Goal: Navigation & Orientation: Find specific page/section

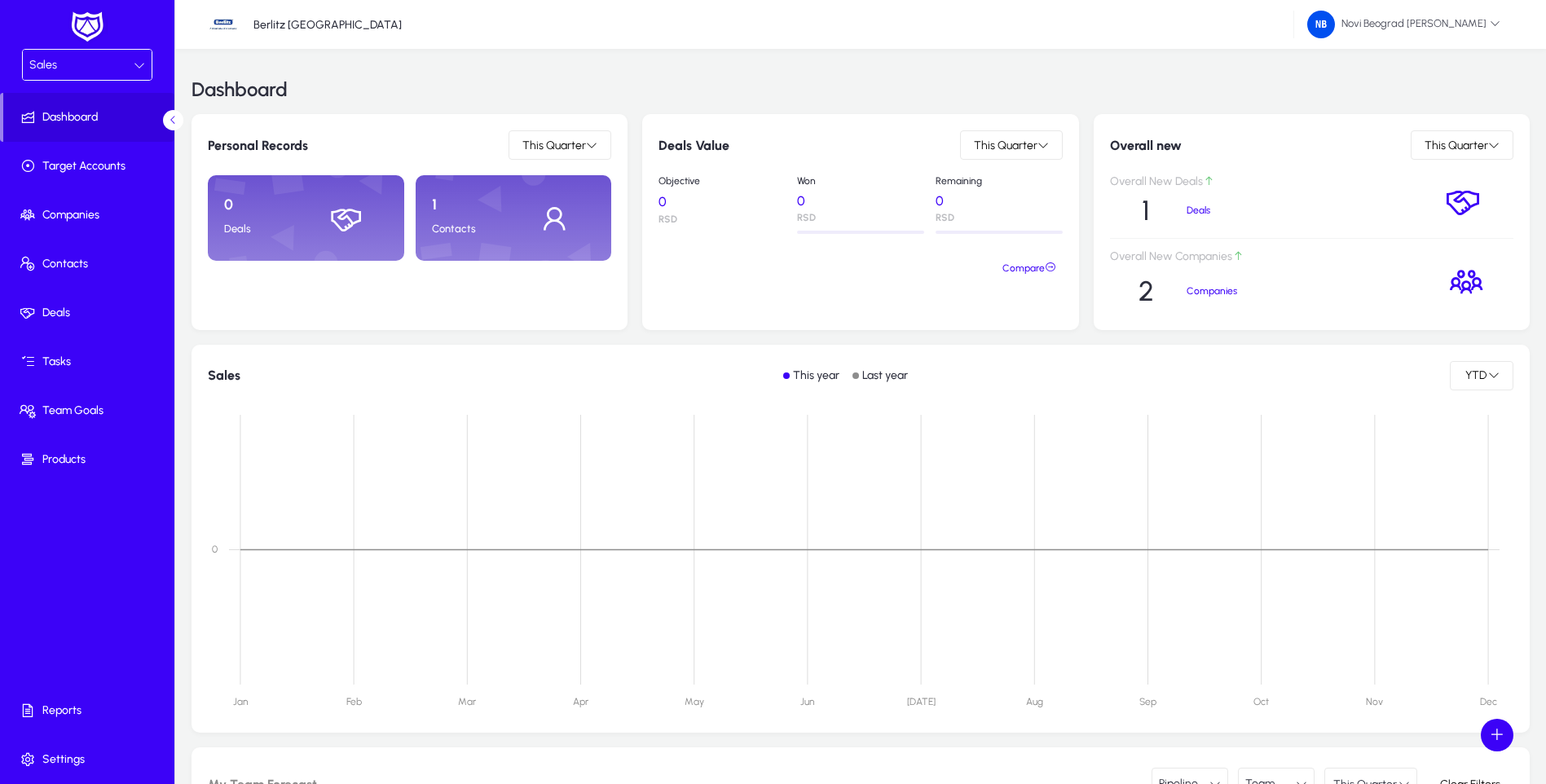
click at [138, 66] on icon at bounding box center [139, 65] width 11 height 11
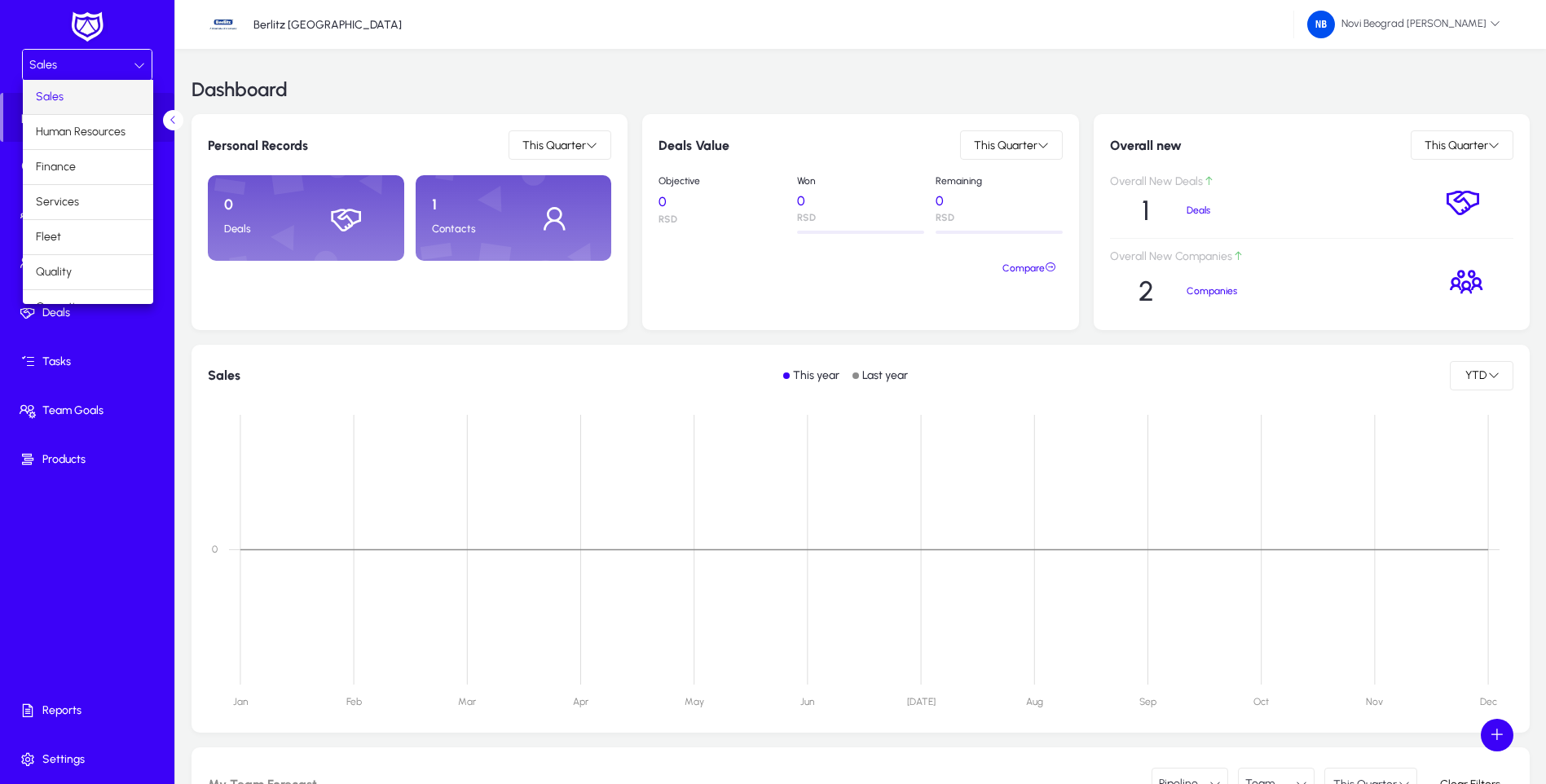
click at [81, 94] on mat-option "Sales" at bounding box center [88, 97] width 130 height 34
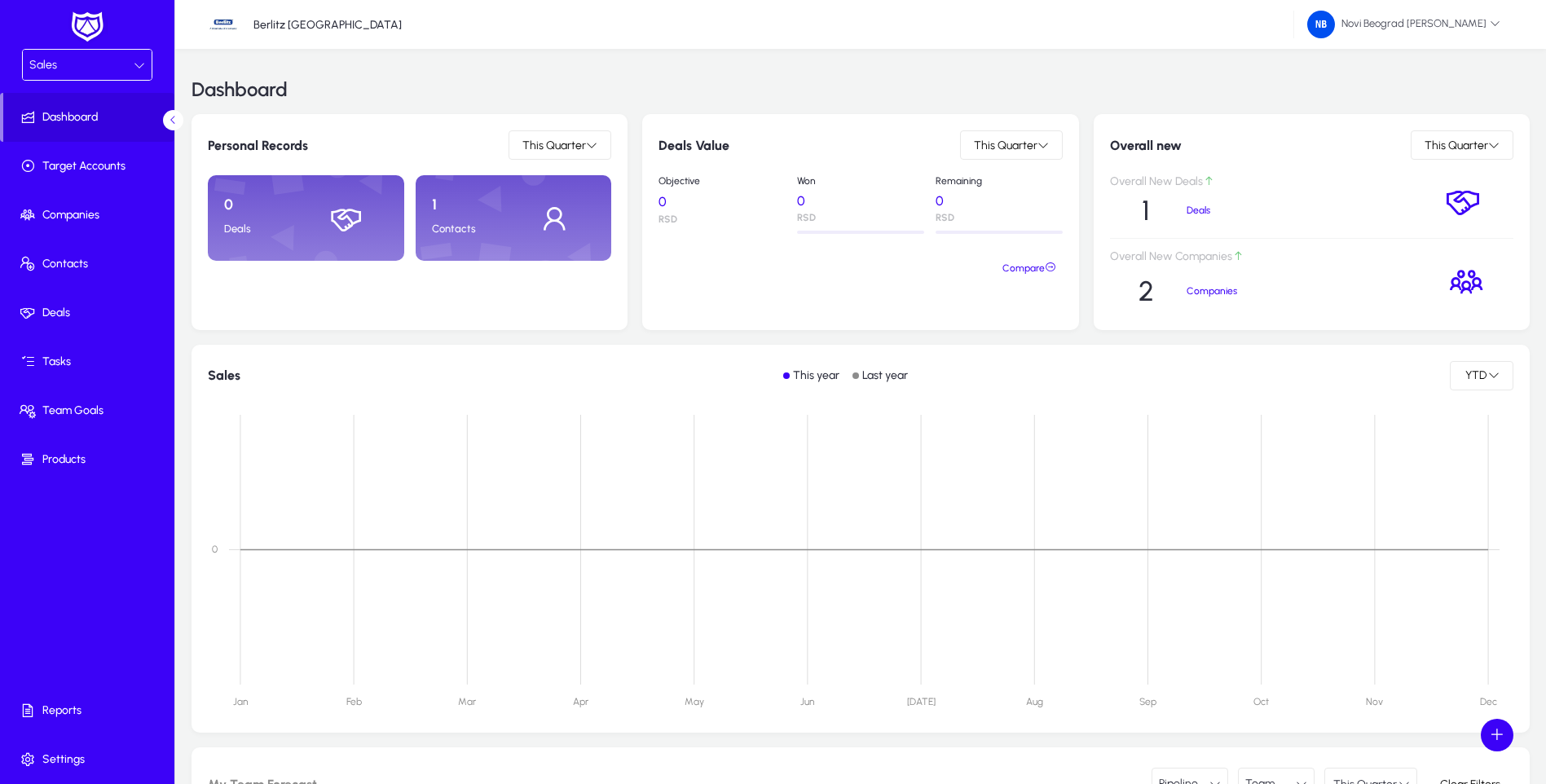
click at [147, 66] on div "Sales" at bounding box center [87, 64] width 129 height 30
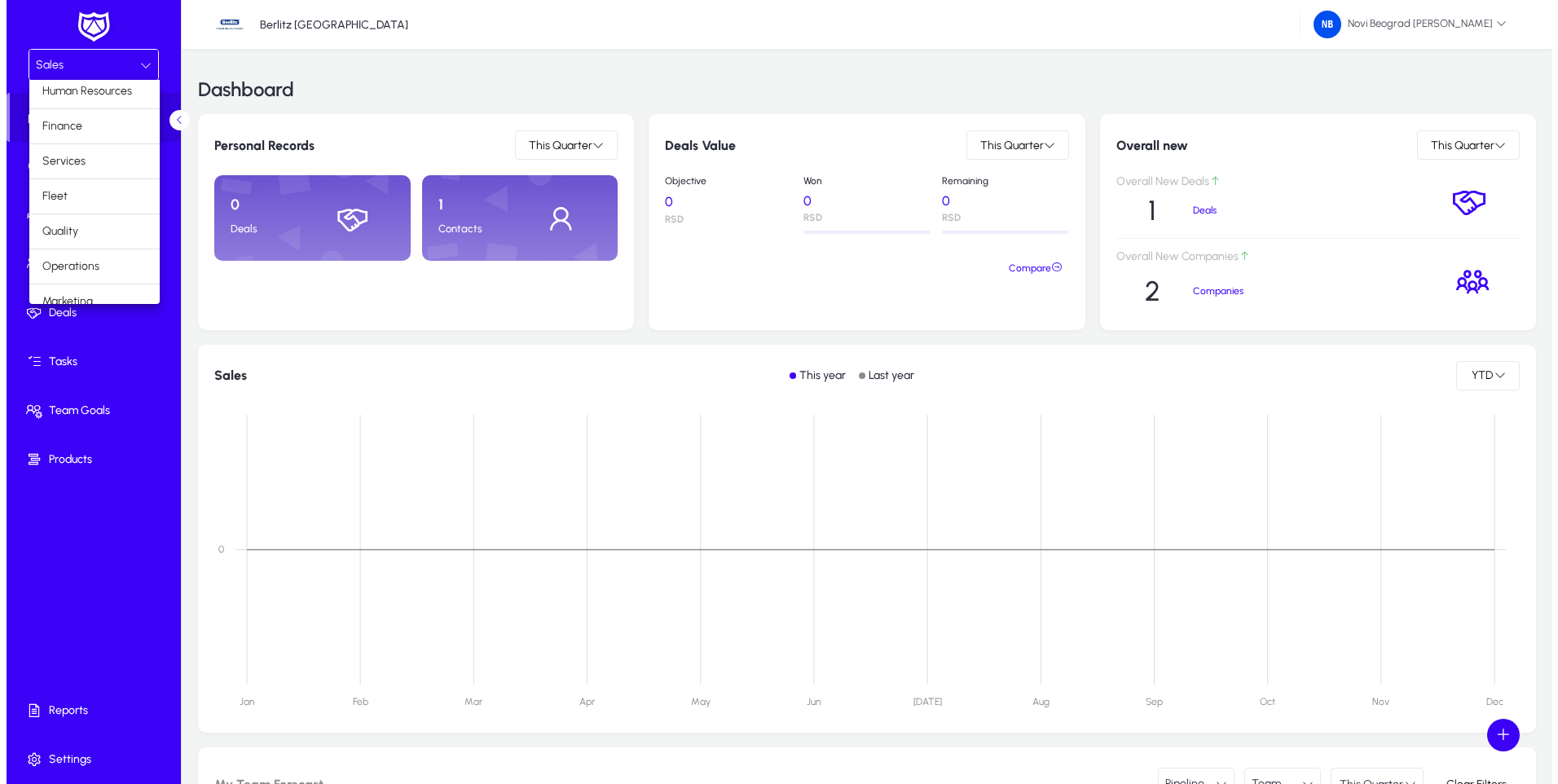
scroll to position [55, 0]
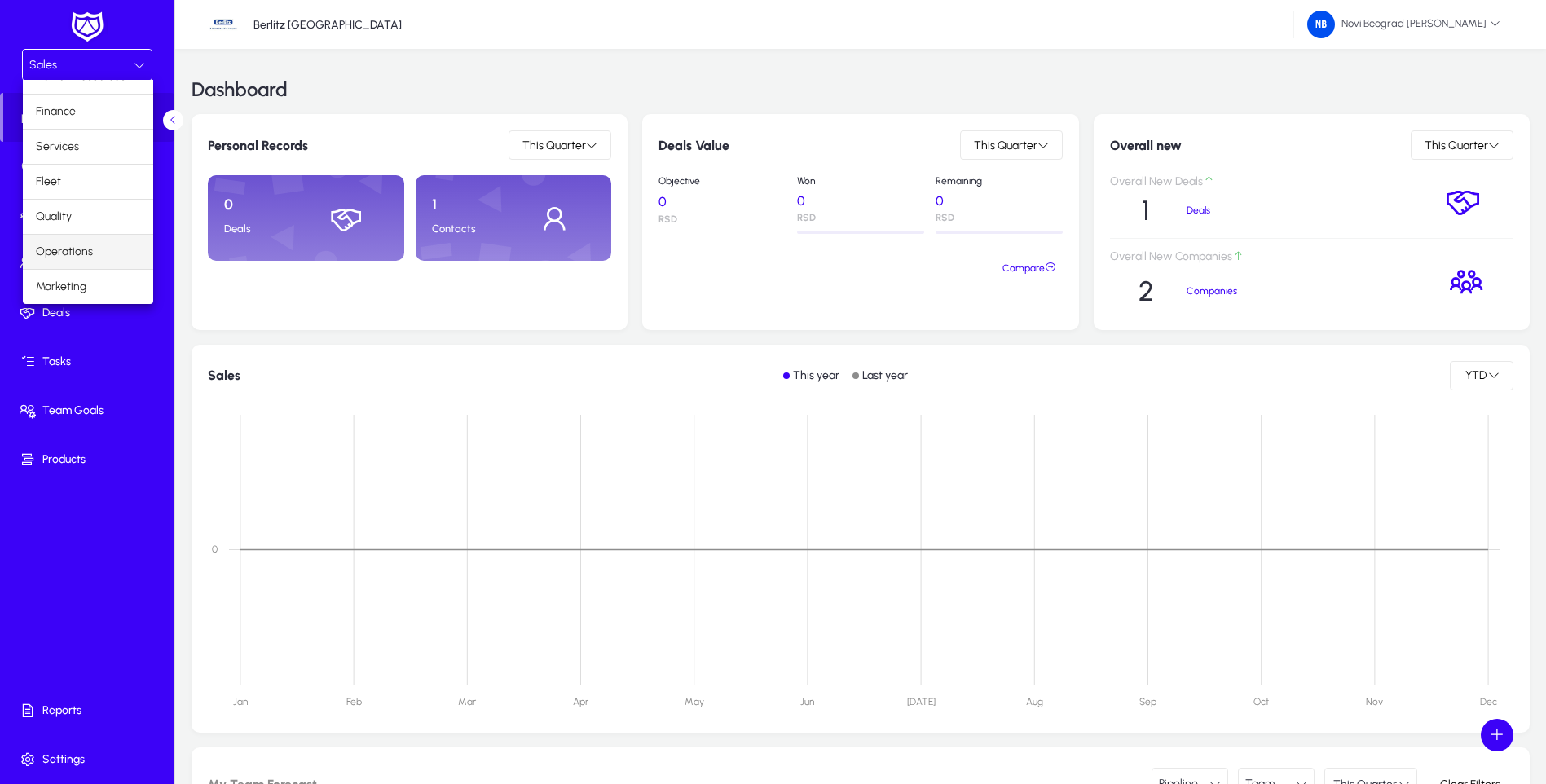
click at [58, 251] on span "Operations" at bounding box center [64, 251] width 57 height 20
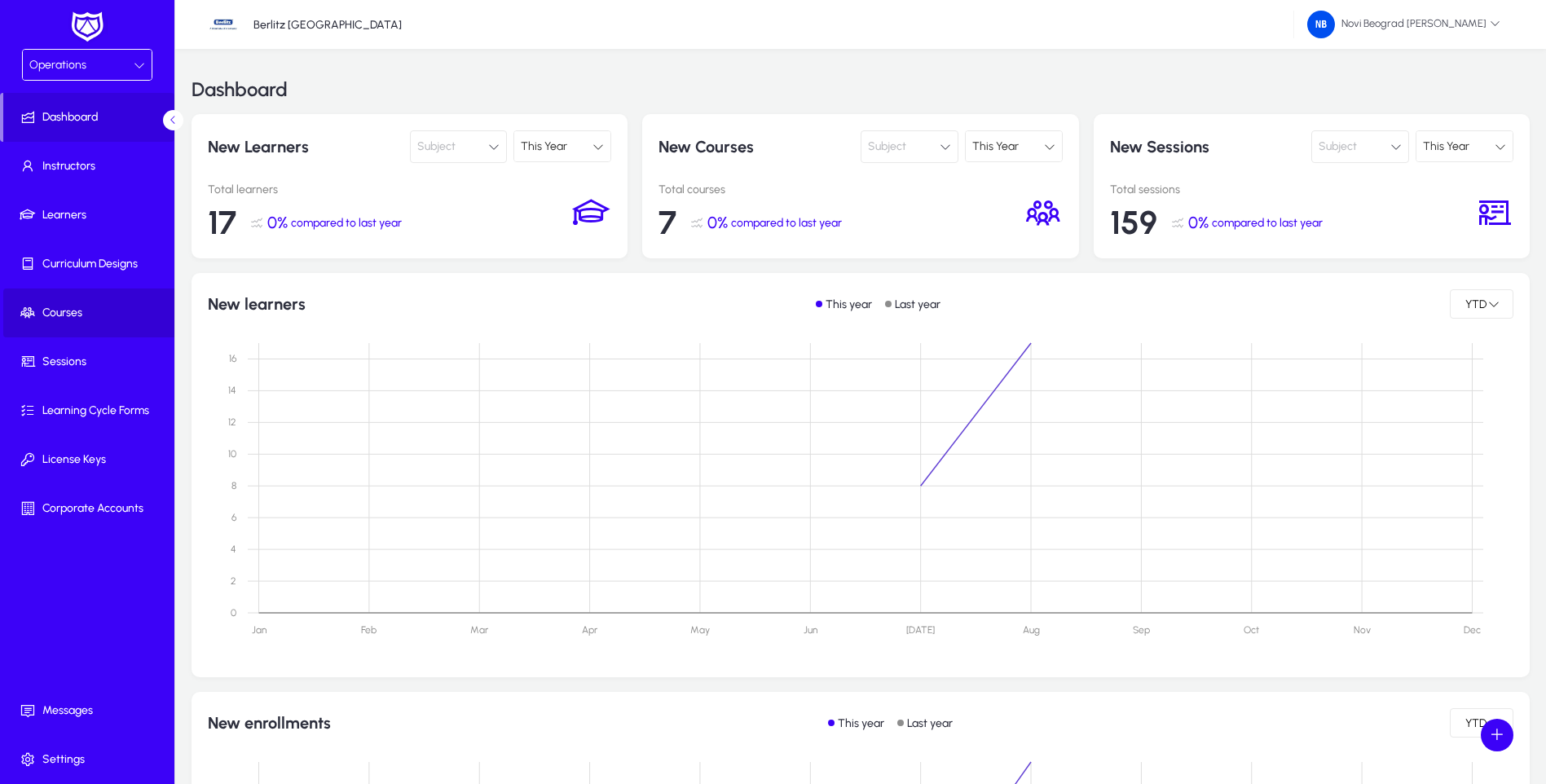
click at [53, 315] on span "Courses" at bounding box center [90, 312] width 175 height 16
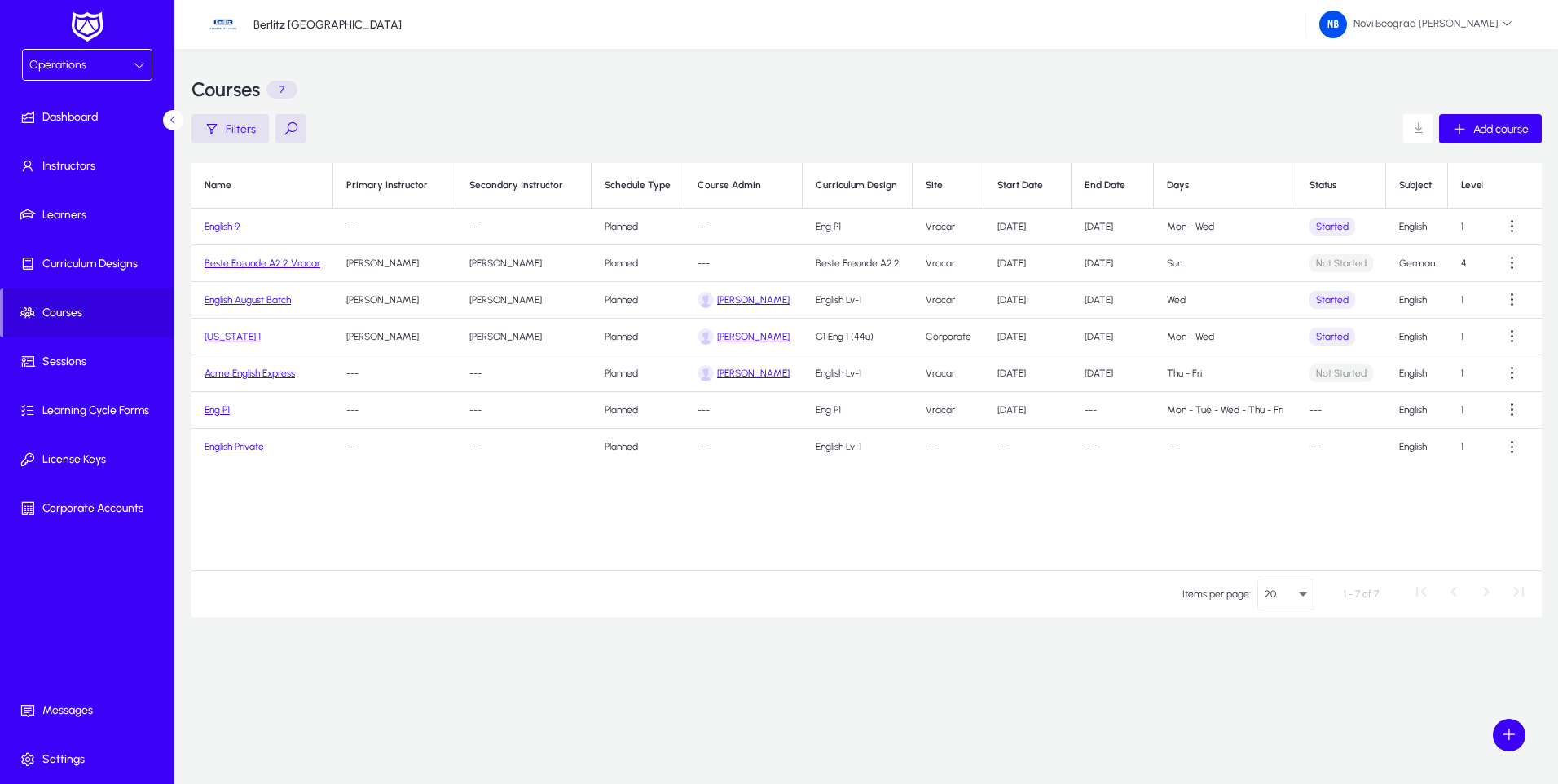
click at [252, 265] on link "Beste Freunde A2.2 Vracar" at bounding box center [262, 262] width 116 height 11
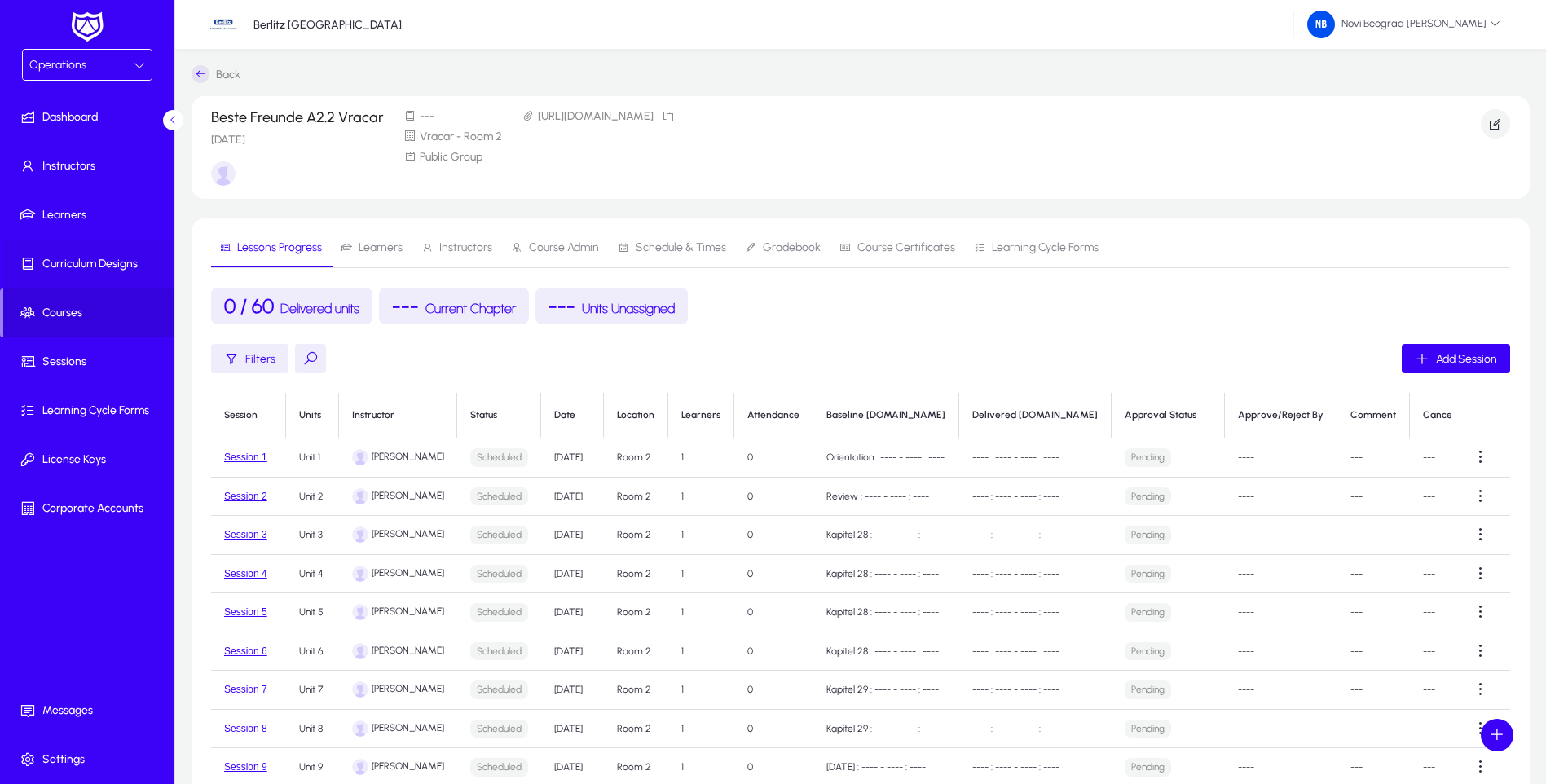
click at [78, 262] on span "Curriculum Designs" at bounding box center [90, 263] width 175 height 16
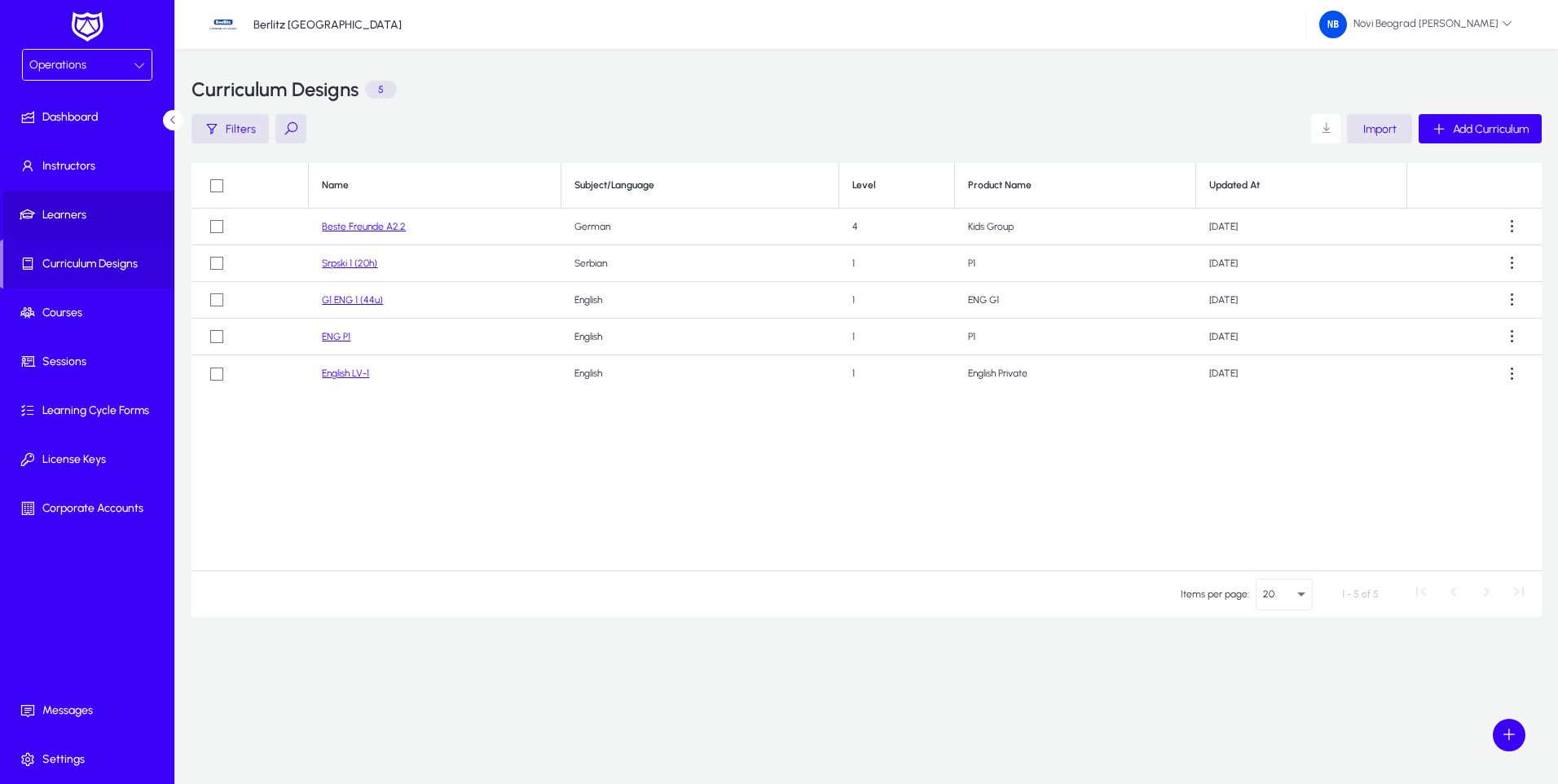
click at [53, 216] on span "Learners" at bounding box center [90, 215] width 175 height 16
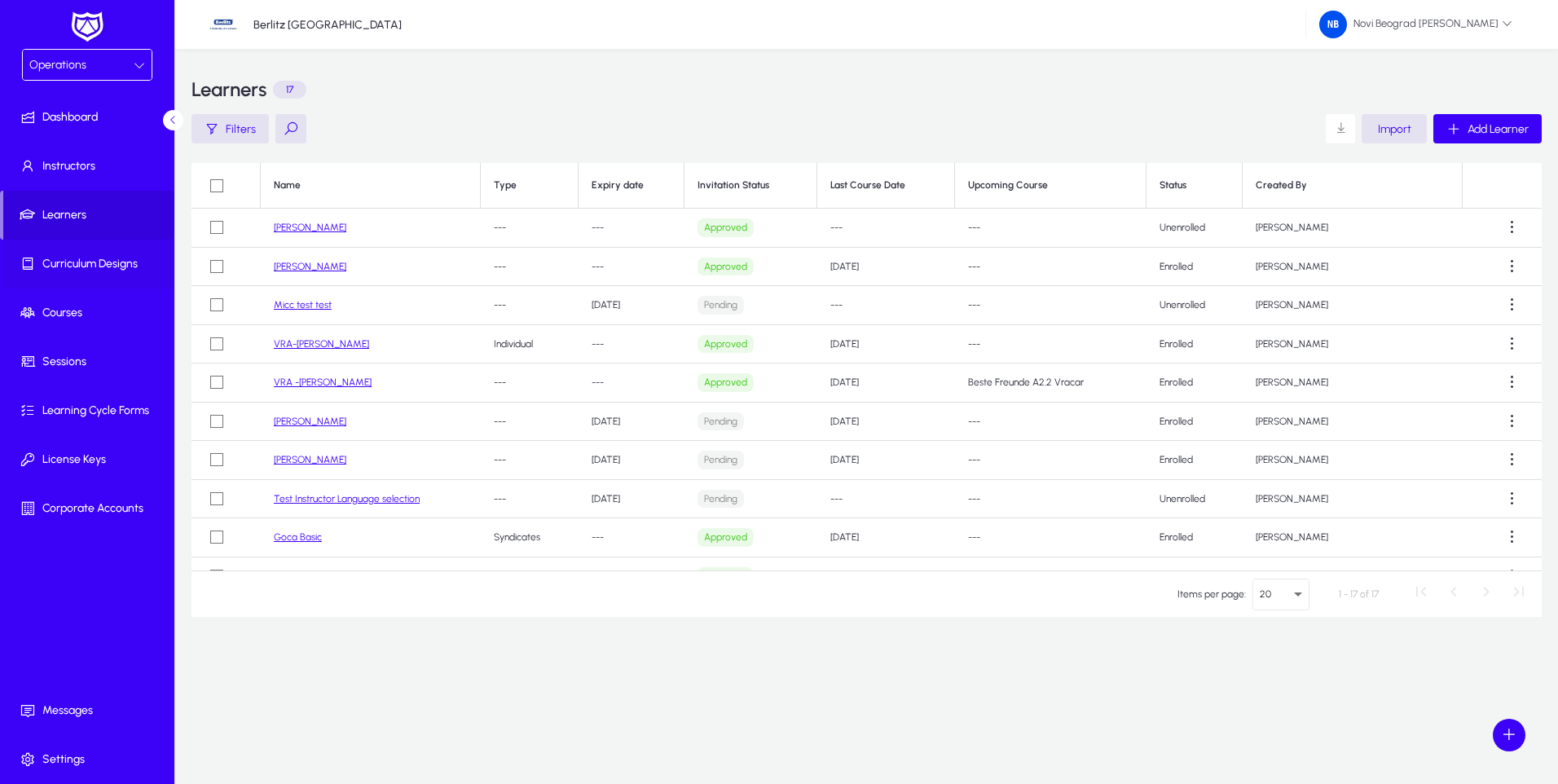
click at [68, 264] on span "Curriculum Designs" at bounding box center [90, 263] width 175 height 16
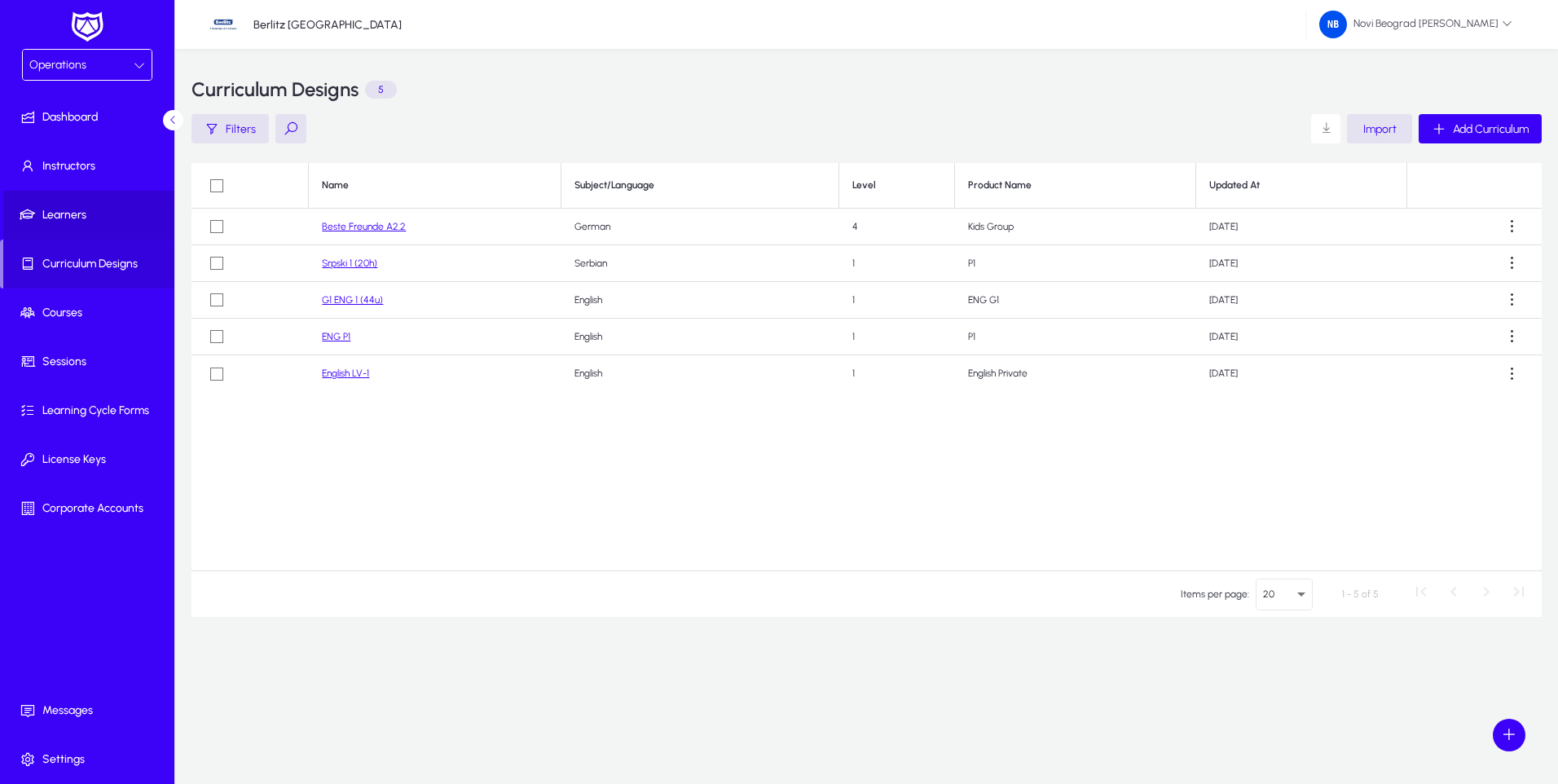
click at [57, 218] on span "Learners" at bounding box center [90, 215] width 175 height 16
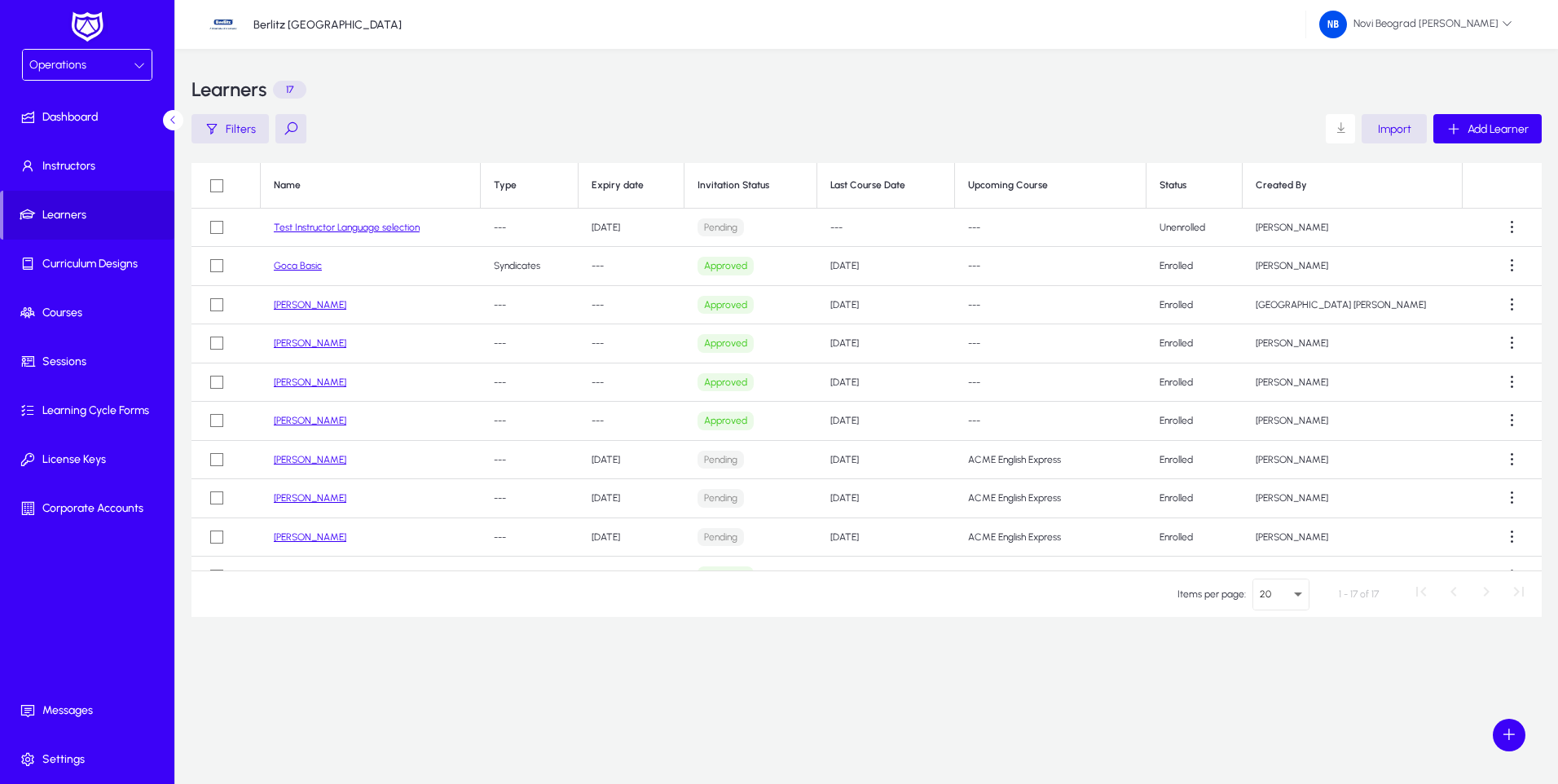
scroll to position [295, 0]
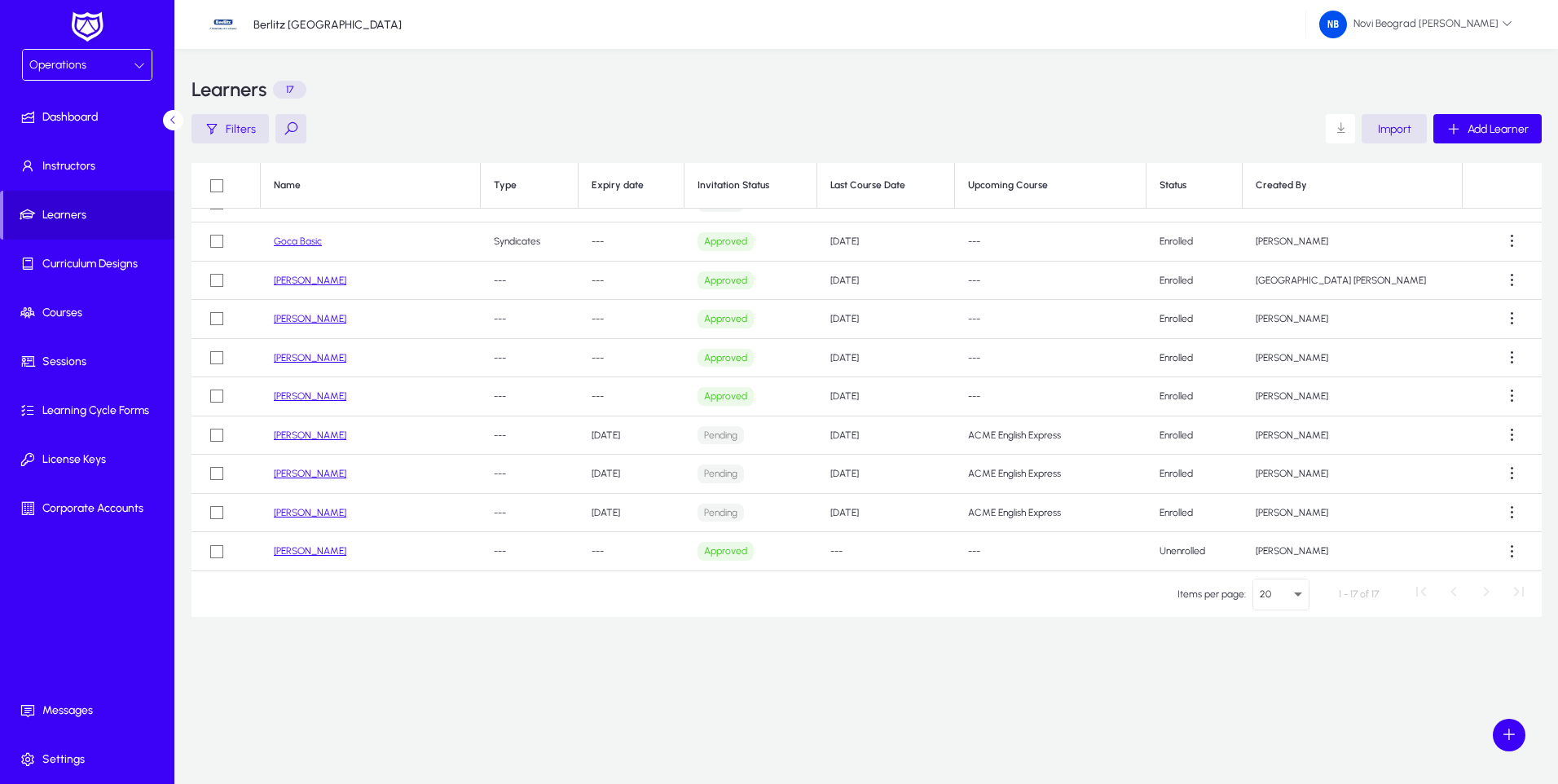
click at [54, 209] on span "Learners" at bounding box center [89, 215] width 171 height 16
click at [51, 169] on span "Instructors" at bounding box center [90, 166] width 175 height 16
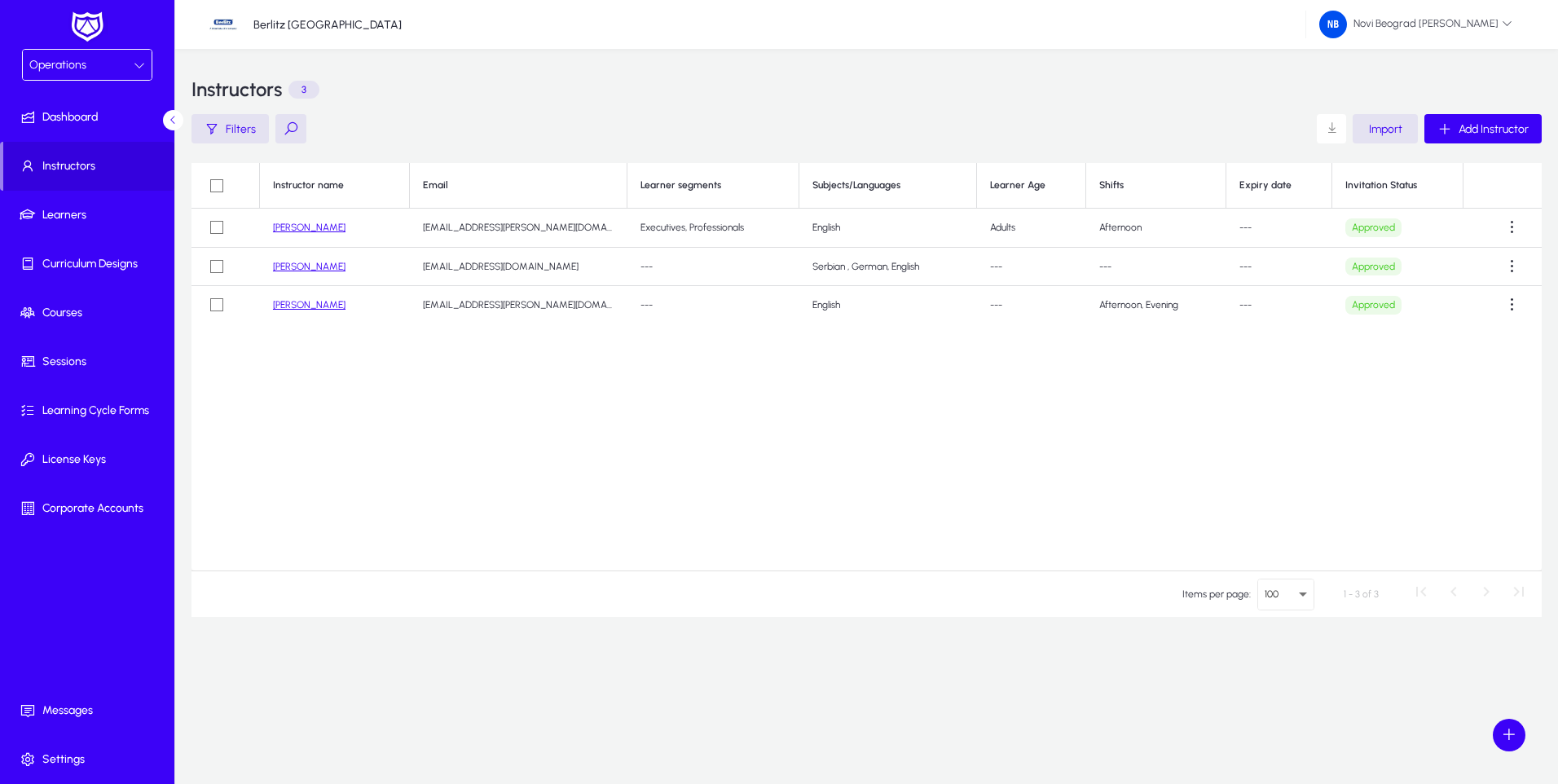
click at [127, 65] on div "Operations" at bounding box center [81, 65] width 104 height 21
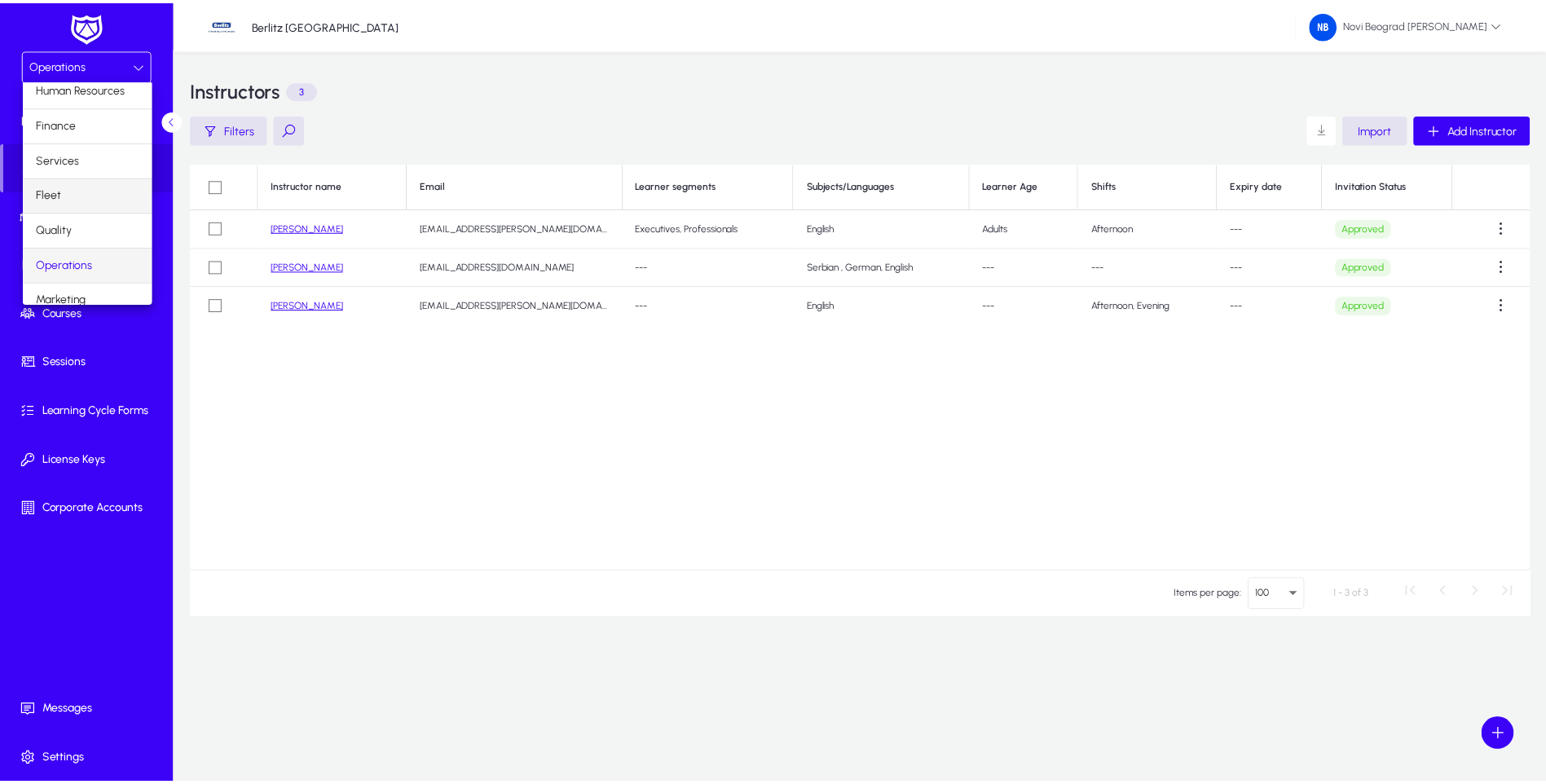
scroll to position [55, 0]
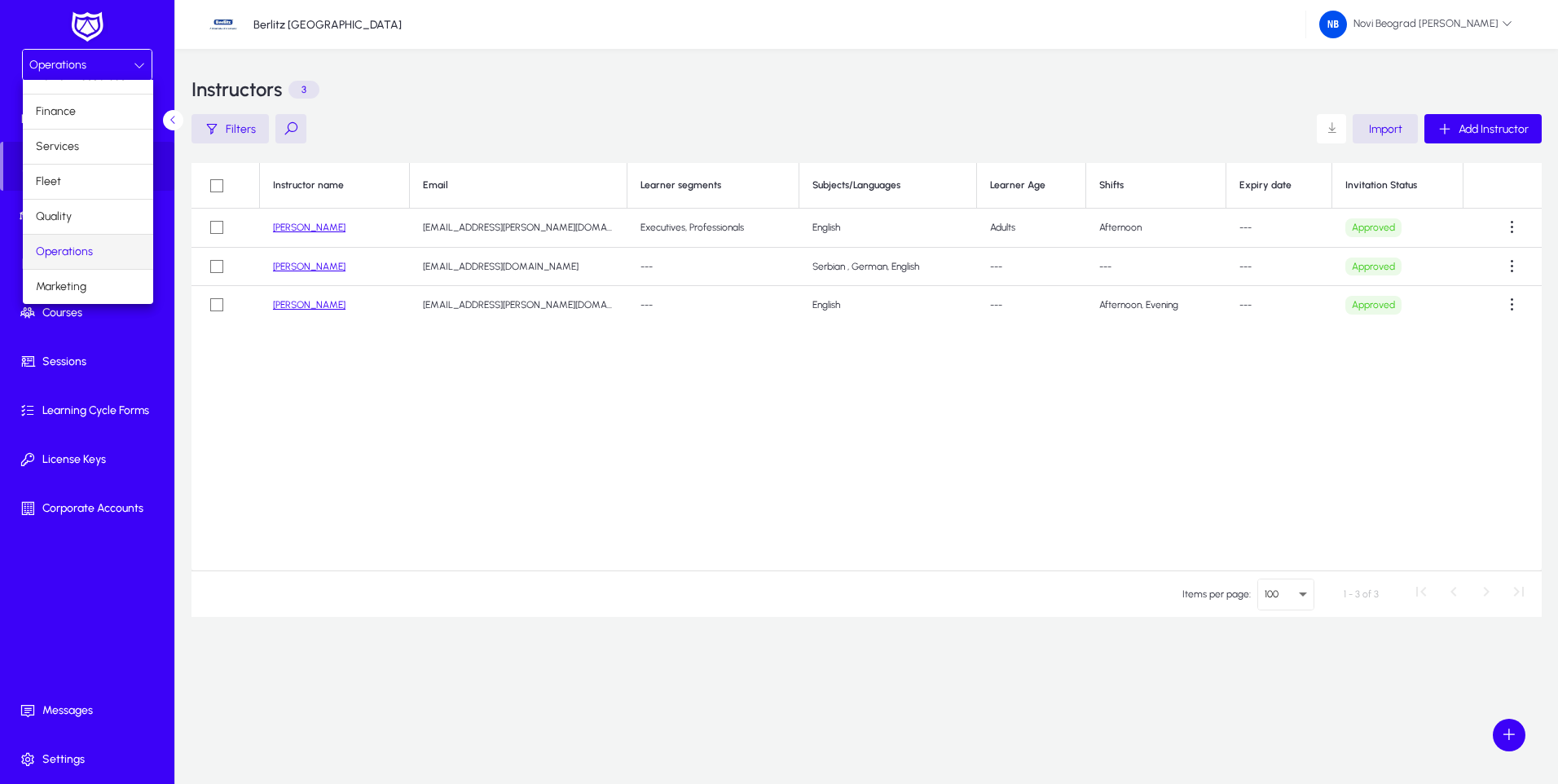
click at [61, 248] on span "Operations" at bounding box center [64, 251] width 57 height 20
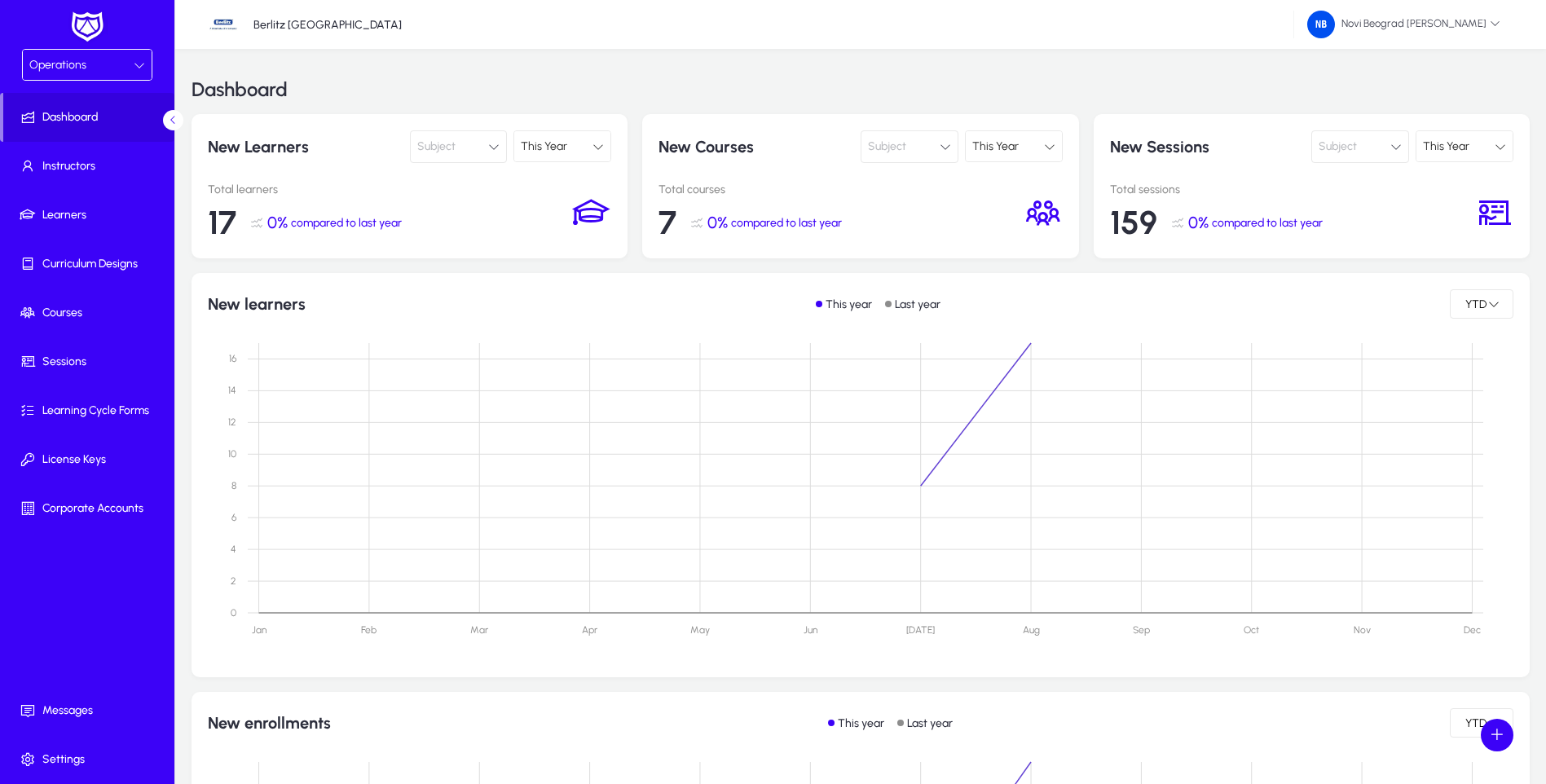
click at [131, 74] on div "Operations" at bounding box center [81, 65] width 104 height 21
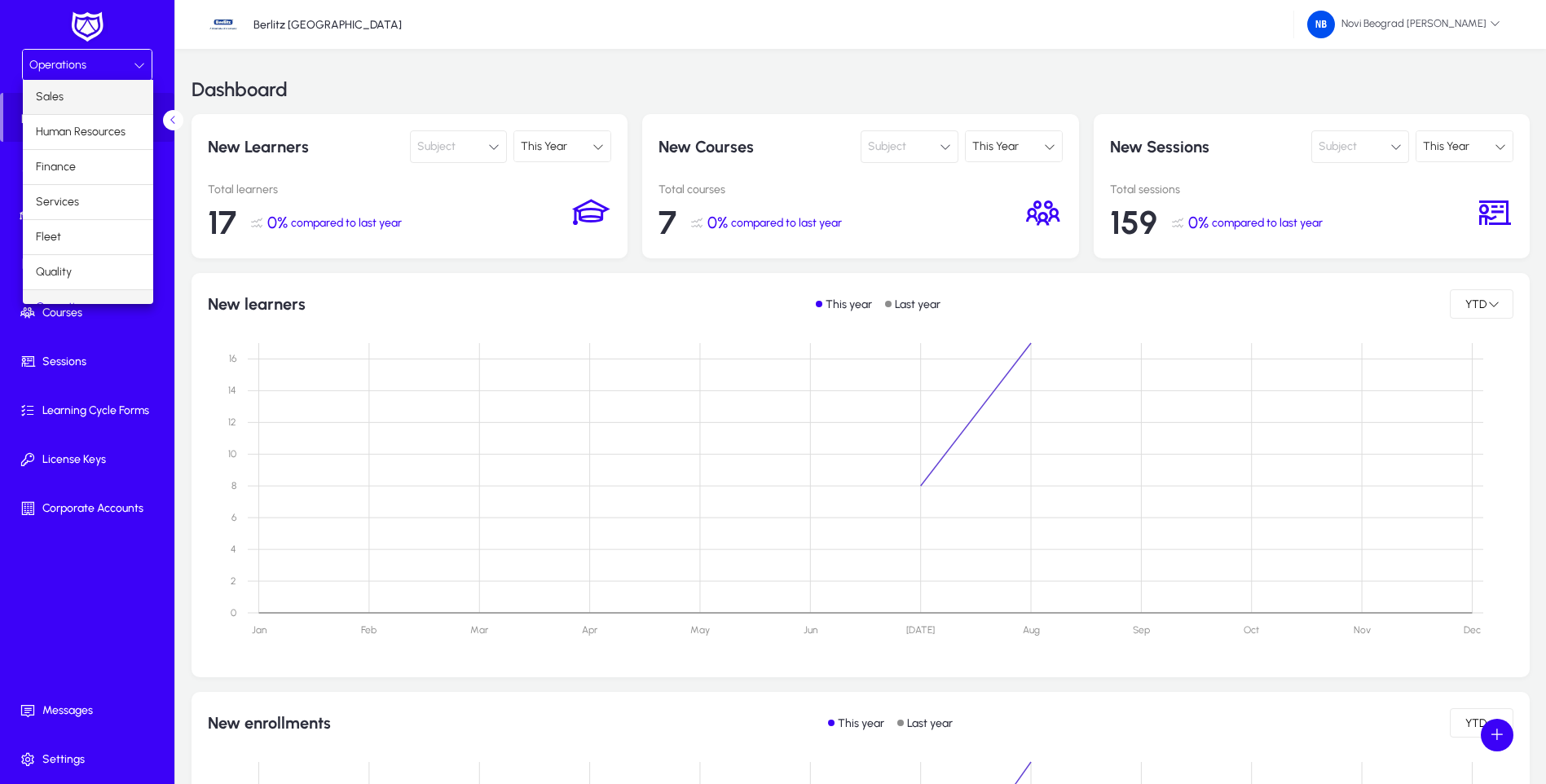
scroll to position [20, 0]
click at [82, 112] on span "Human Resources" at bounding box center [80, 112] width 89 height 20
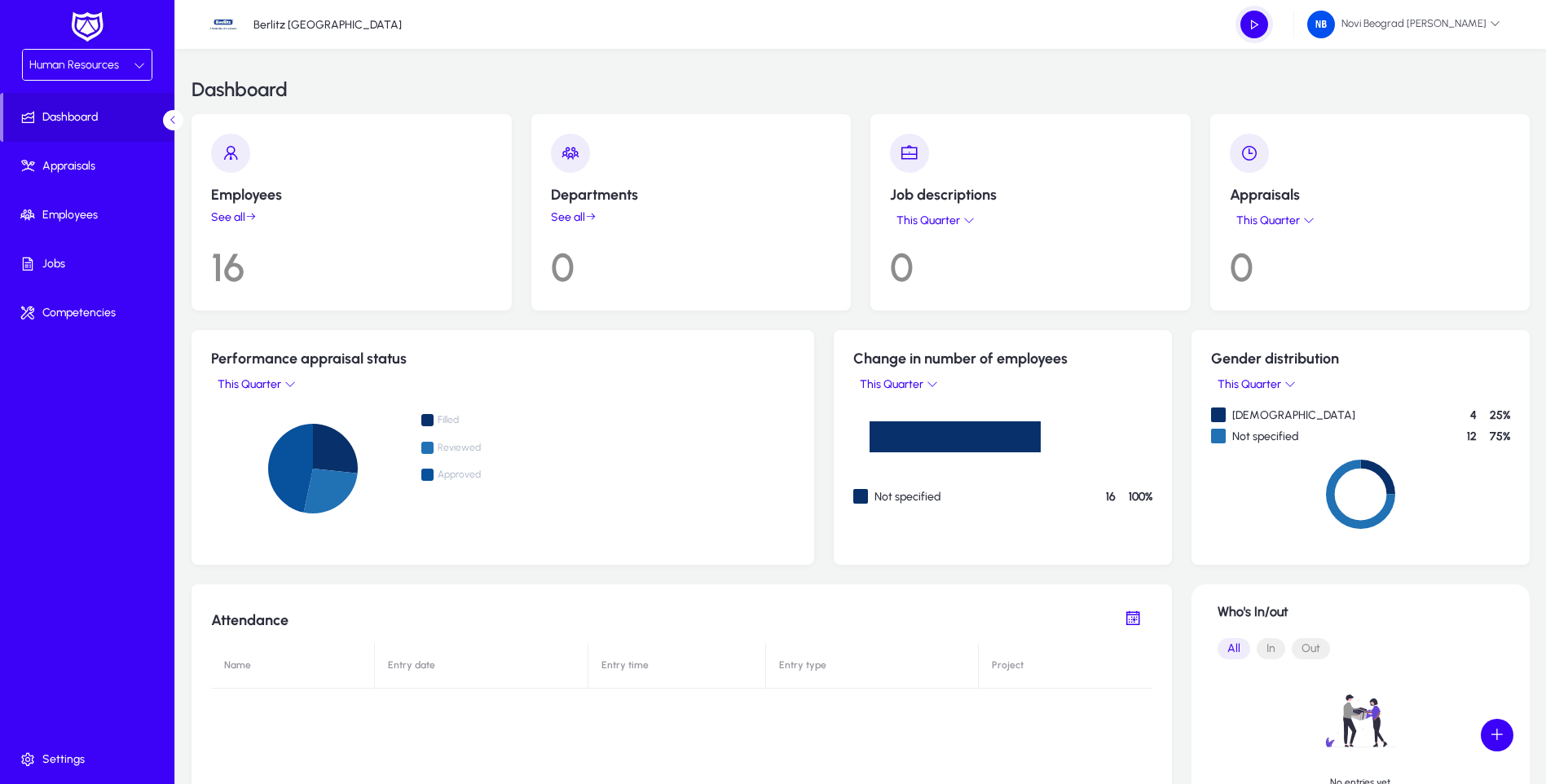
click at [141, 51] on div "Human Resources" at bounding box center [87, 64] width 129 height 30
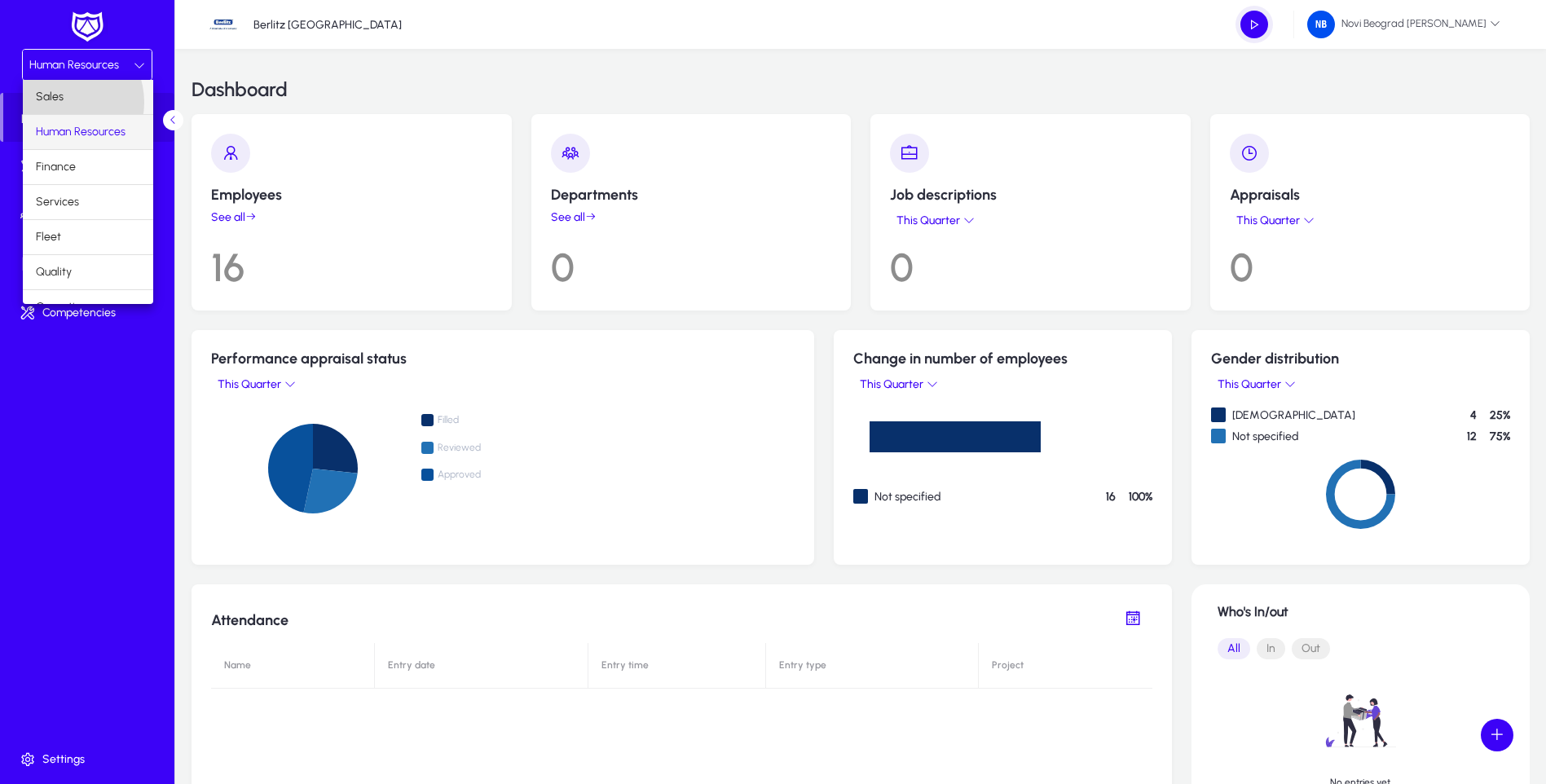
click at [58, 102] on span "Sales" at bounding box center [49, 96] width 28 height 20
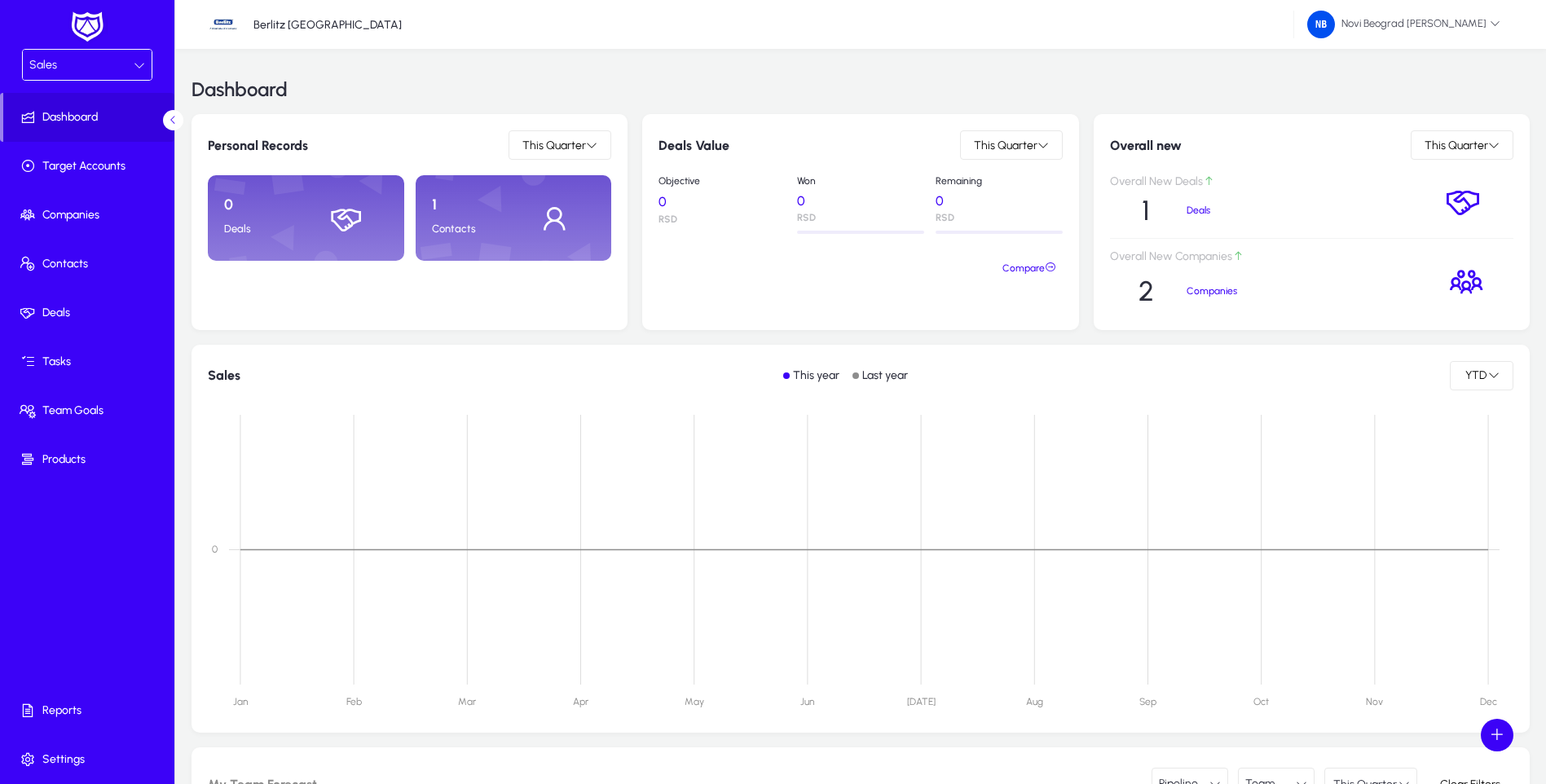
click at [126, 59] on div "Sales" at bounding box center [81, 65] width 104 height 21
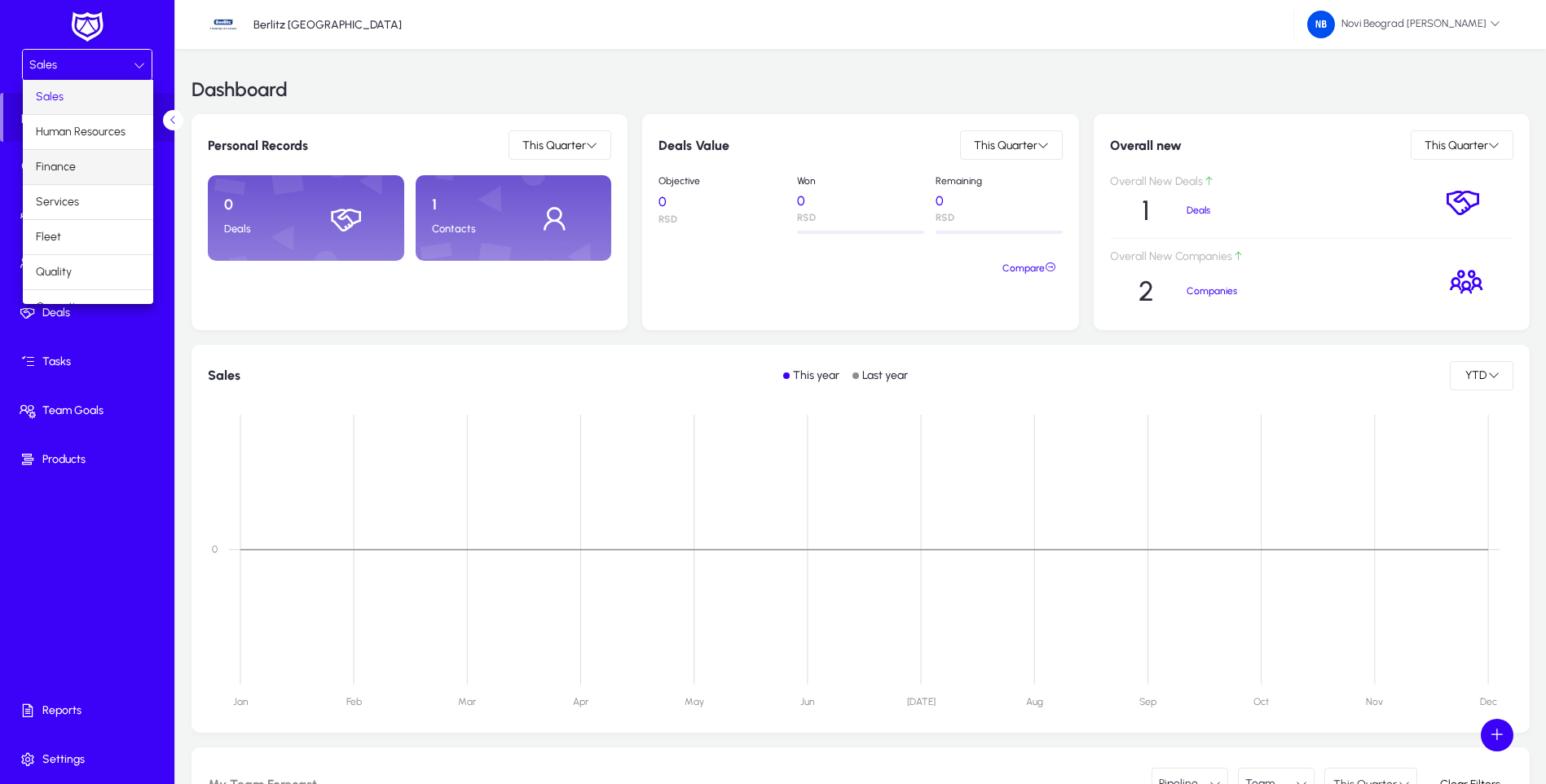
click at [59, 164] on span "Finance" at bounding box center [55, 167] width 40 height 20
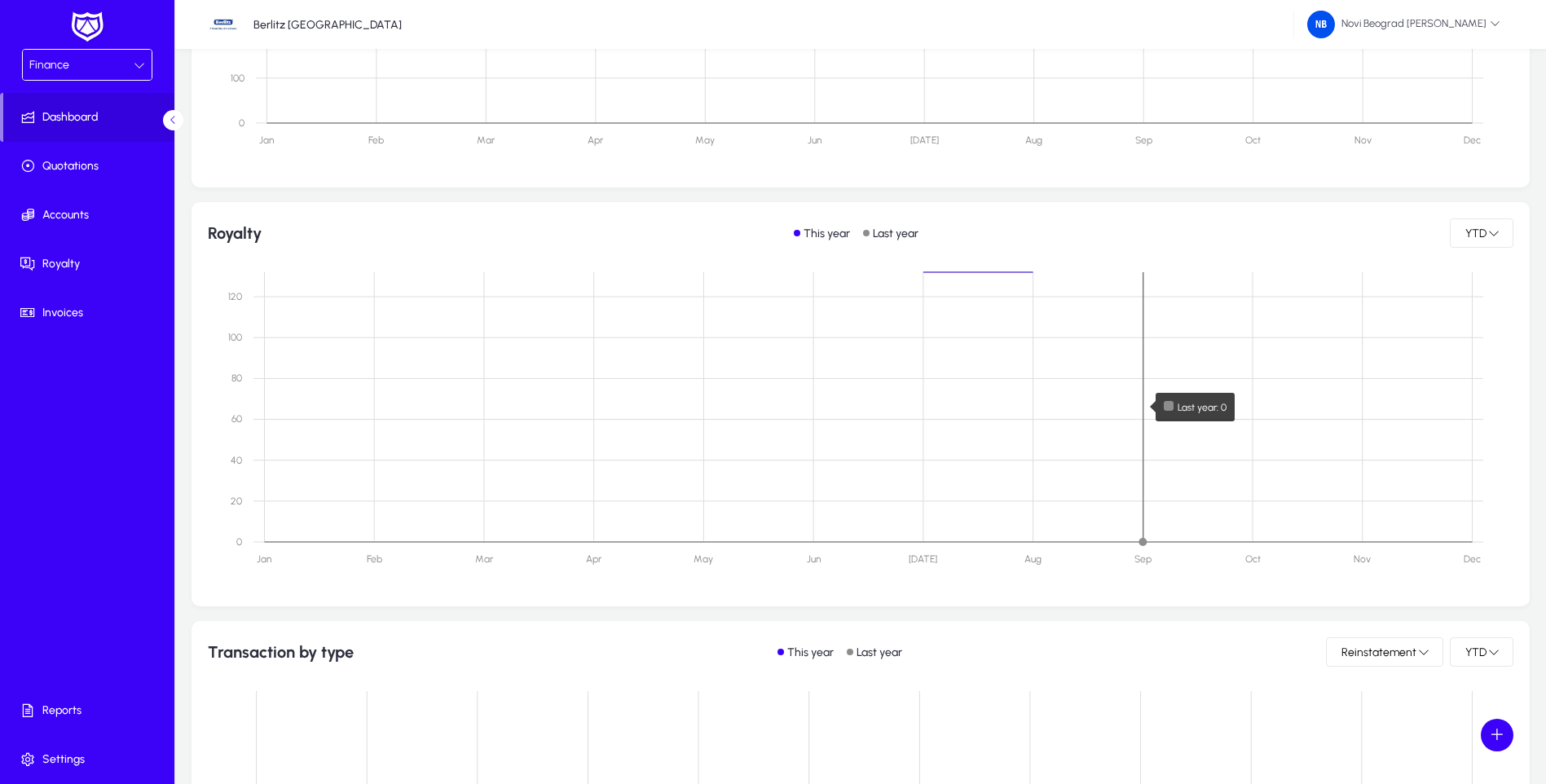
scroll to position [811, 0]
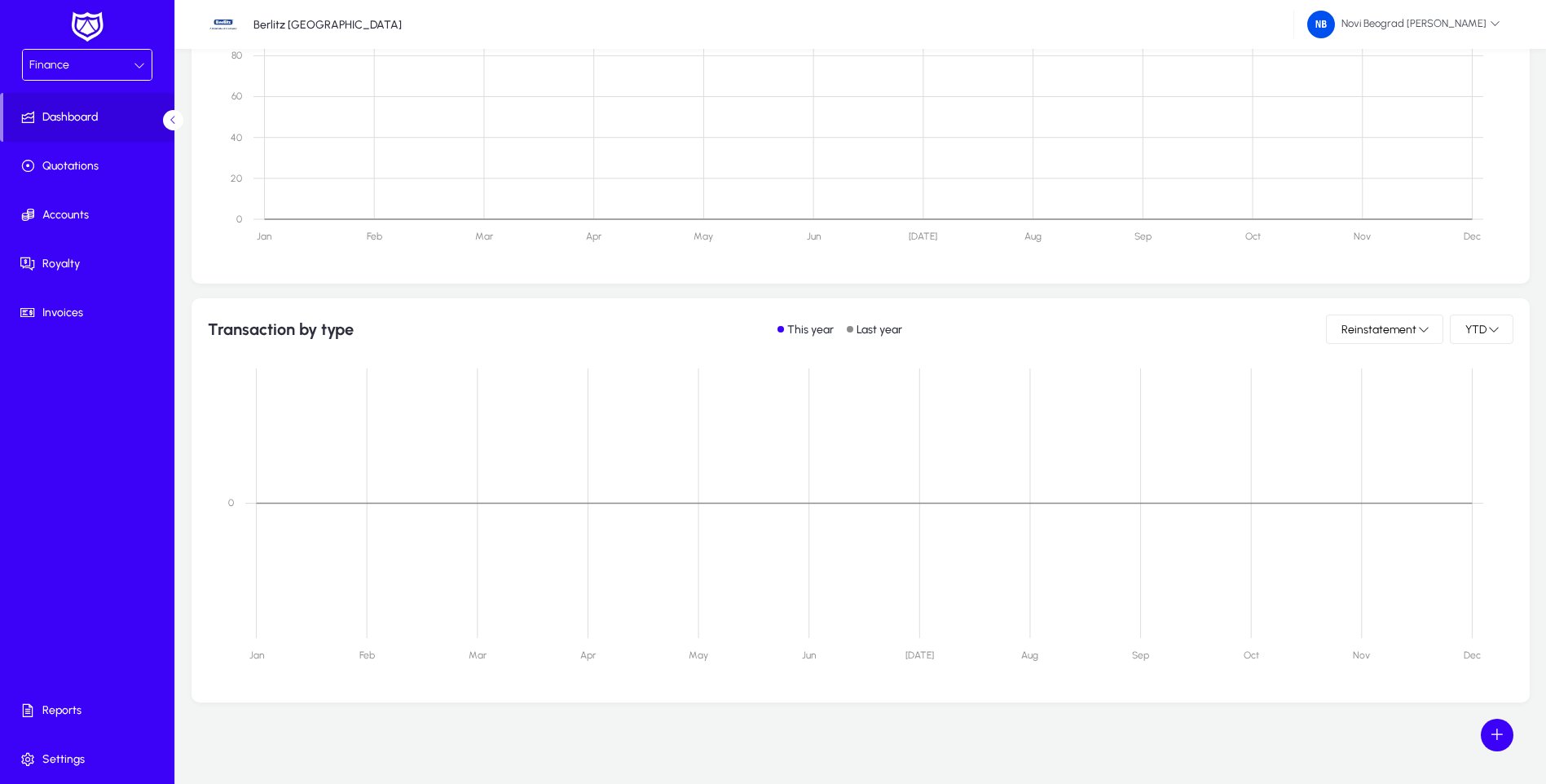
click at [139, 66] on icon at bounding box center [139, 65] width 11 height 11
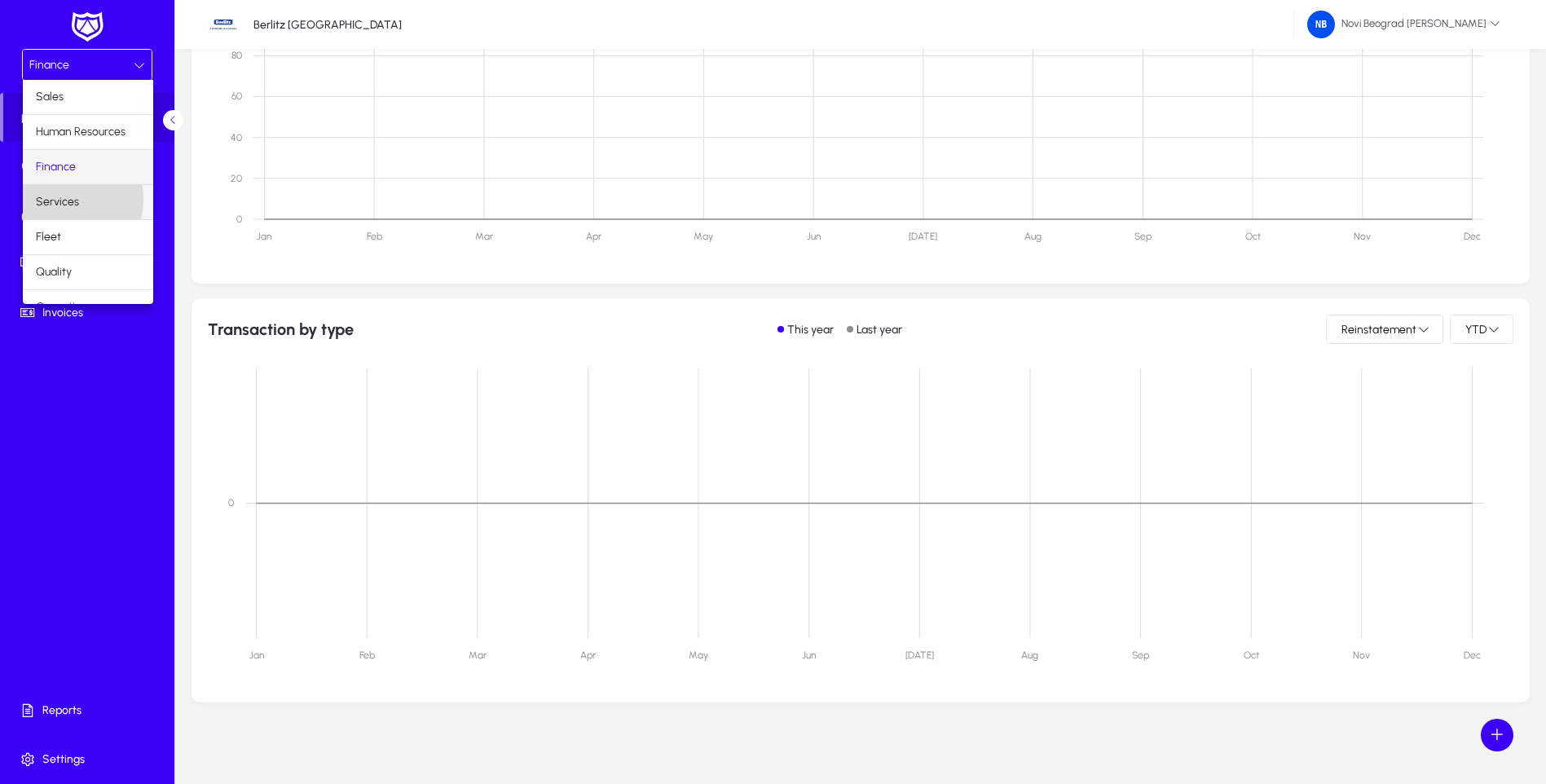
click at [61, 198] on span "Services" at bounding box center [57, 202] width 43 height 20
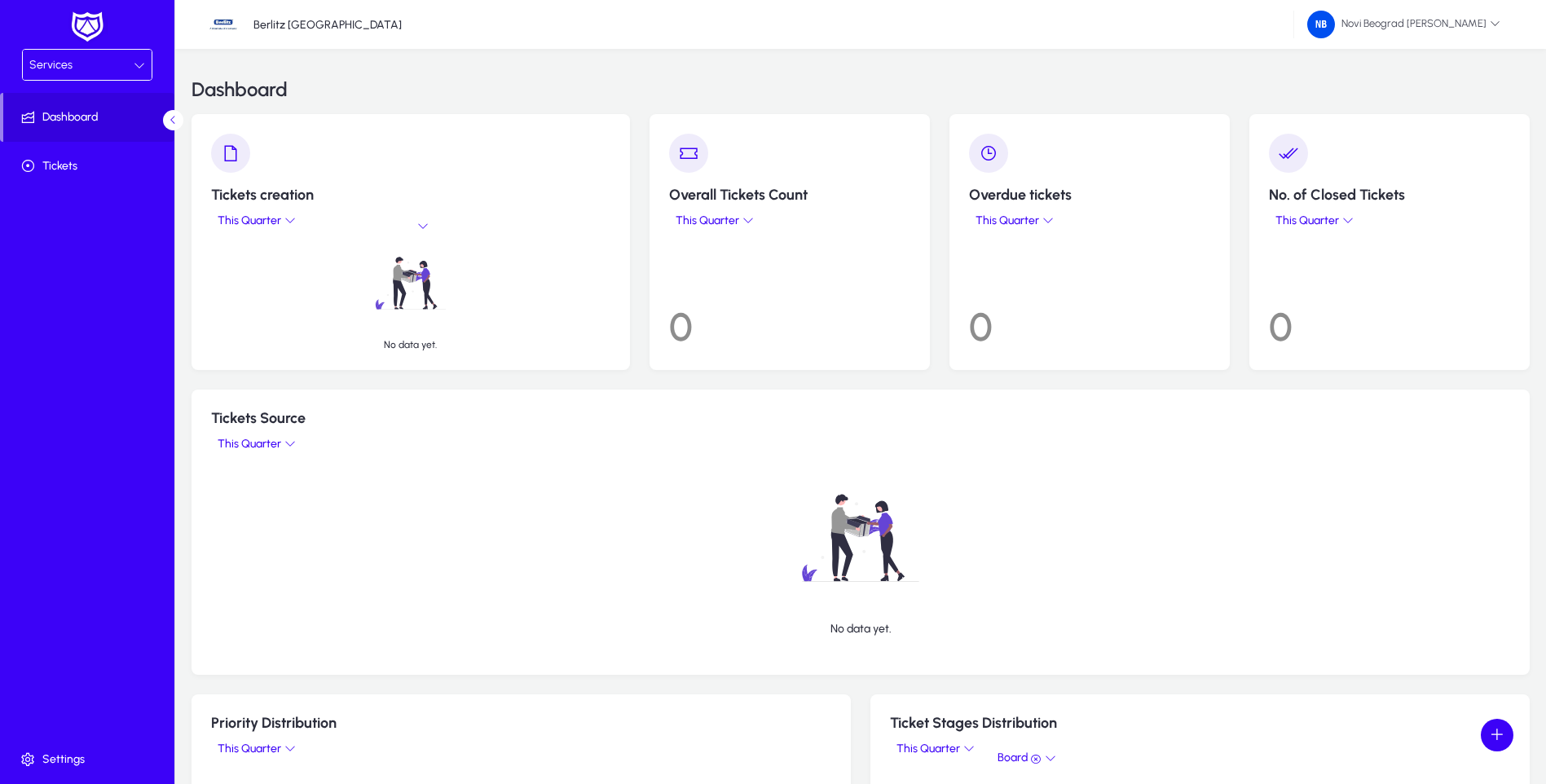
click at [127, 66] on div "Services" at bounding box center [81, 65] width 104 height 21
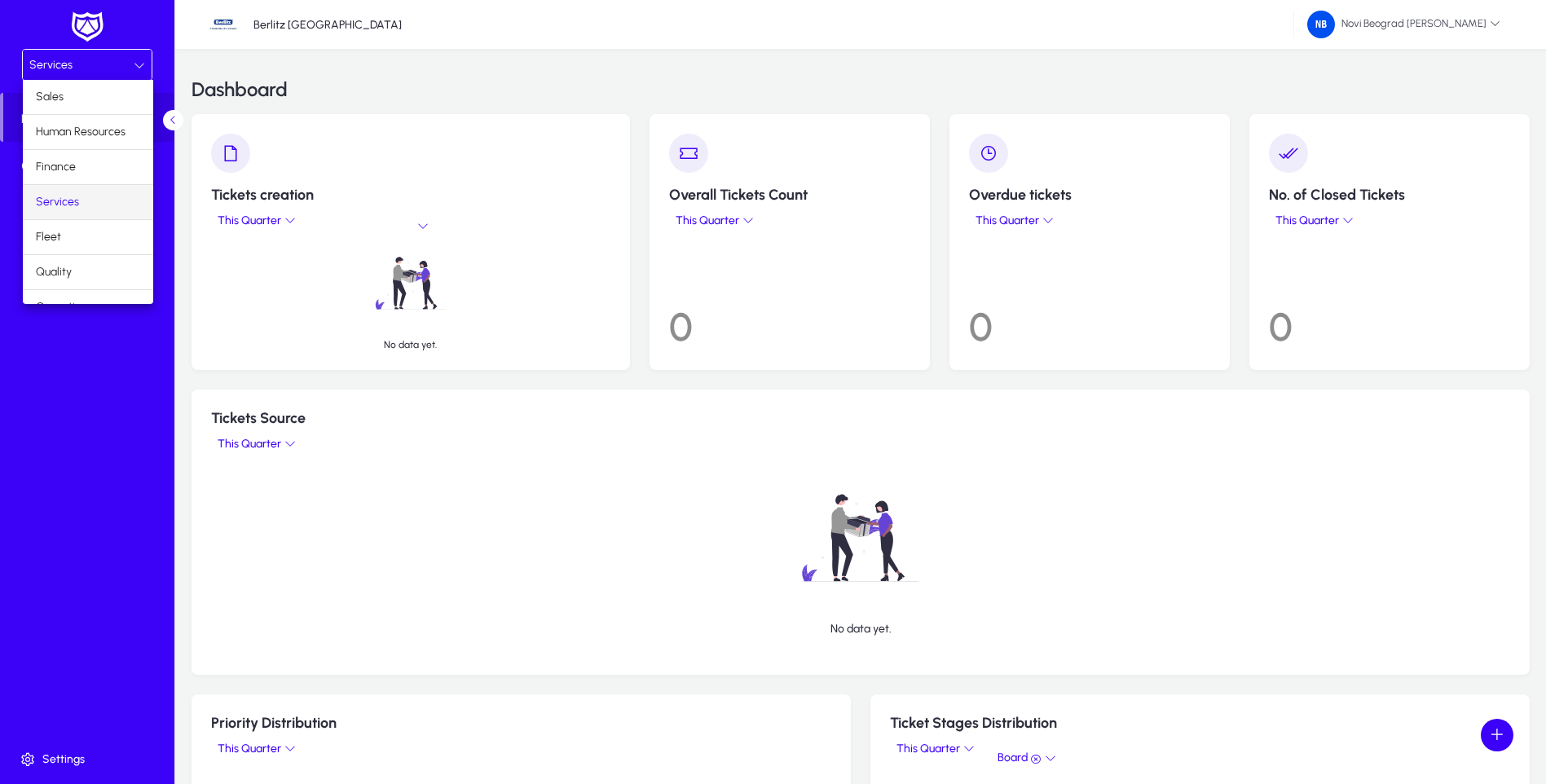
click at [95, 203] on mat-option "Services" at bounding box center [88, 202] width 130 height 34
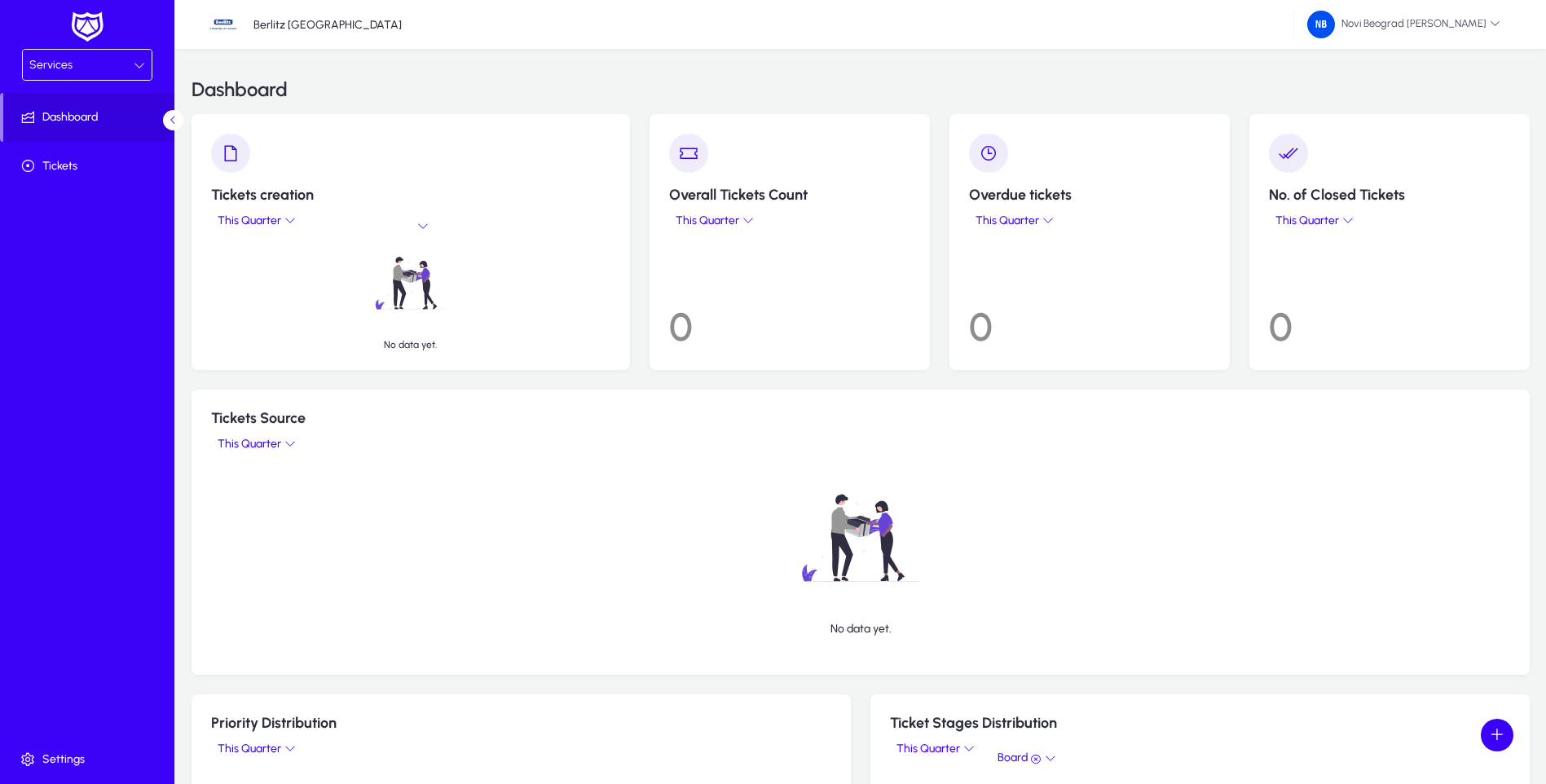
click at [136, 61] on icon at bounding box center [139, 65] width 11 height 11
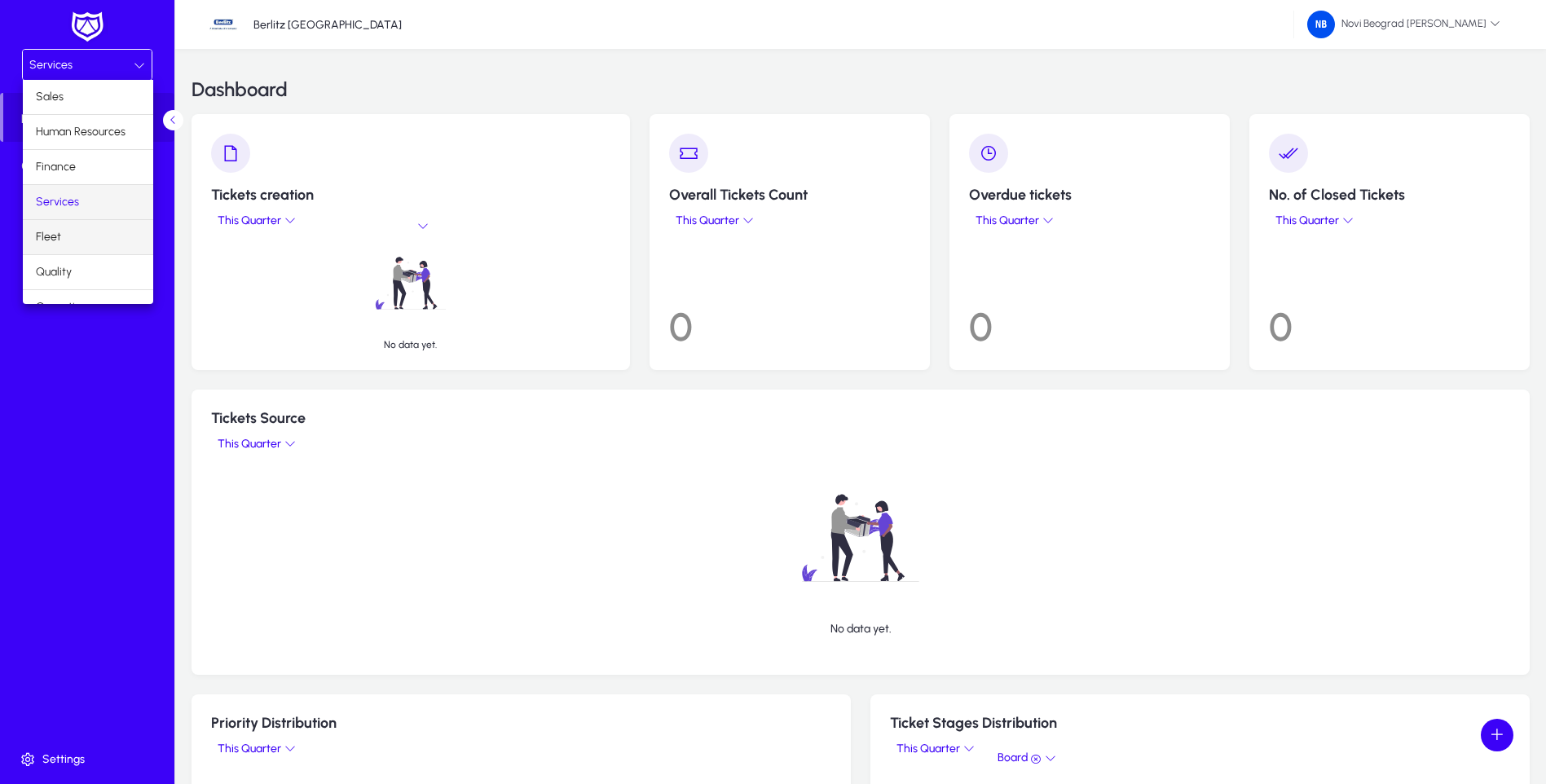
click at [73, 234] on mat-option "Fleet" at bounding box center [88, 237] width 130 height 34
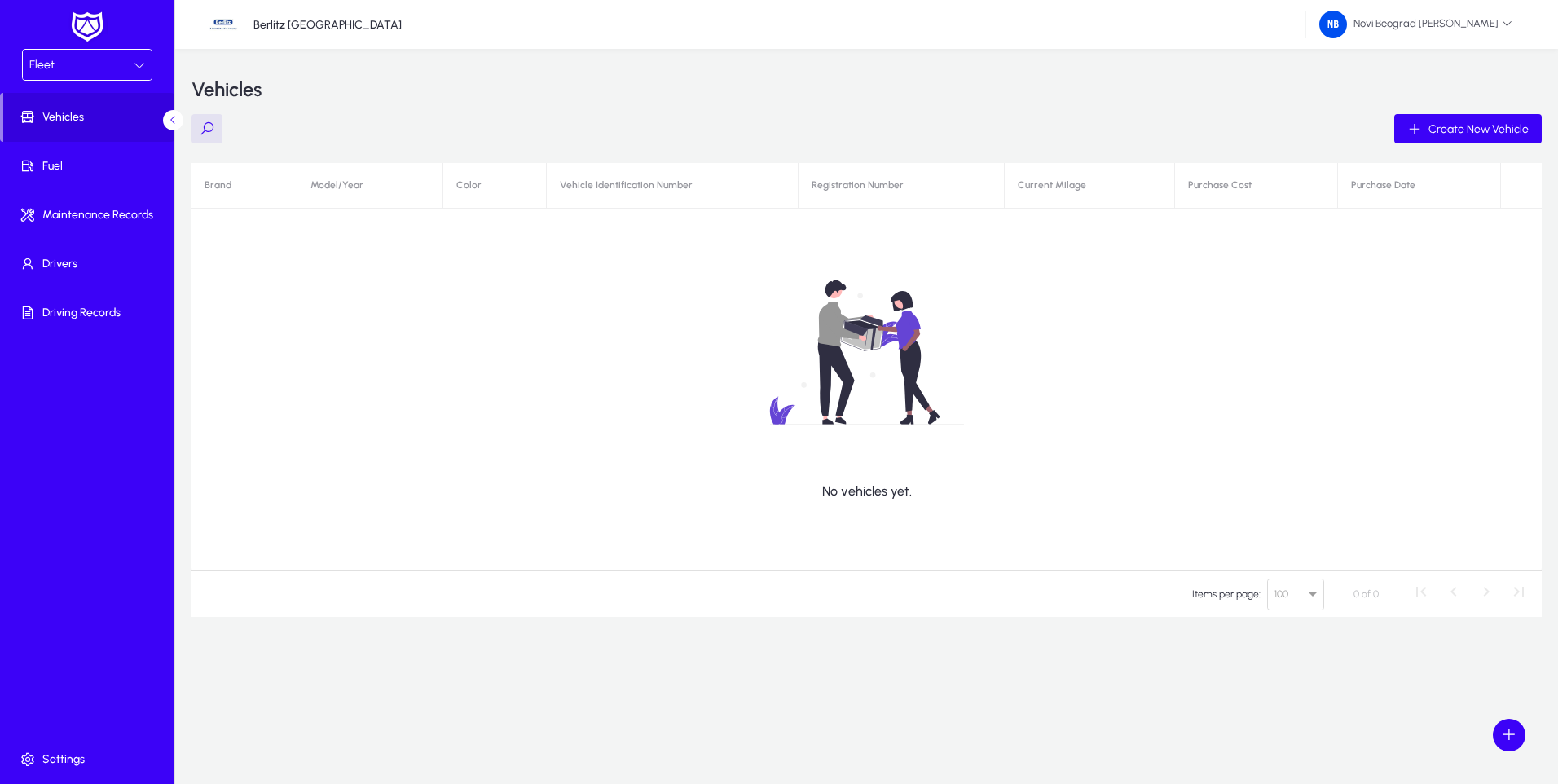
click at [106, 65] on div "Fleet" at bounding box center [81, 65] width 104 height 21
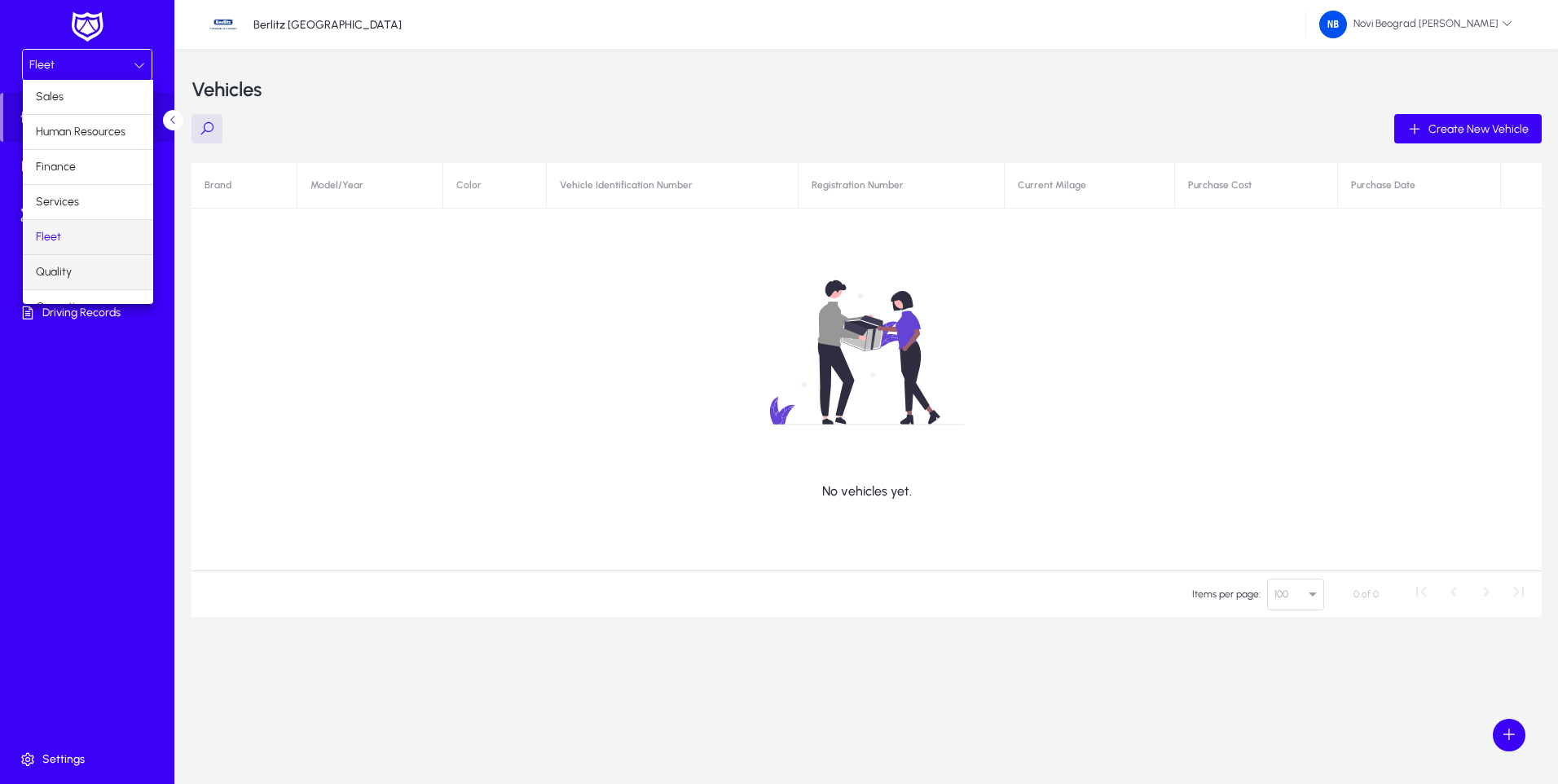
click at [60, 270] on span "Quality" at bounding box center [54, 272] width 36 height 20
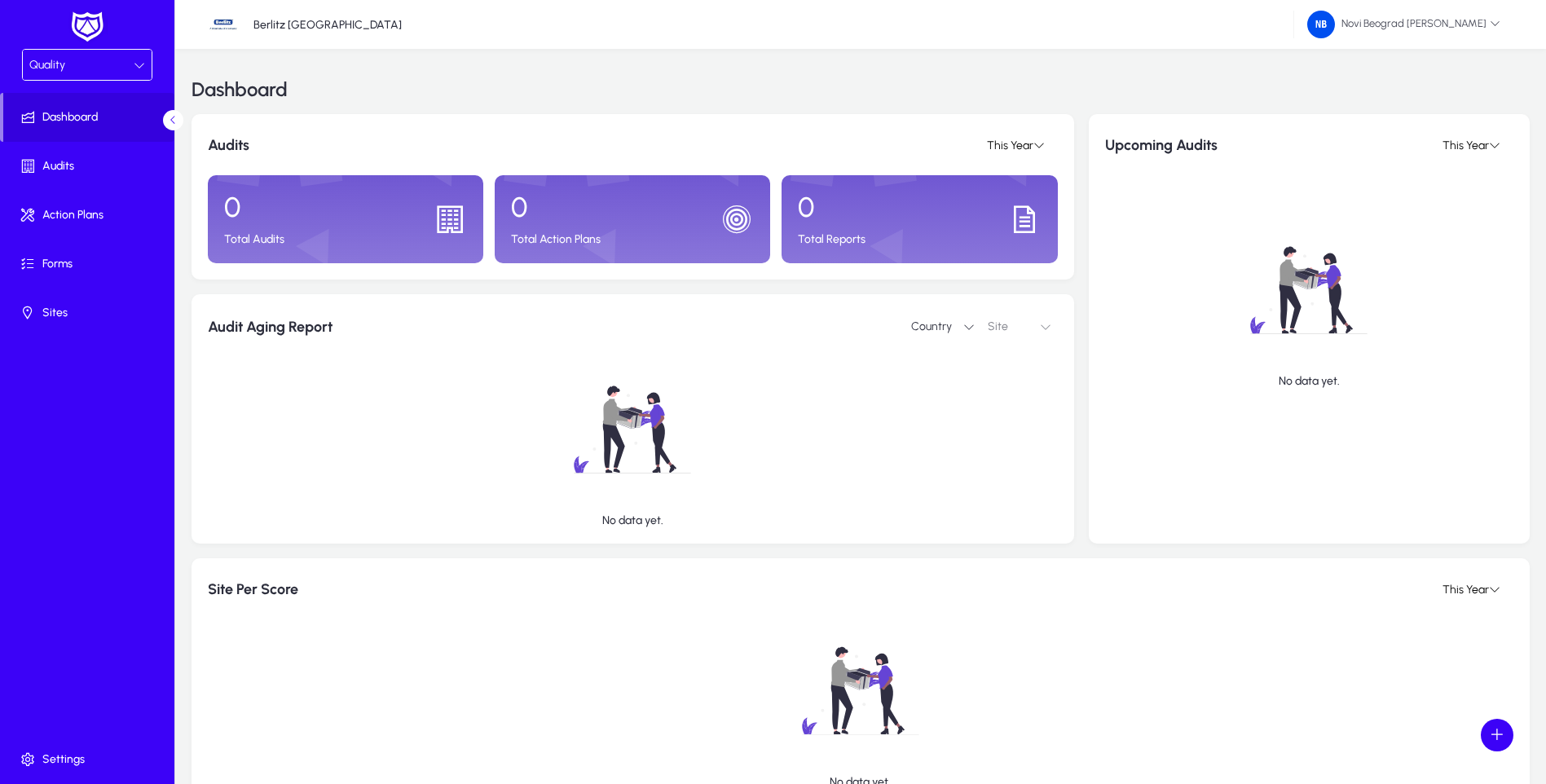
click at [83, 69] on div "Quality" at bounding box center [81, 65] width 104 height 21
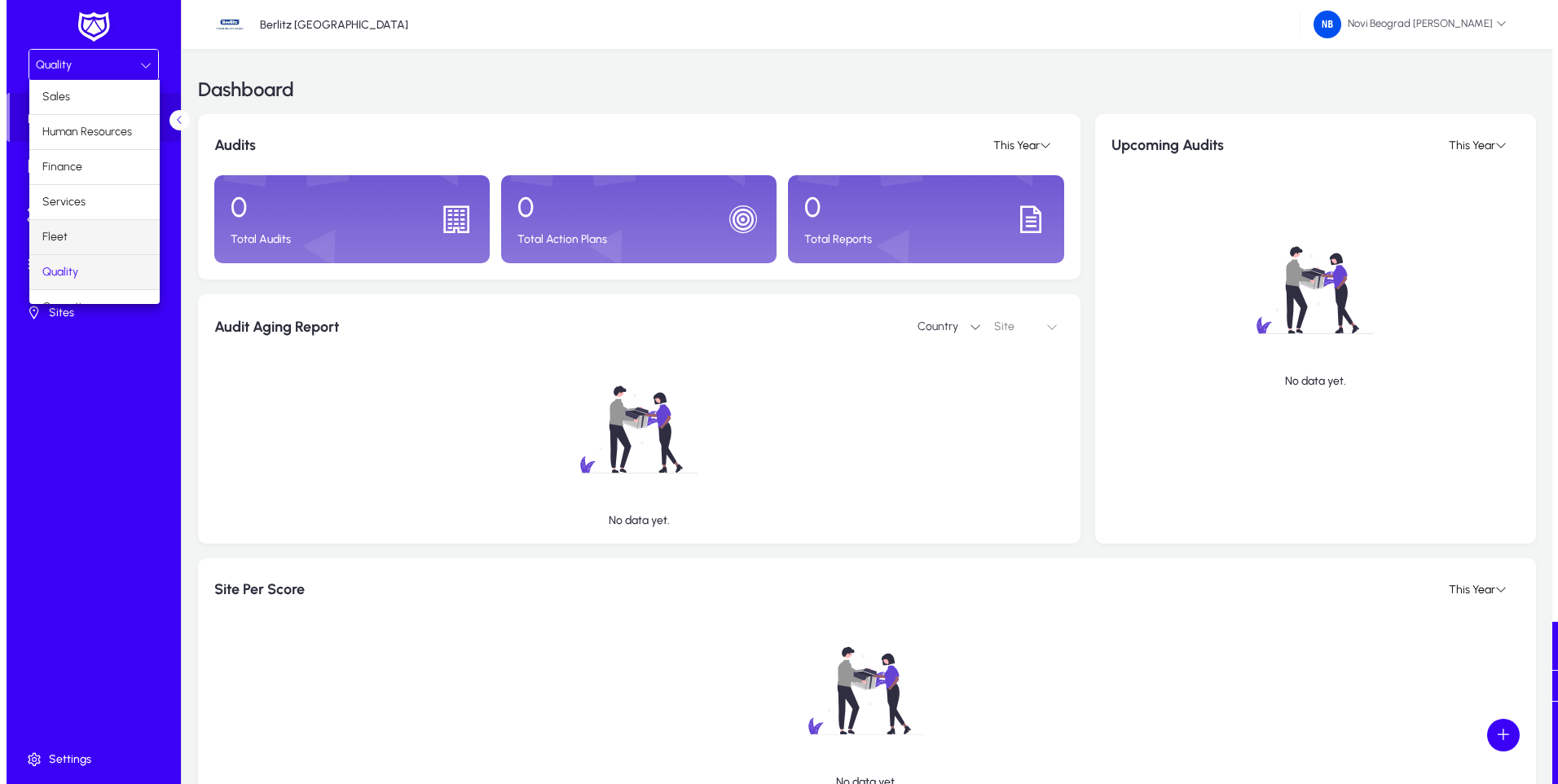
scroll to position [55, 0]
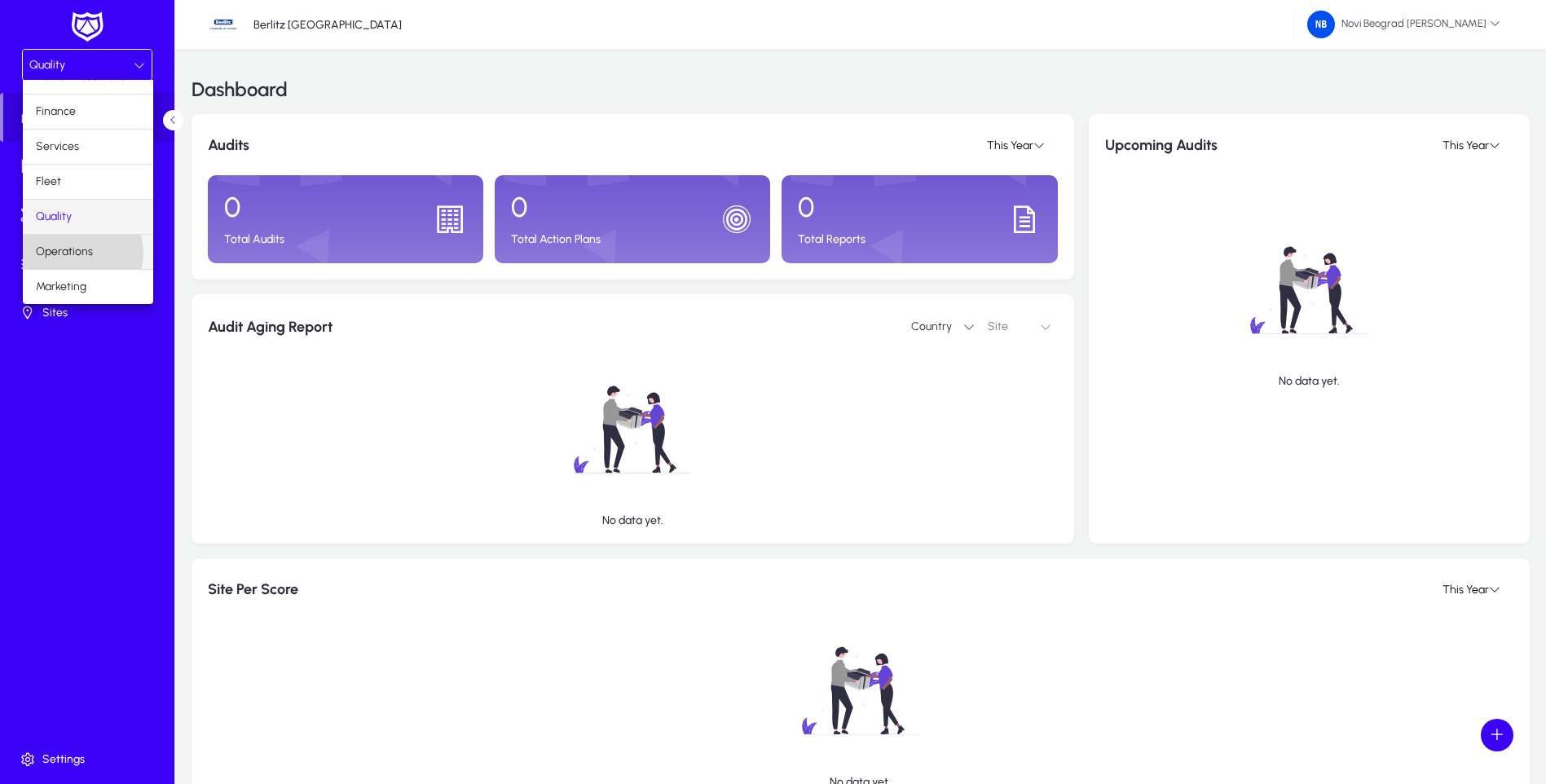
click at [78, 253] on span "Operations" at bounding box center [64, 251] width 57 height 20
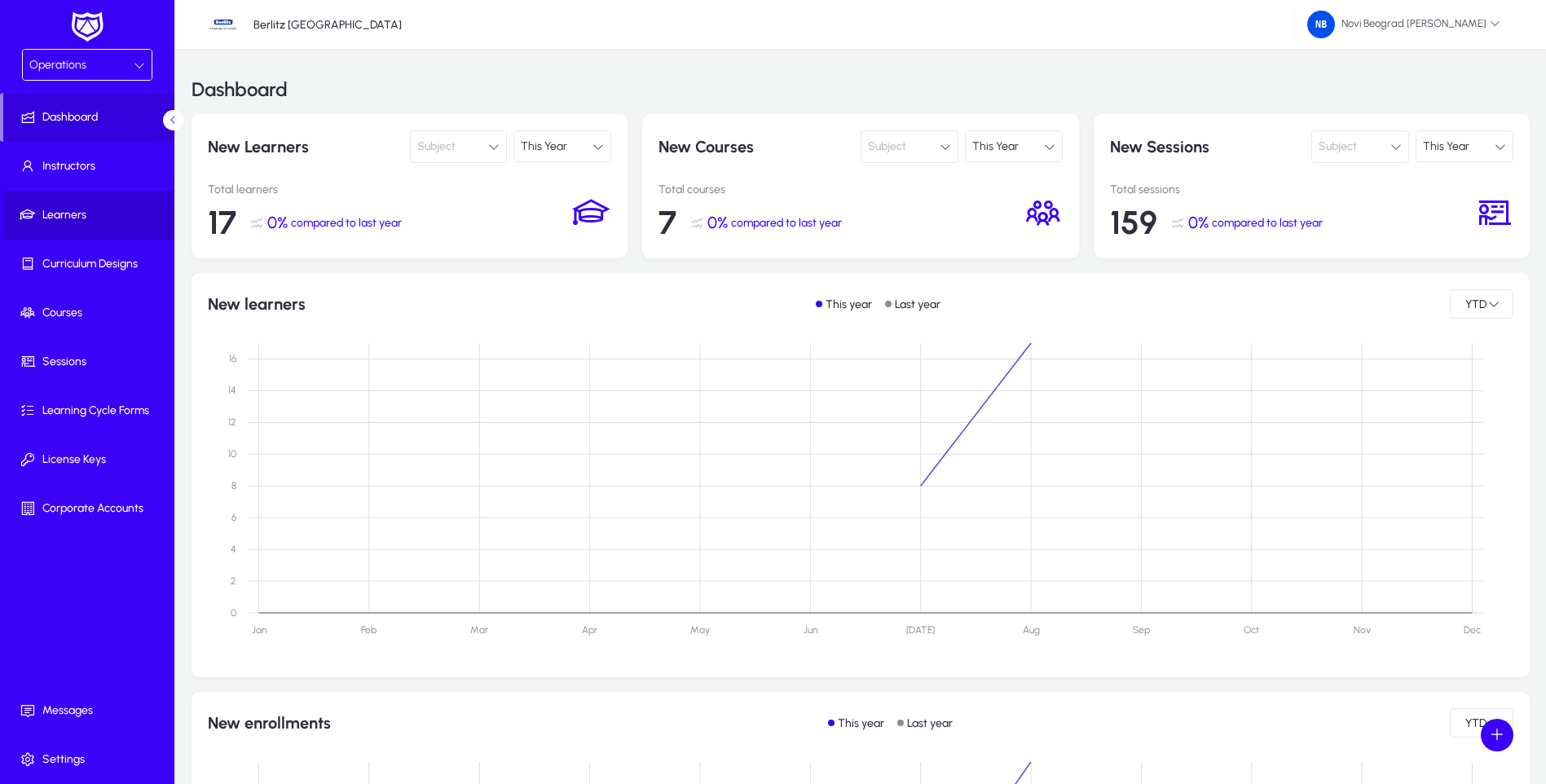
click at [55, 212] on span "Learners" at bounding box center [90, 215] width 175 height 16
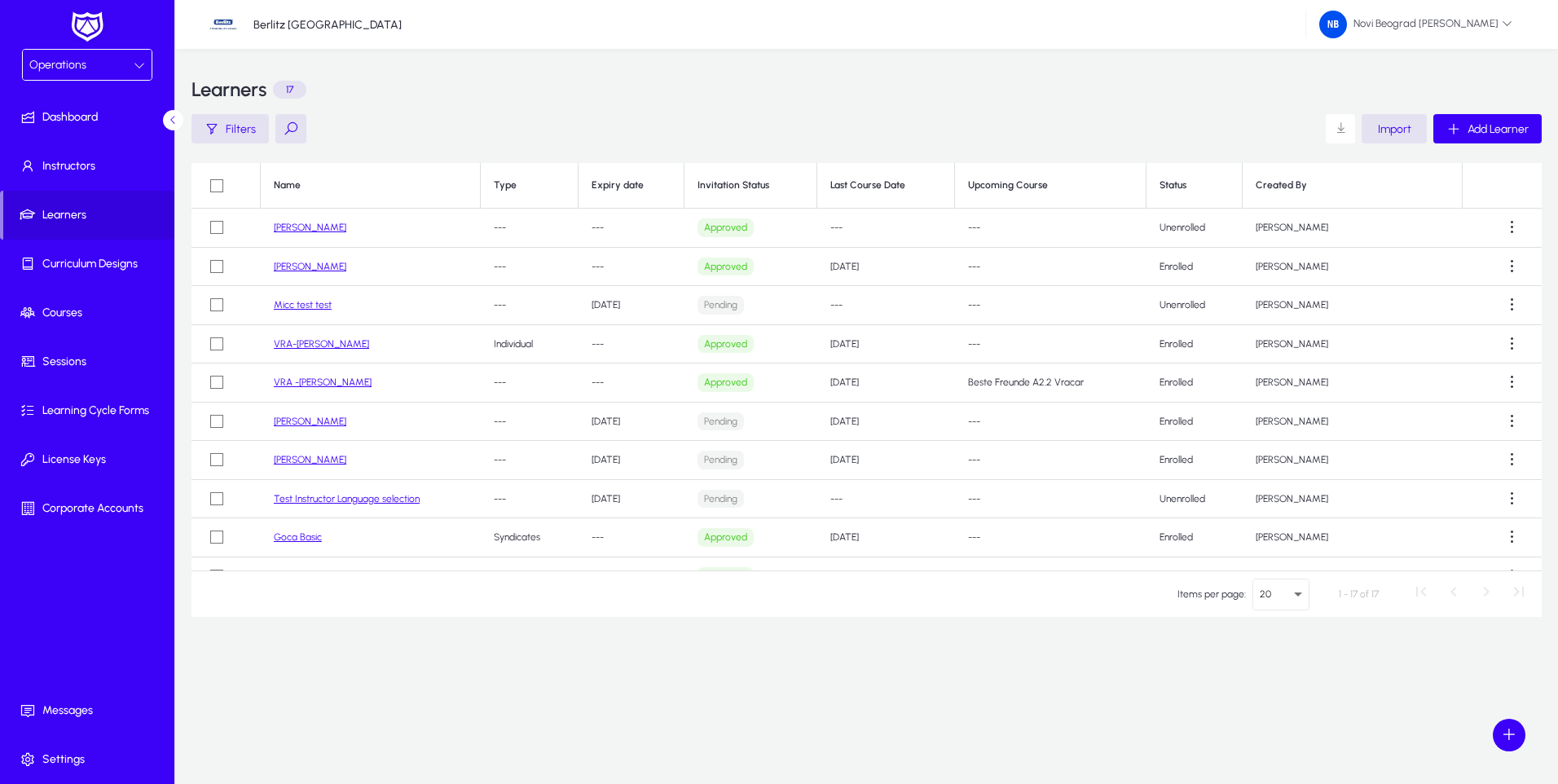
click at [129, 67] on div "Operations" at bounding box center [81, 65] width 104 height 21
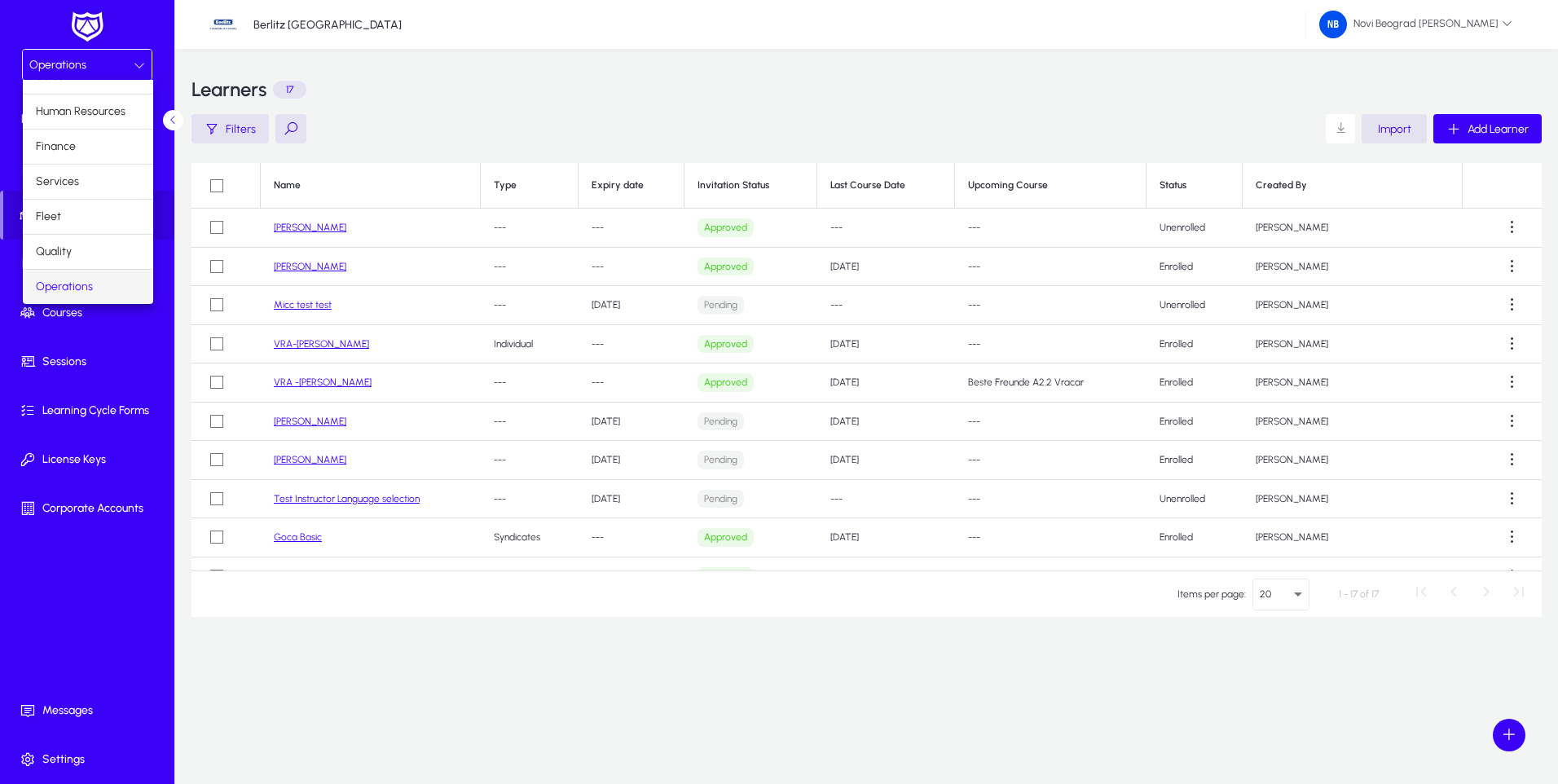
scroll to position [55, 0]
click at [70, 252] on span "Operations" at bounding box center [64, 251] width 57 height 20
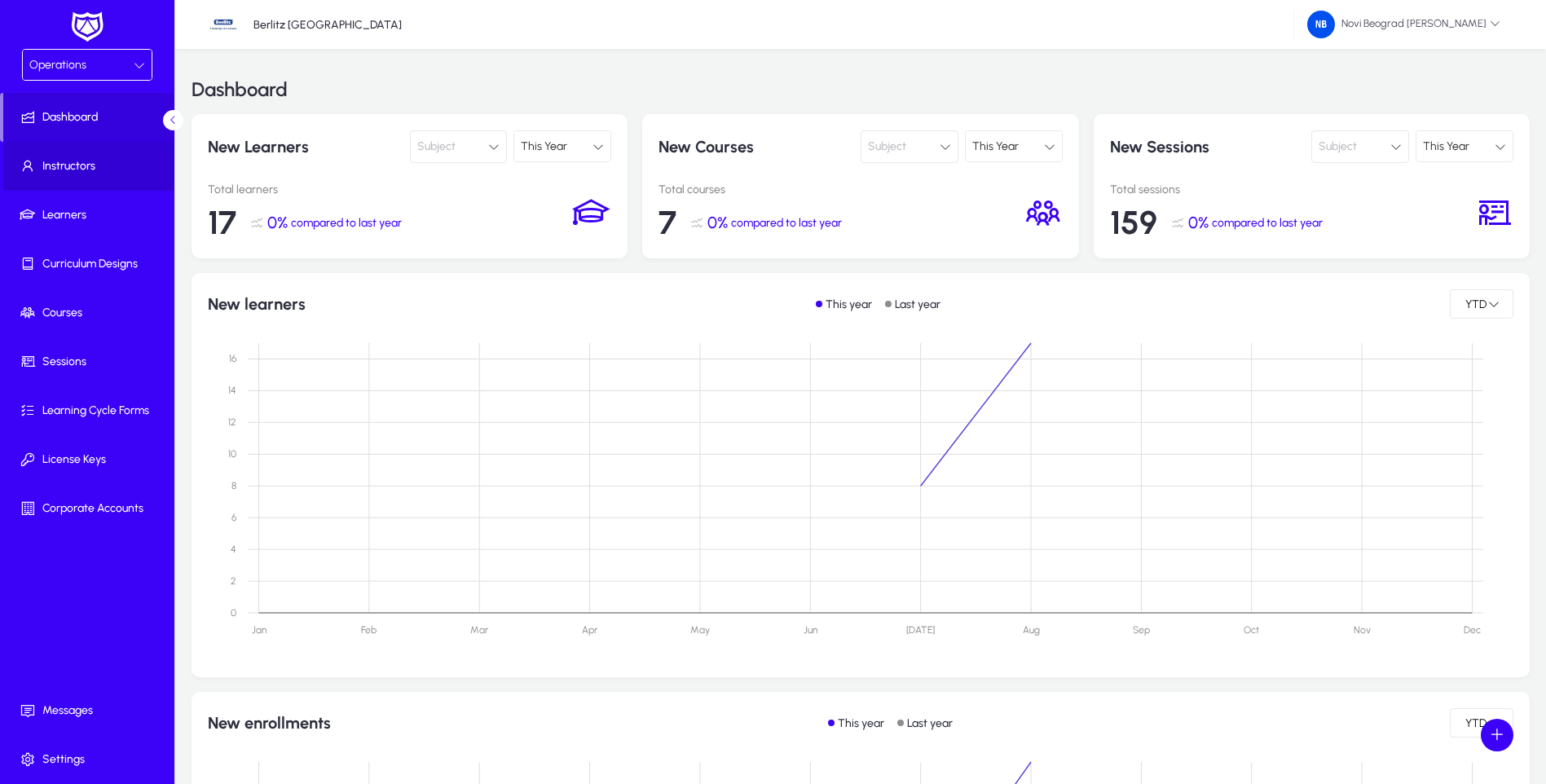
click at [72, 165] on span "Instructors" at bounding box center [90, 166] width 175 height 16
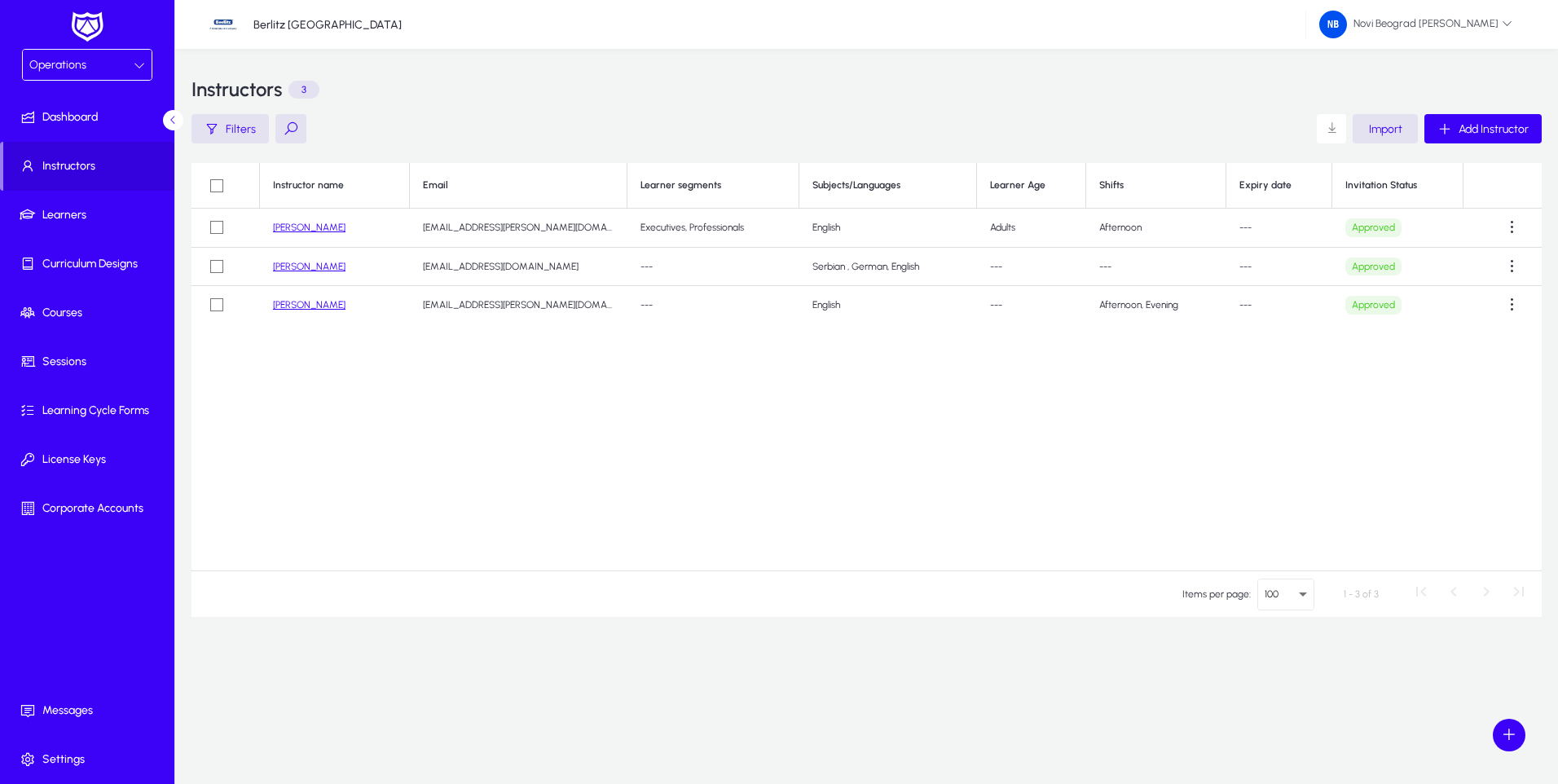
click at [112, 61] on div "Operations" at bounding box center [81, 65] width 104 height 21
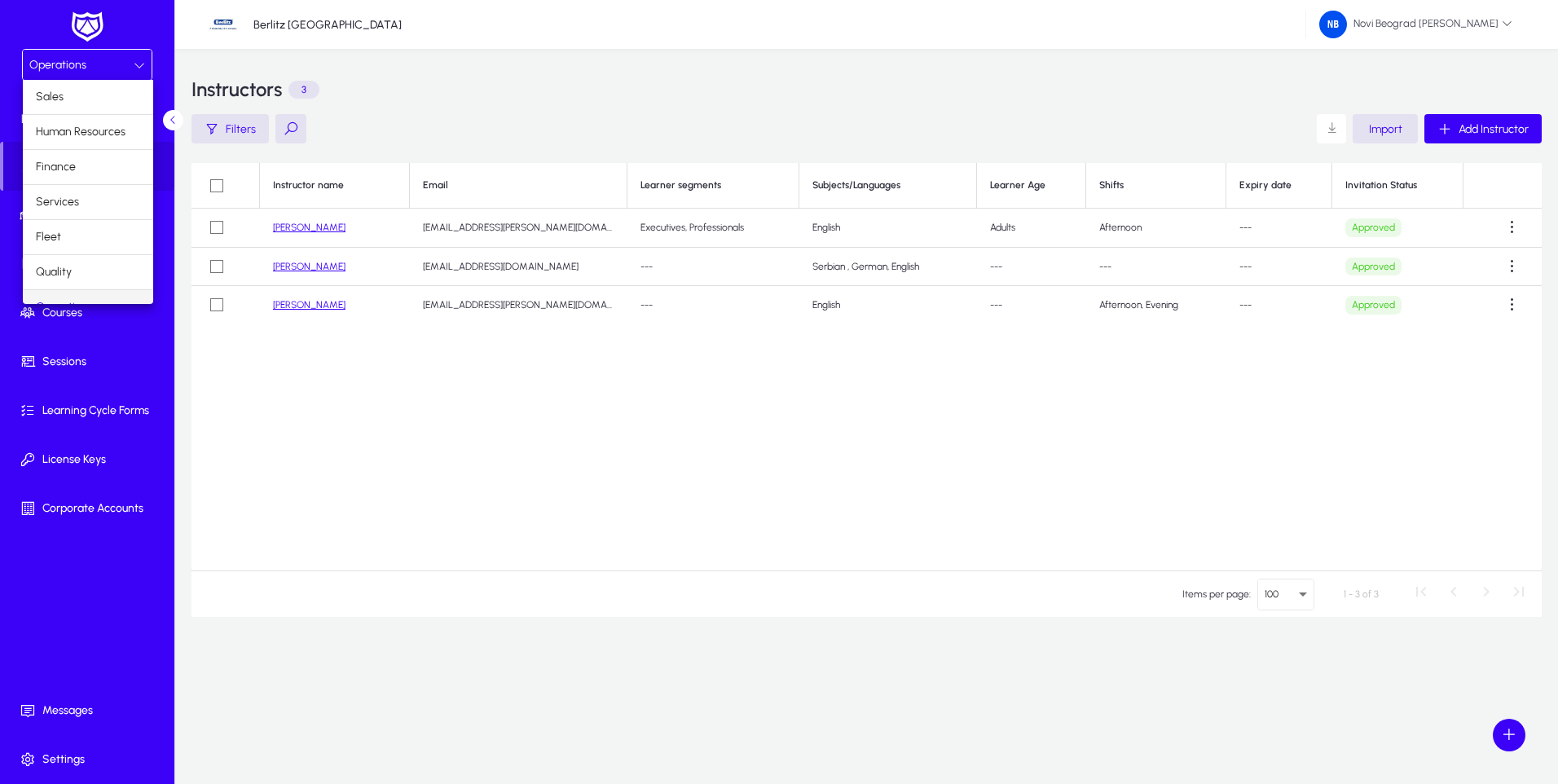
click at [106, 576] on div at bounding box center [779, 392] width 1558 height 784
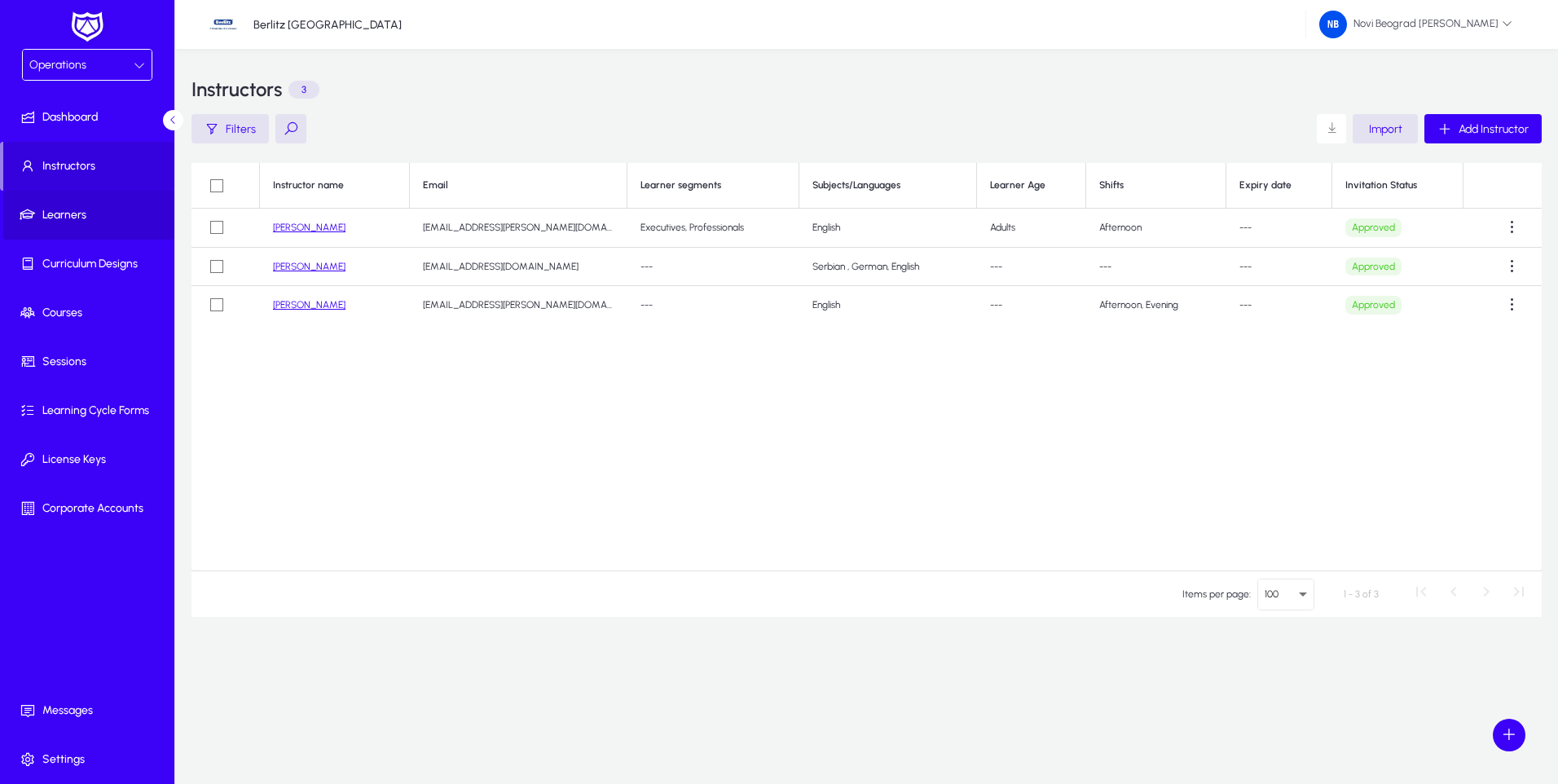
click at [80, 205] on span at bounding box center [90, 215] width 175 height 39
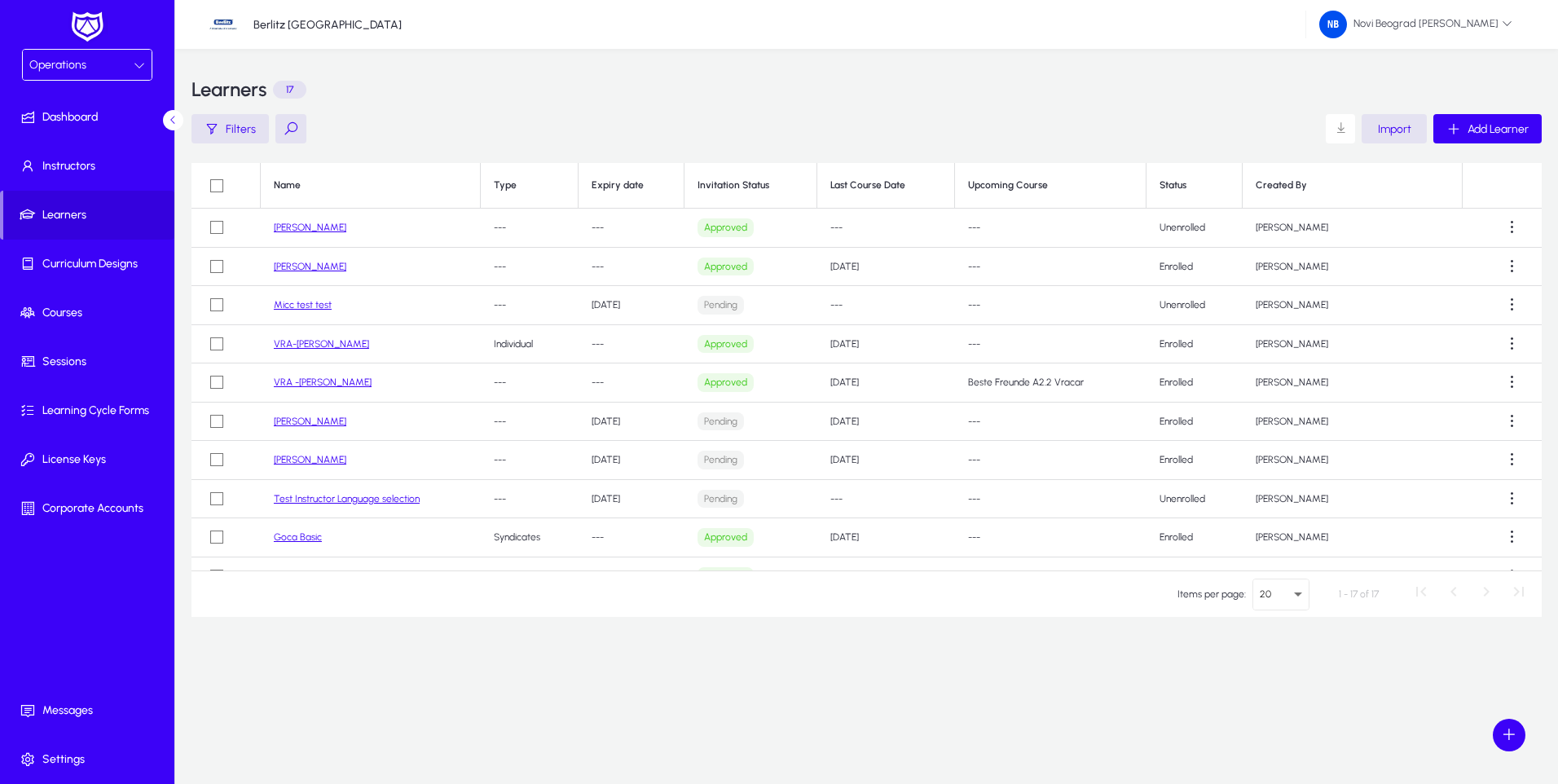
click at [110, 66] on div "Operations" at bounding box center [81, 65] width 104 height 21
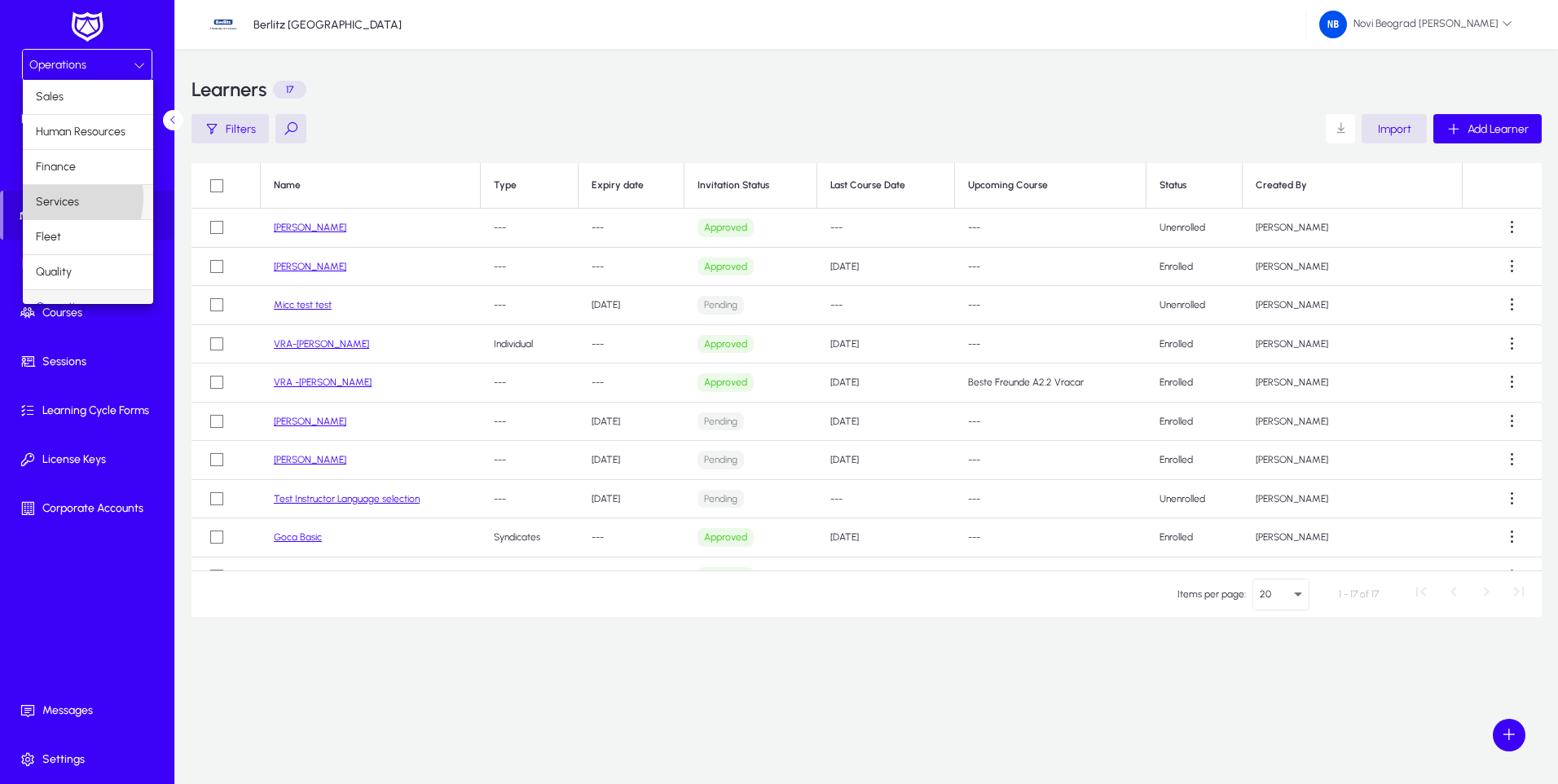
click at [48, 197] on span "Services" at bounding box center [57, 202] width 43 height 20
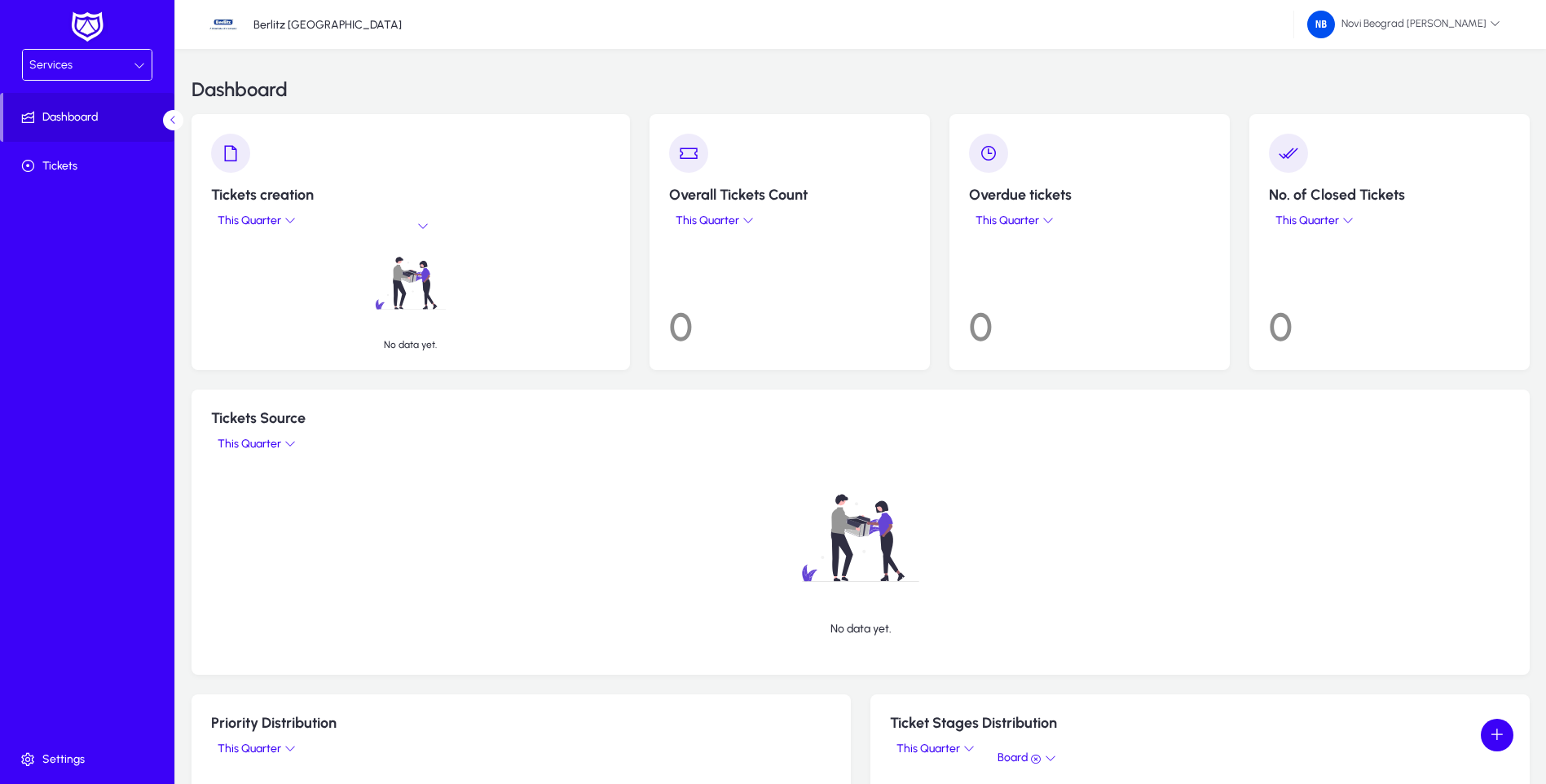
click at [135, 63] on icon at bounding box center [139, 65] width 11 height 11
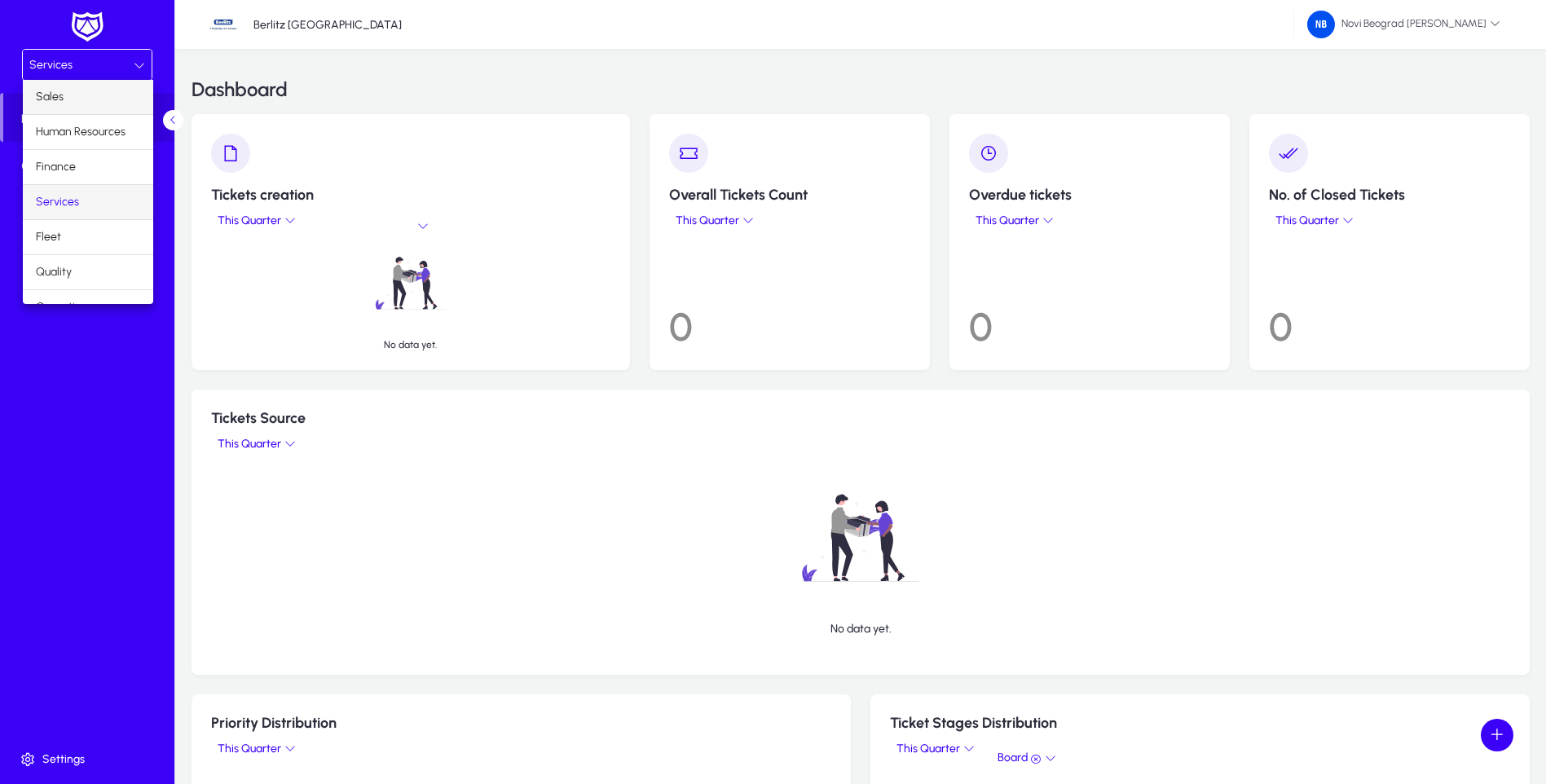
click at [74, 102] on mat-option "Sales" at bounding box center [88, 97] width 130 height 34
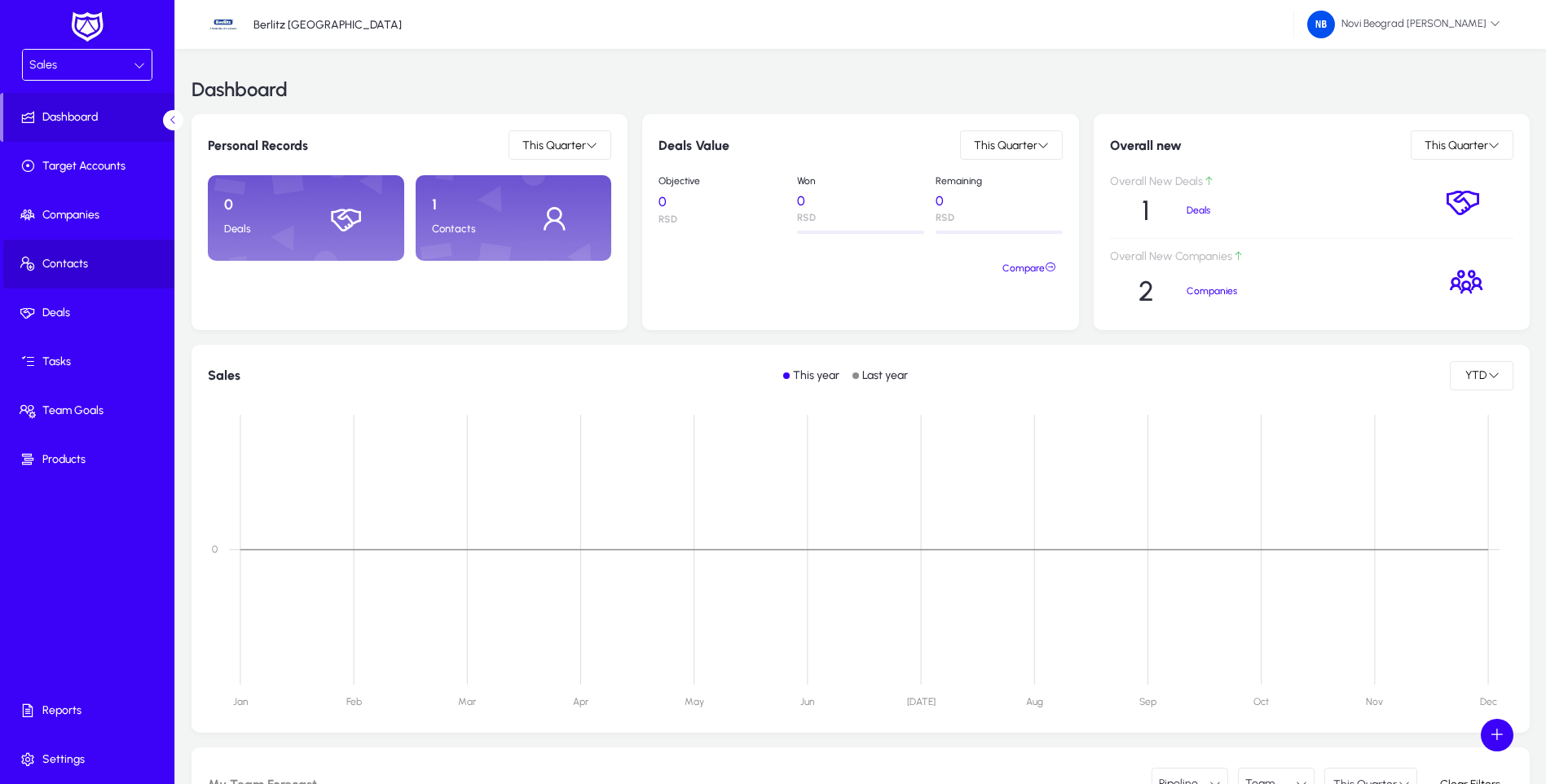
click at [66, 256] on span "Contacts" at bounding box center [90, 263] width 175 height 16
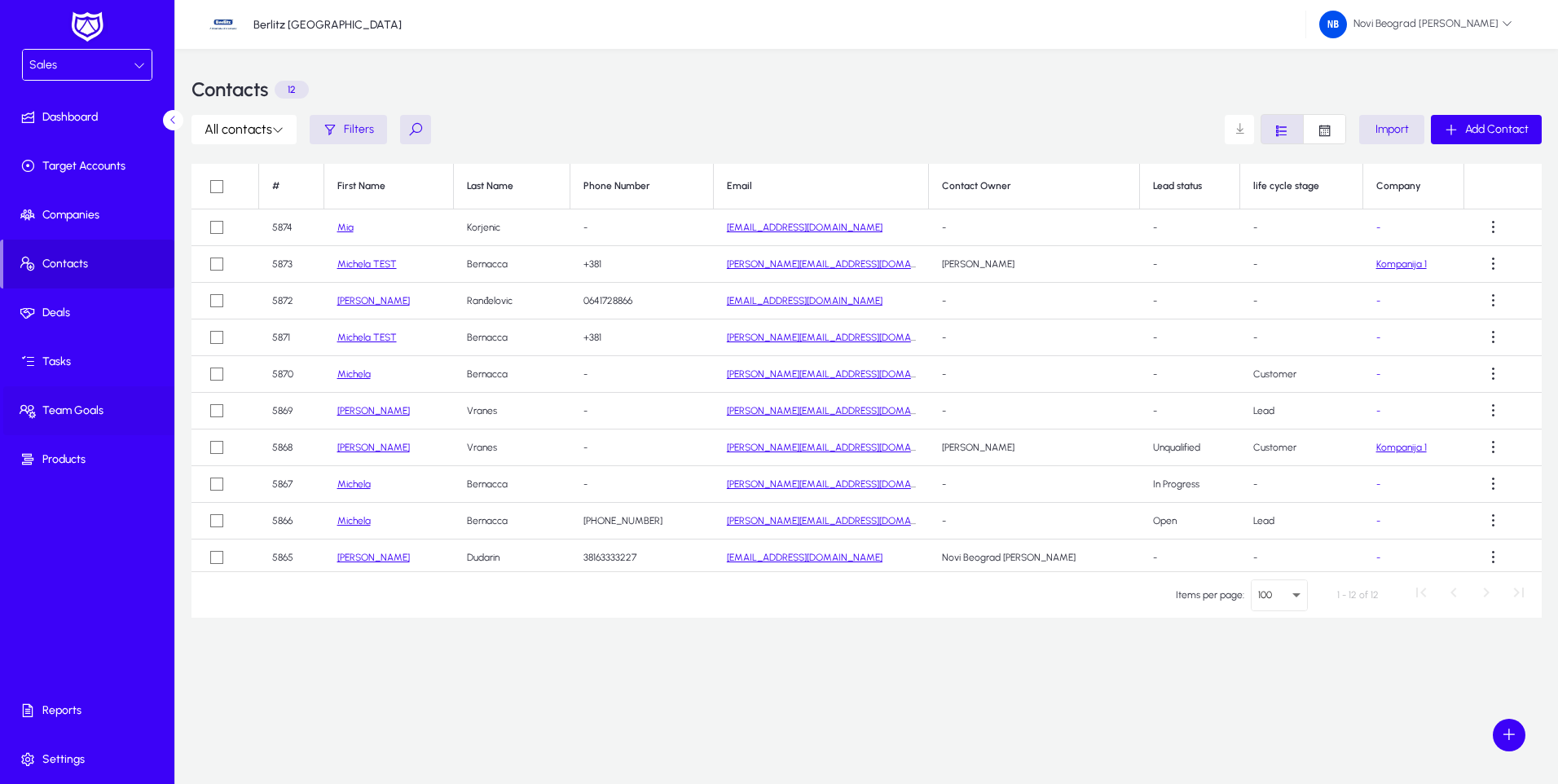
click at [89, 412] on span "Team Goals" at bounding box center [90, 410] width 175 height 16
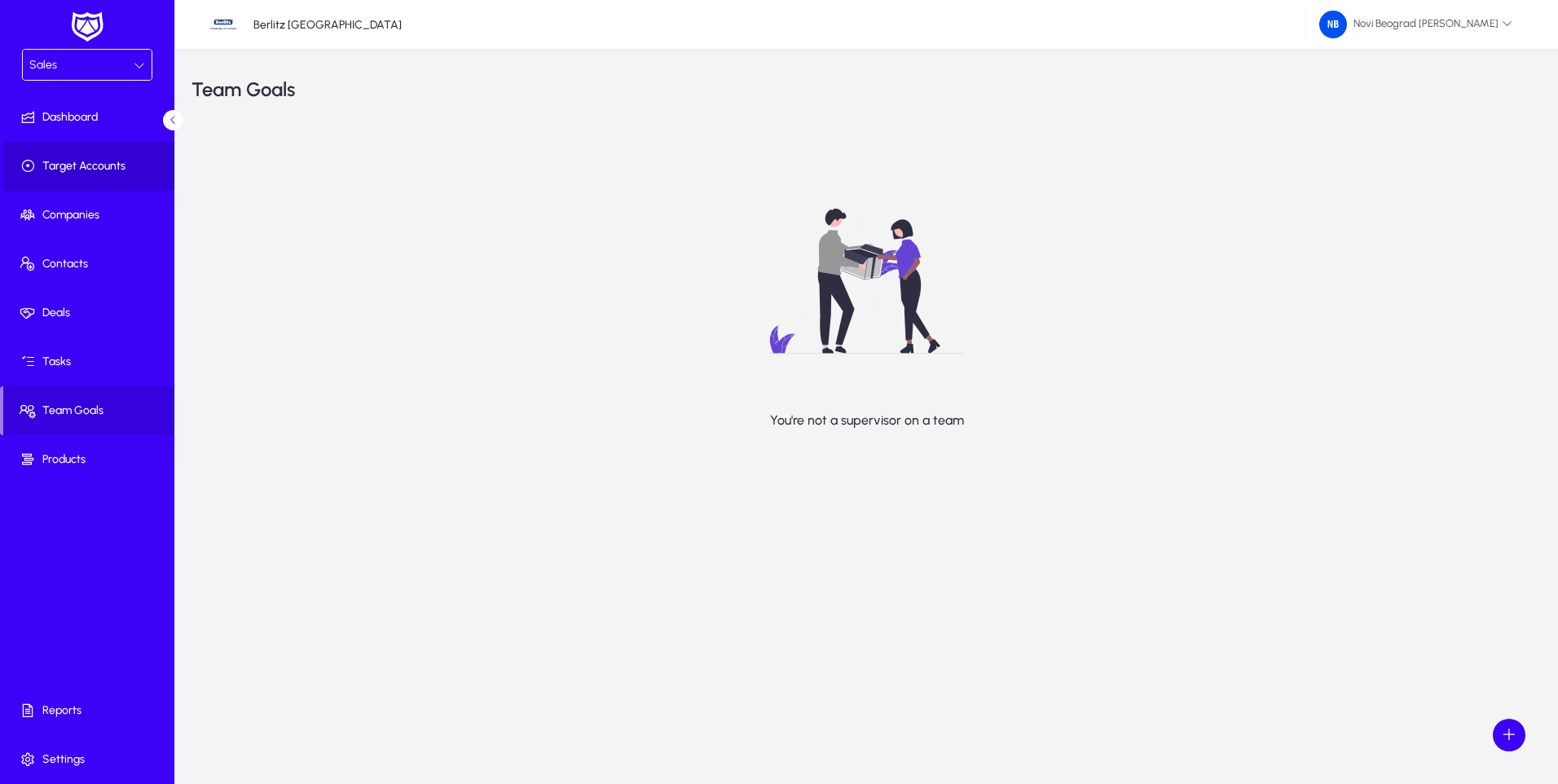
click at [97, 172] on span "Target Accounts" at bounding box center [90, 166] width 175 height 16
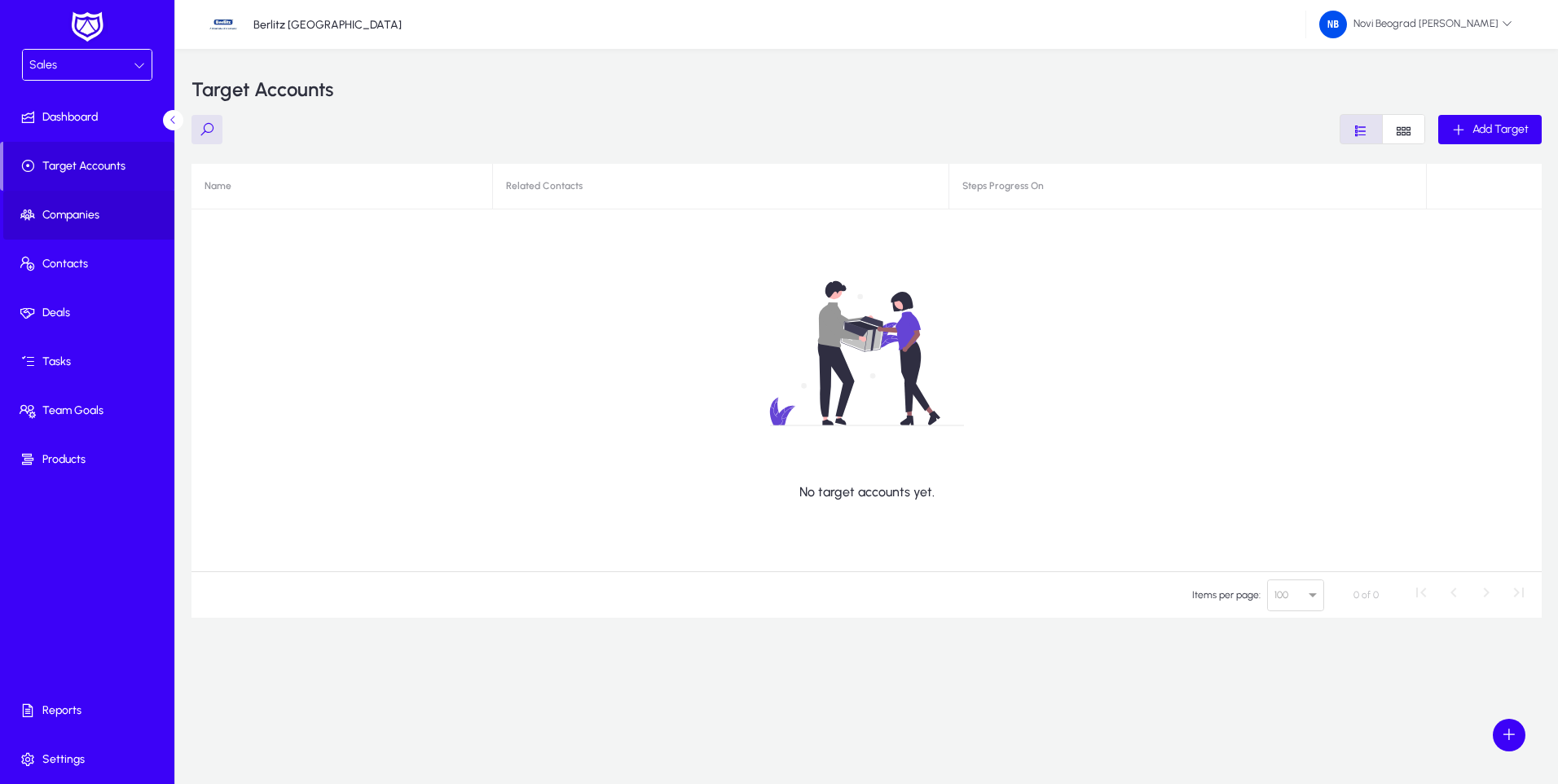
click at [77, 216] on span "Companies" at bounding box center [90, 215] width 175 height 16
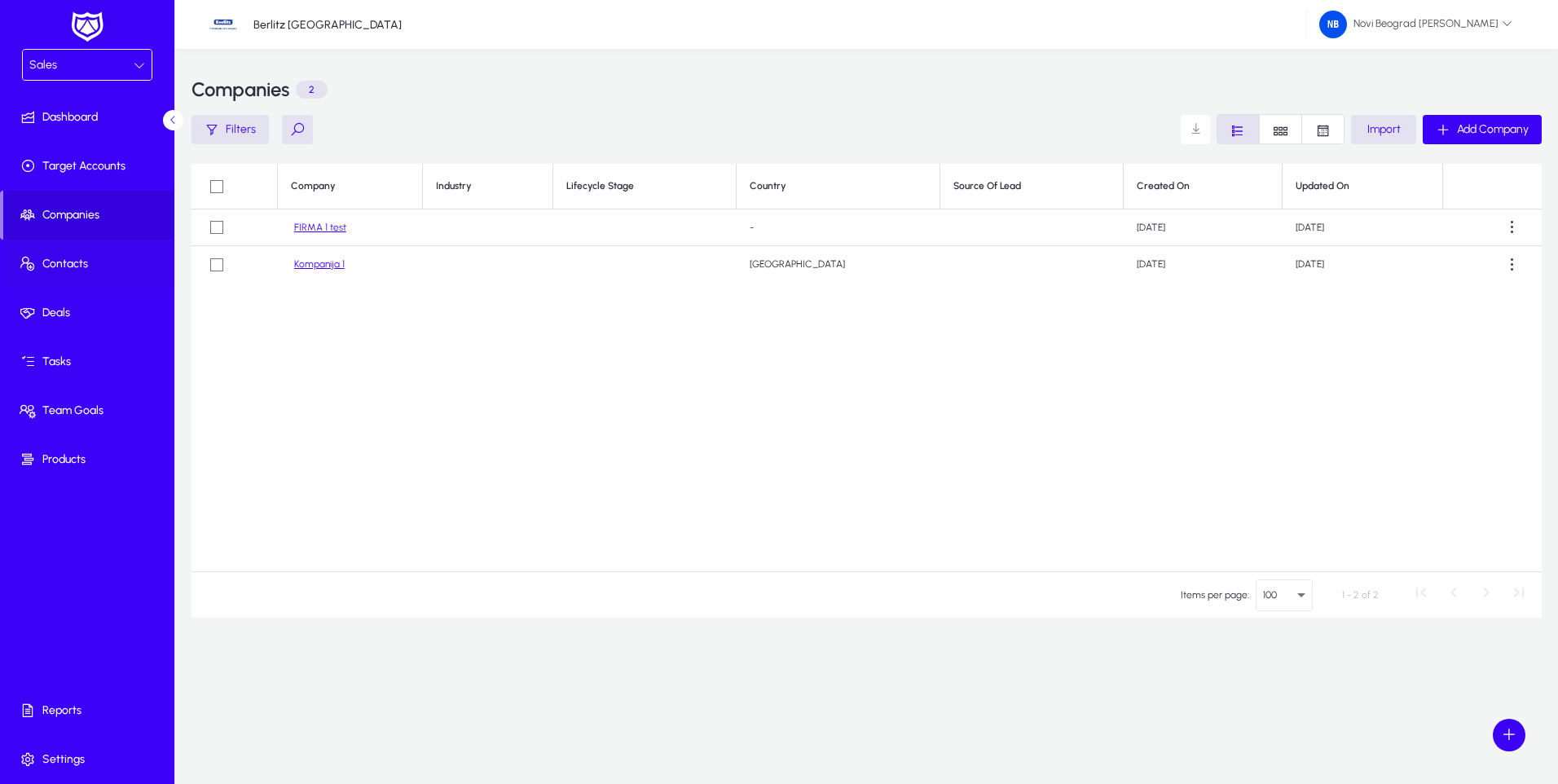
click at [72, 262] on span "Contacts" at bounding box center [90, 263] width 175 height 16
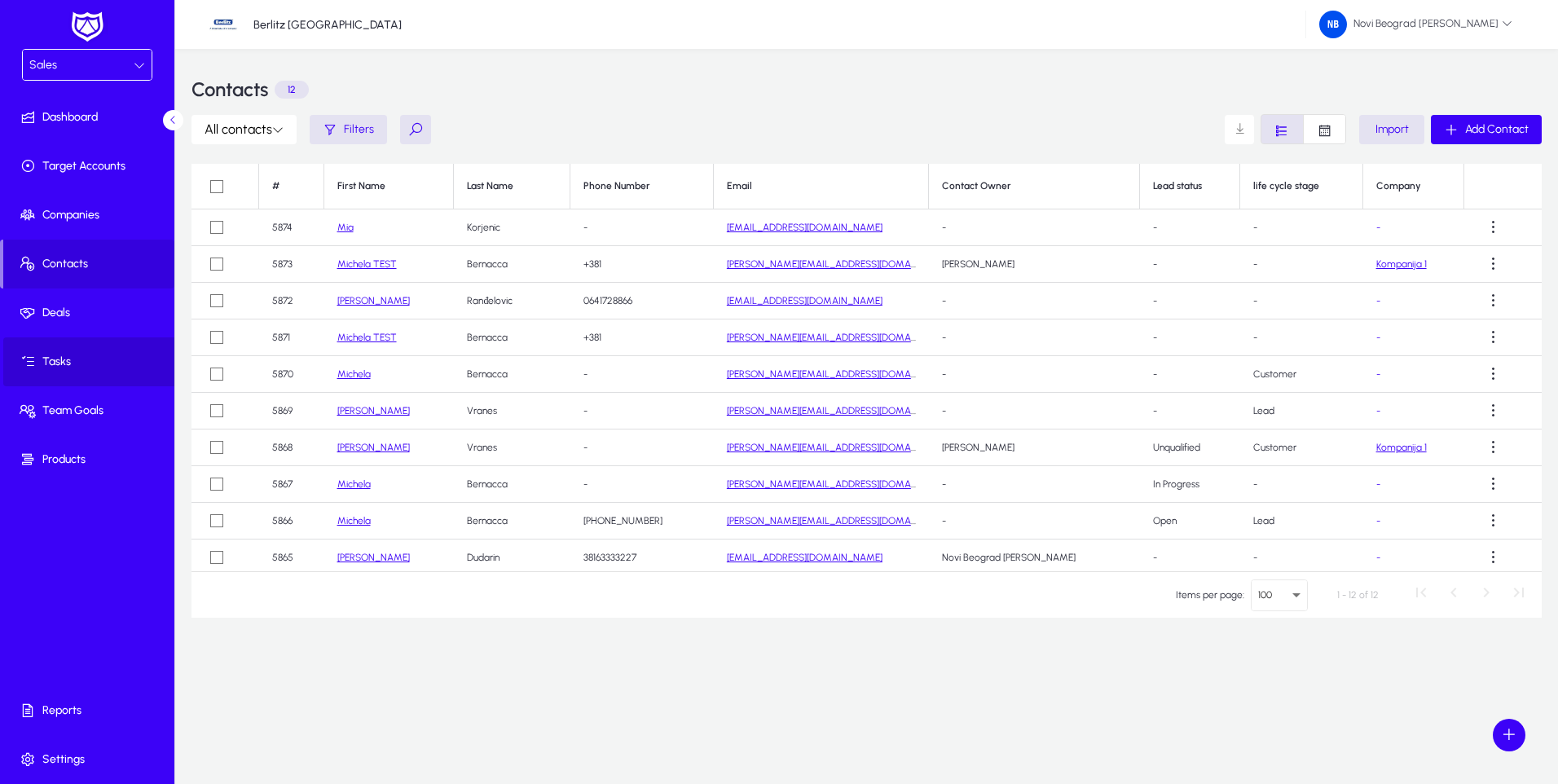
click at [56, 363] on span "Tasks" at bounding box center [90, 361] width 175 height 16
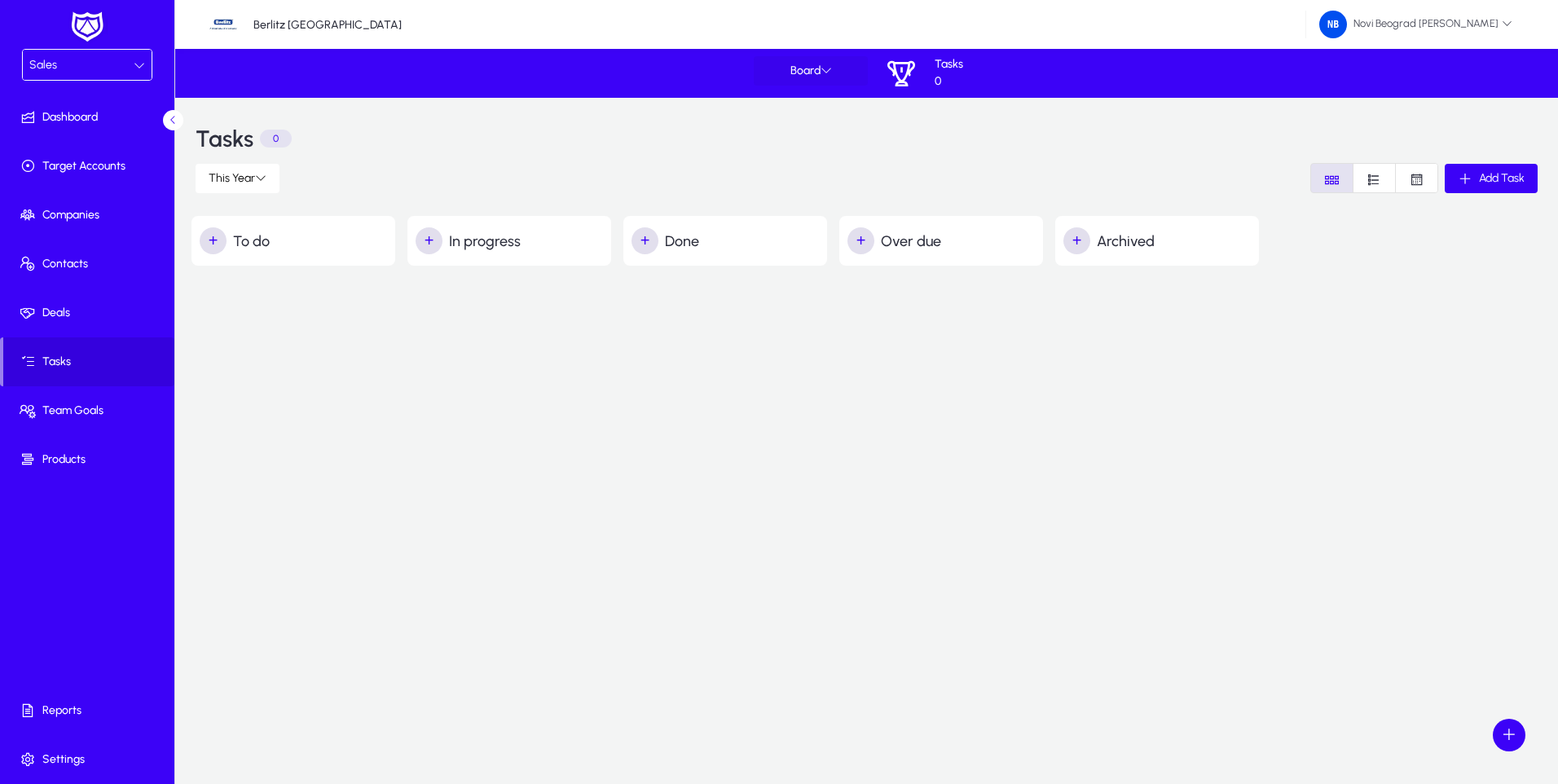
click at [825, 65] on icon at bounding box center [826, 70] width 11 height 11
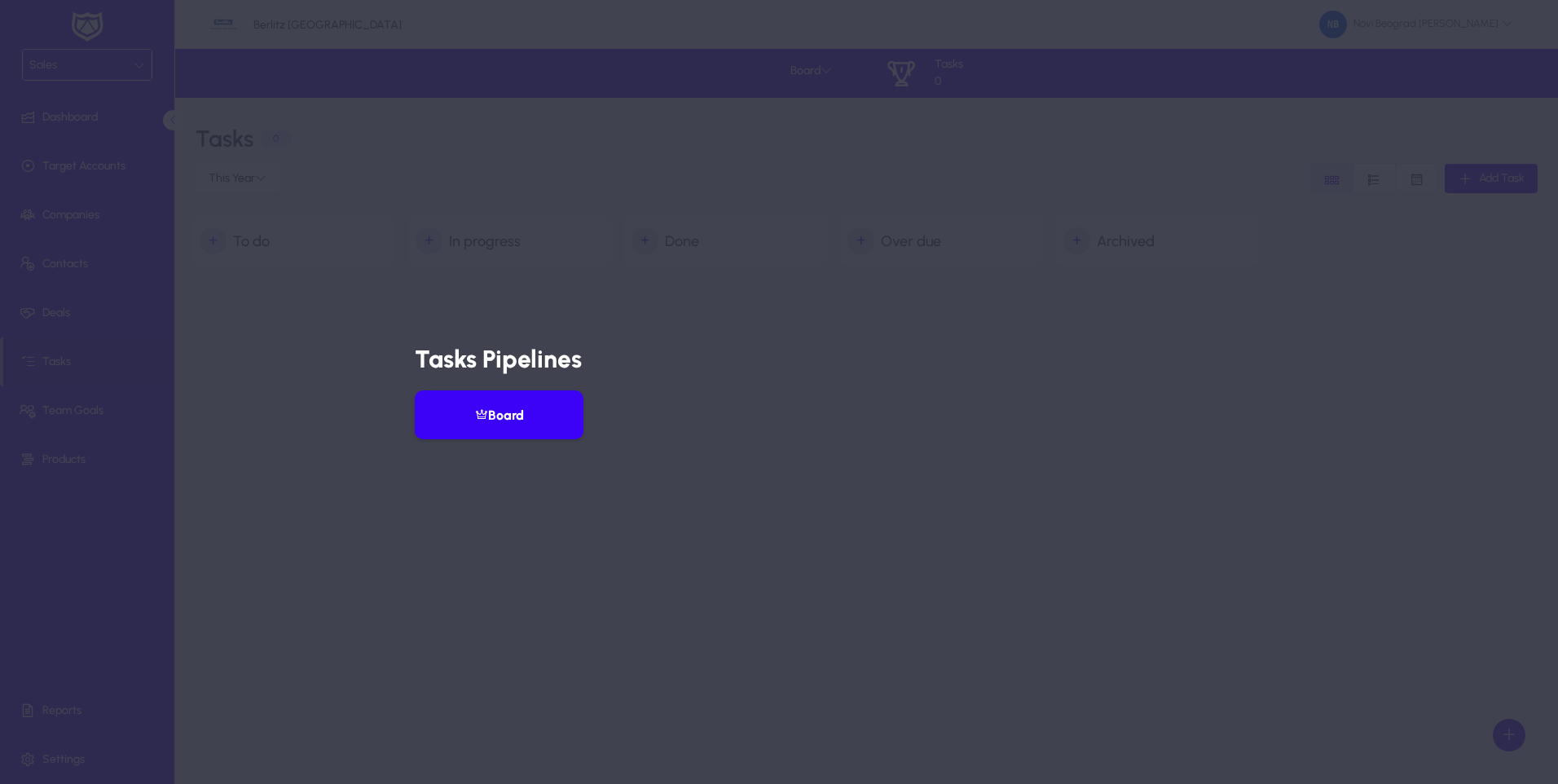
click at [755, 369] on h3 "Tasks Pipelines" at bounding box center [778, 359] width 728 height 30
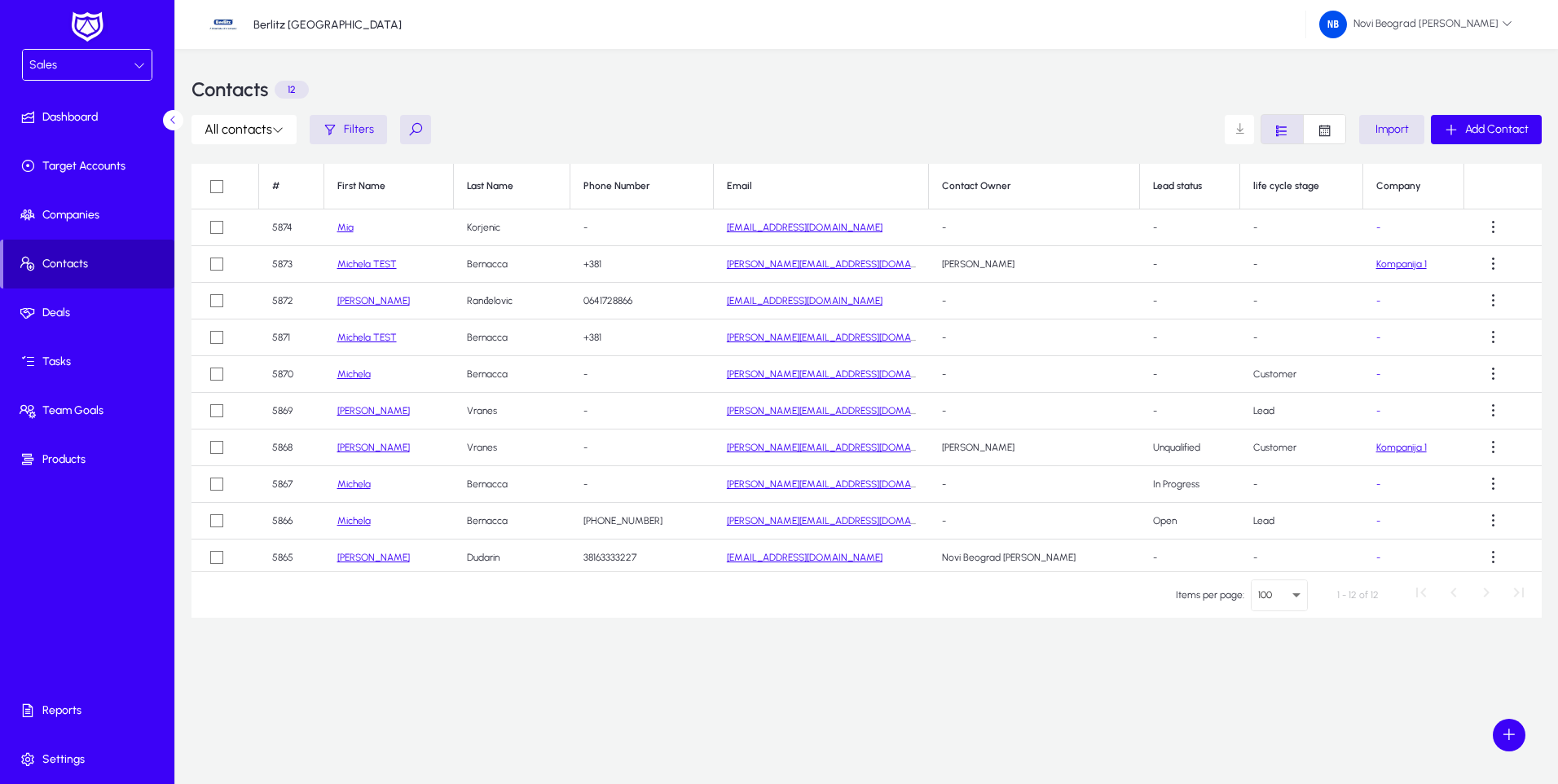
click at [69, 266] on span "Contacts" at bounding box center [89, 263] width 171 height 16
click at [123, 63] on div "Sales" at bounding box center [81, 65] width 104 height 21
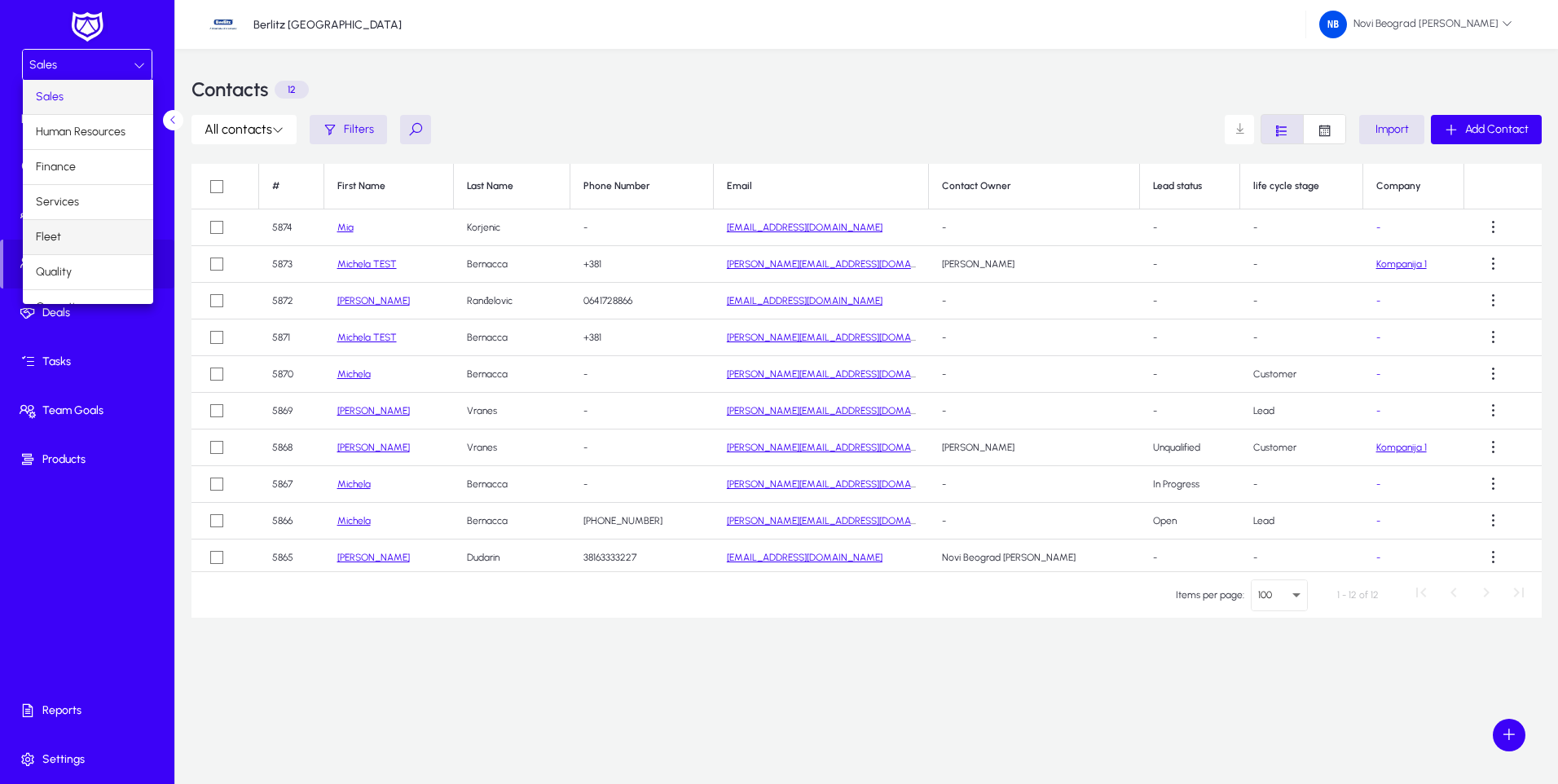
scroll to position [55, 0]
click at [83, 248] on span "Operations" at bounding box center [64, 251] width 57 height 20
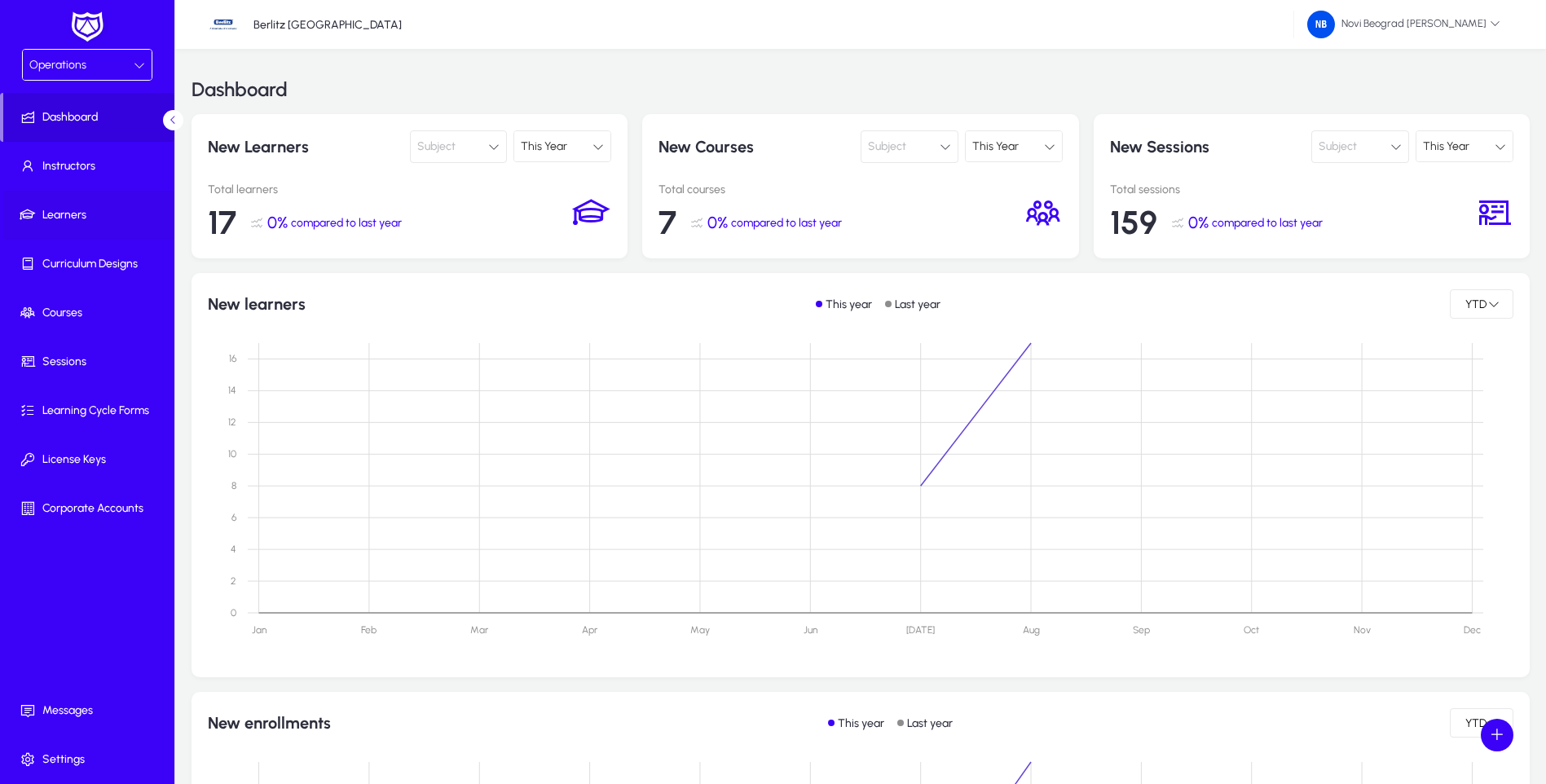
click at [80, 215] on span "Learners" at bounding box center [90, 215] width 175 height 16
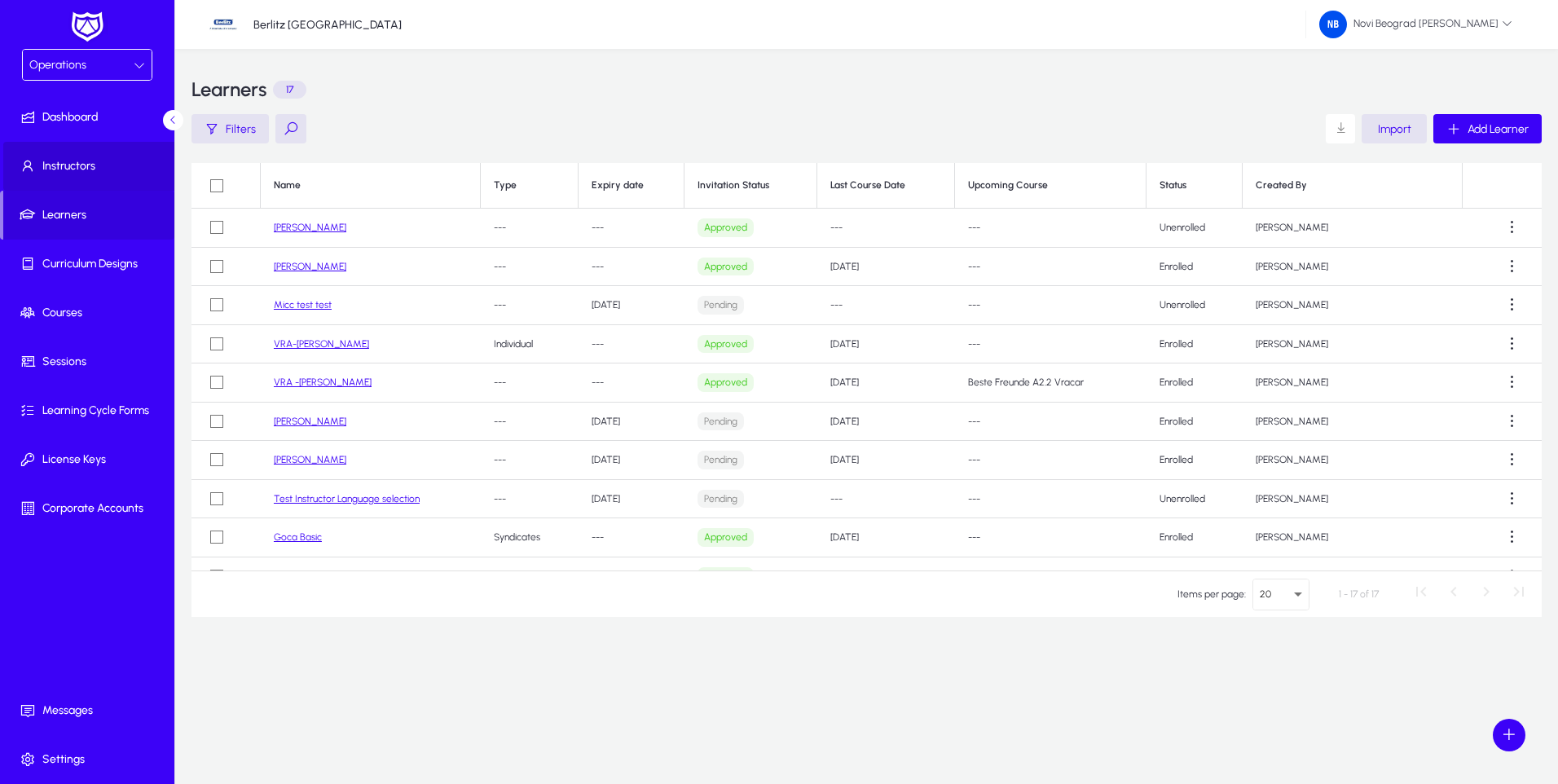
click at [77, 161] on span "Instructors" at bounding box center [90, 166] width 175 height 16
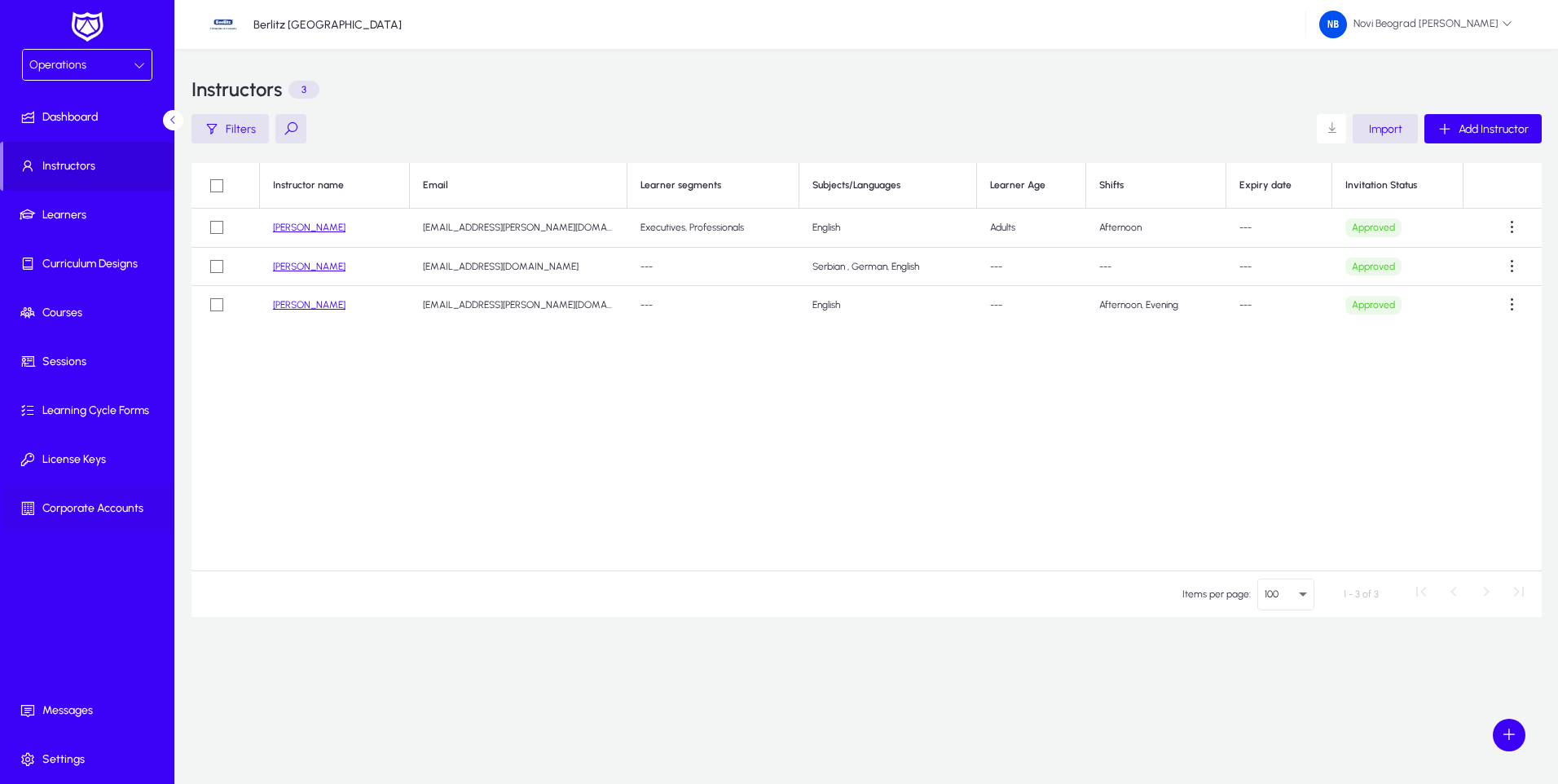
click at [112, 509] on span "Corporate Accounts" at bounding box center [90, 508] width 175 height 16
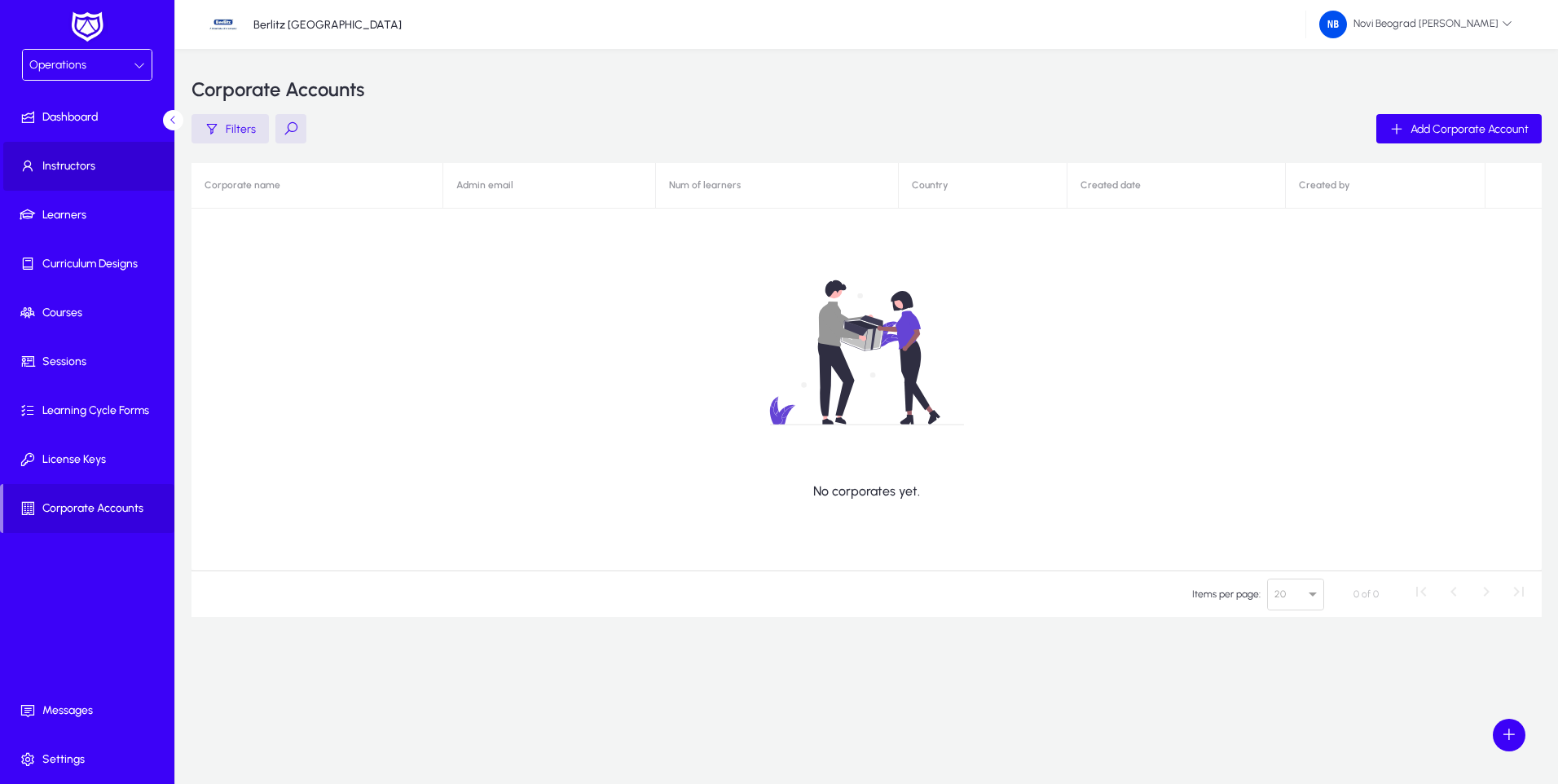
click at [82, 168] on span "Instructors" at bounding box center [90, 166] width 175 height 16
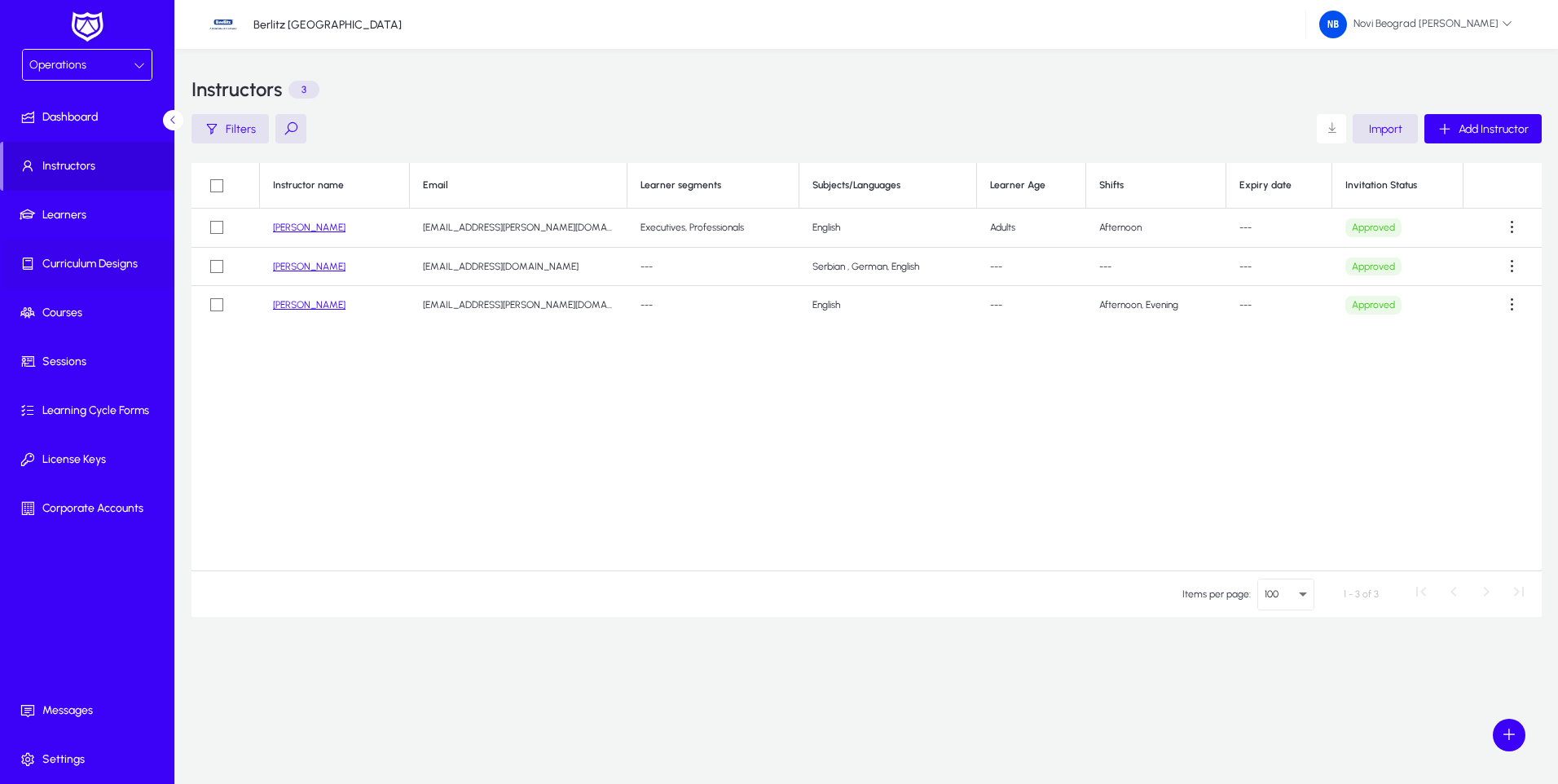
click at [100, 264] on span "Curriculum Designs" at bounding box center [90, 263] width 175 height 16
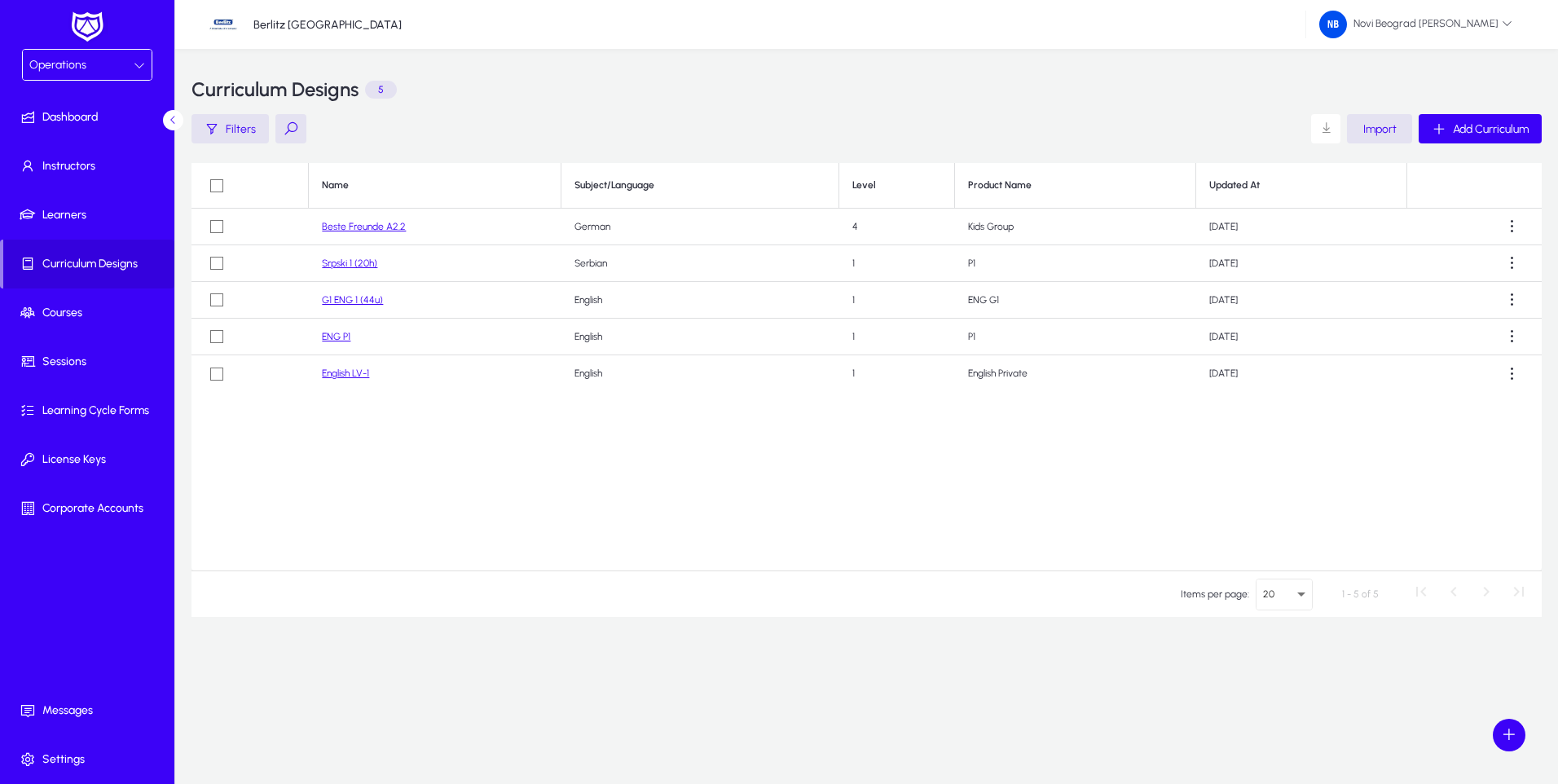
click at [293, 121] on button at bounding box center [290, 129] width 31 height 29
click at [517, 406] on div "Name Subject/Language Level Product Name Updated At Beste Freunde A2.2 German 4…" at bounding box center [867, 366] width 1350 height 407
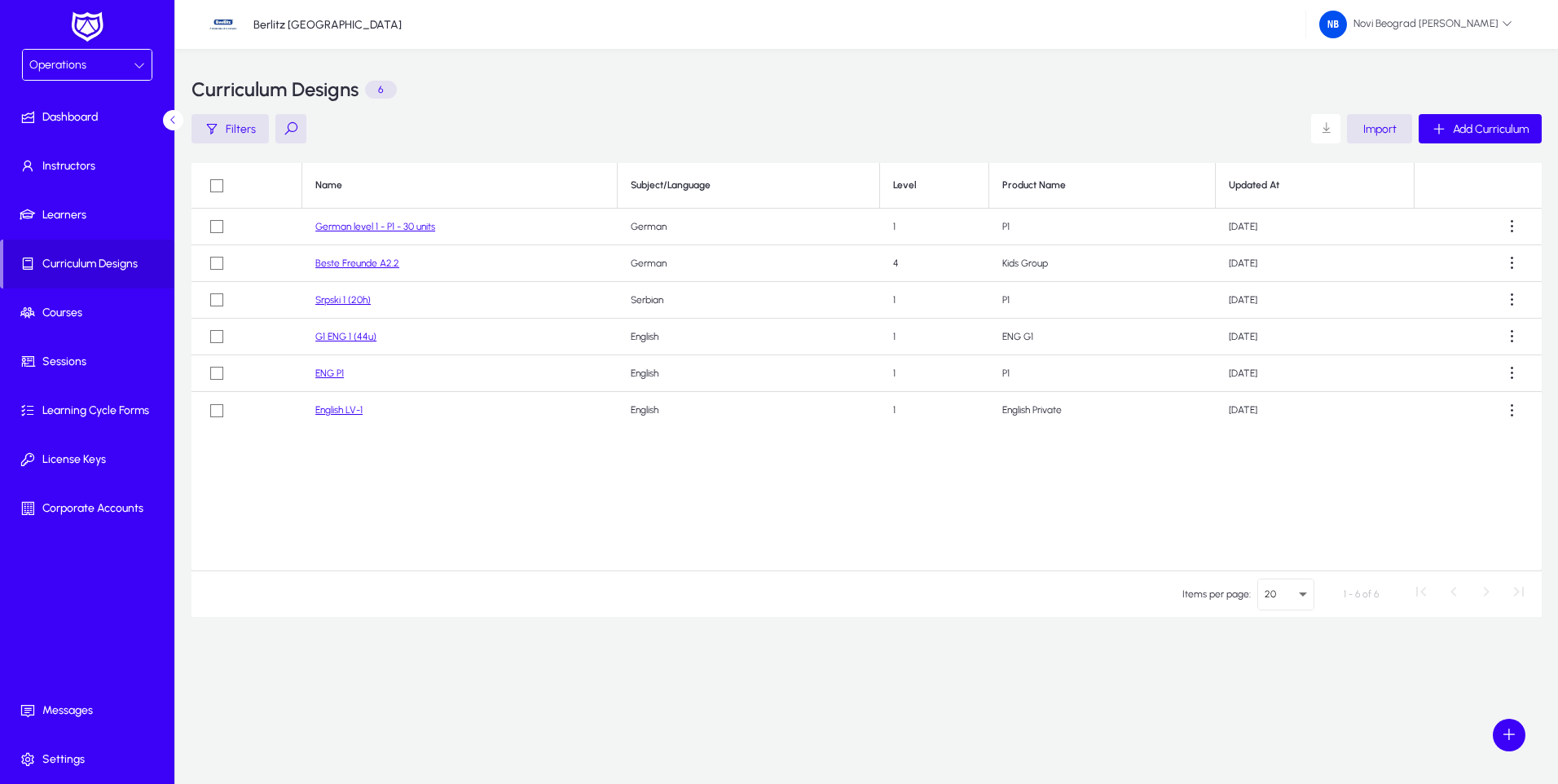
click at [406, 226] on link "German level 1 - P1 - 30 units" at bounding box center [375, 226] width 120 height 11
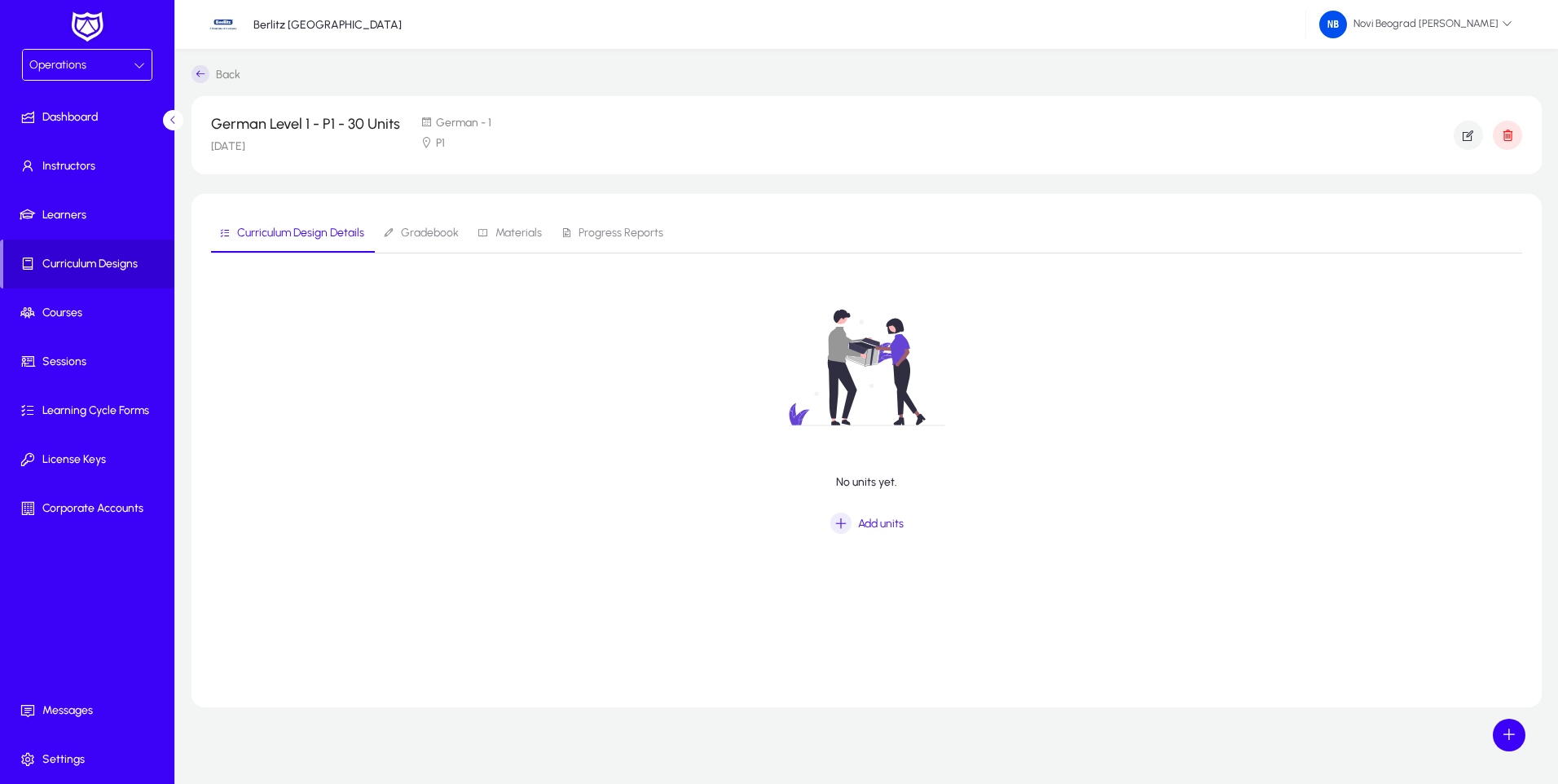
click at [95, 267] on span "Curriculum Designs" at bounding box center [89, 263] width 171 height 16
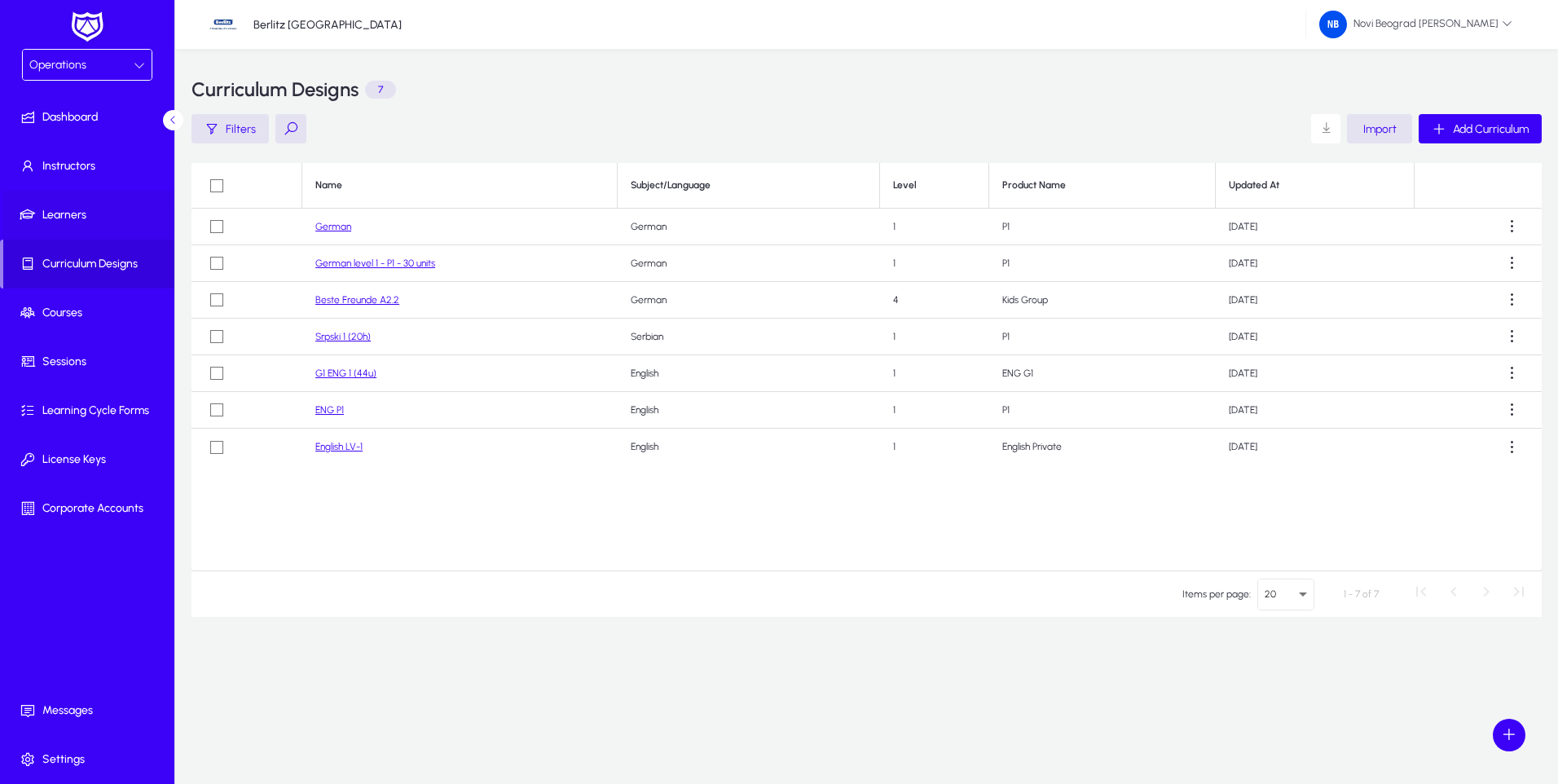
click at [43, 215] on span "Learners" at bounding box center [90, 215] width 175 height 16
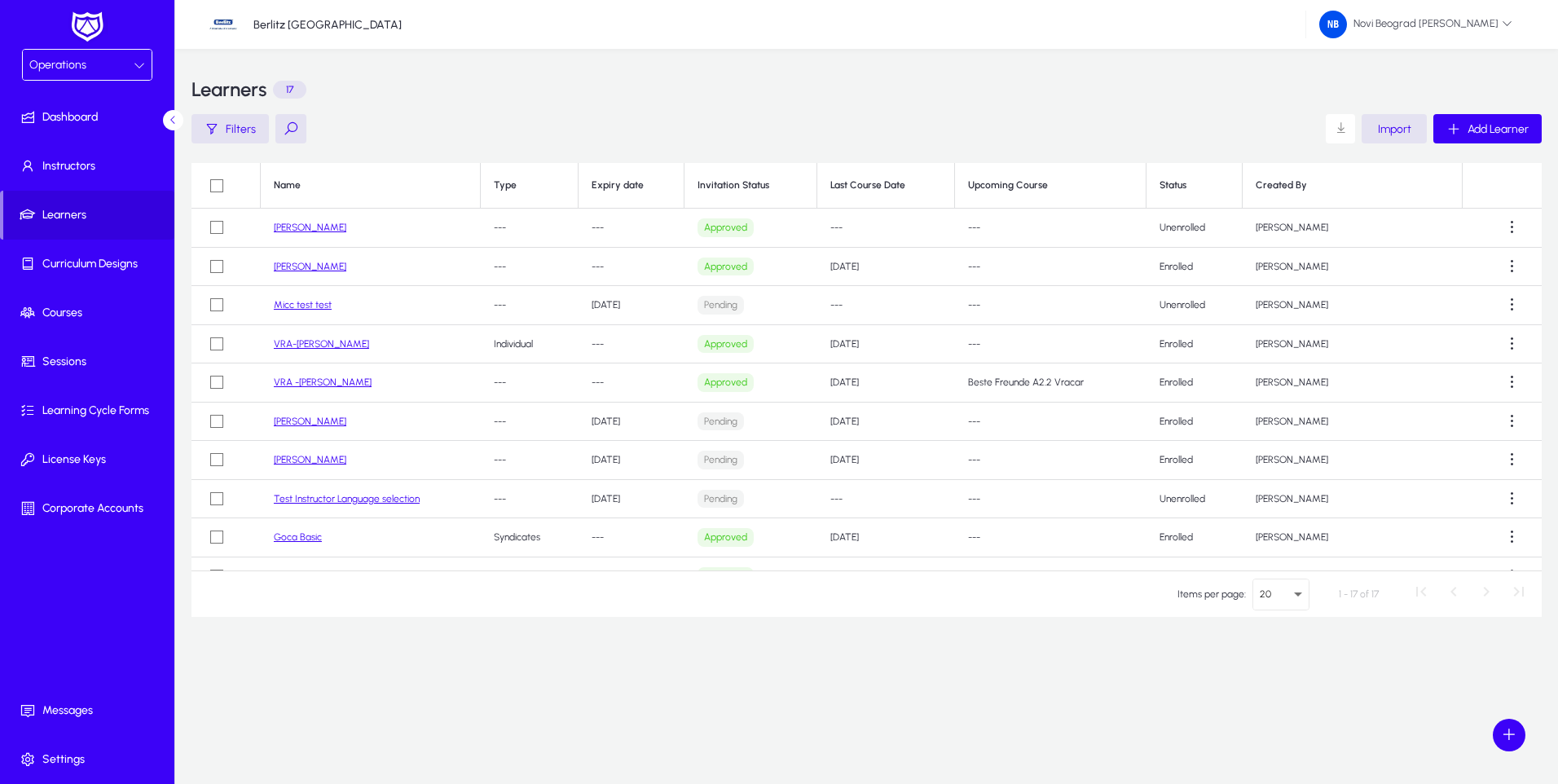
click at [324, 344] on link "VRA-Ksenija Antonijevic" at bounding box center [322, 343] width 95 height 11
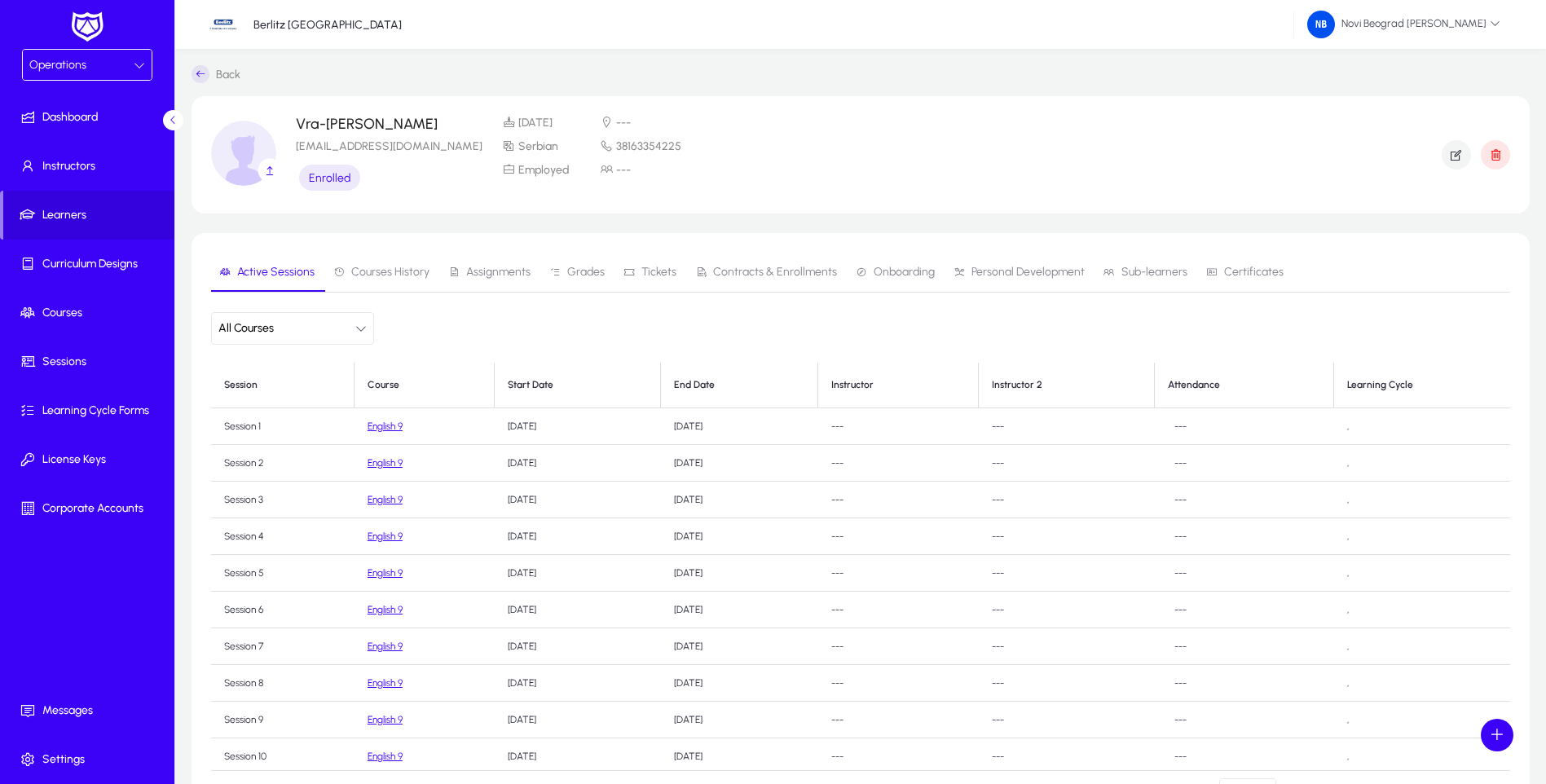
click at [394, 426] on link "English 9" at bounding box center [385, 426] width 35 height 11
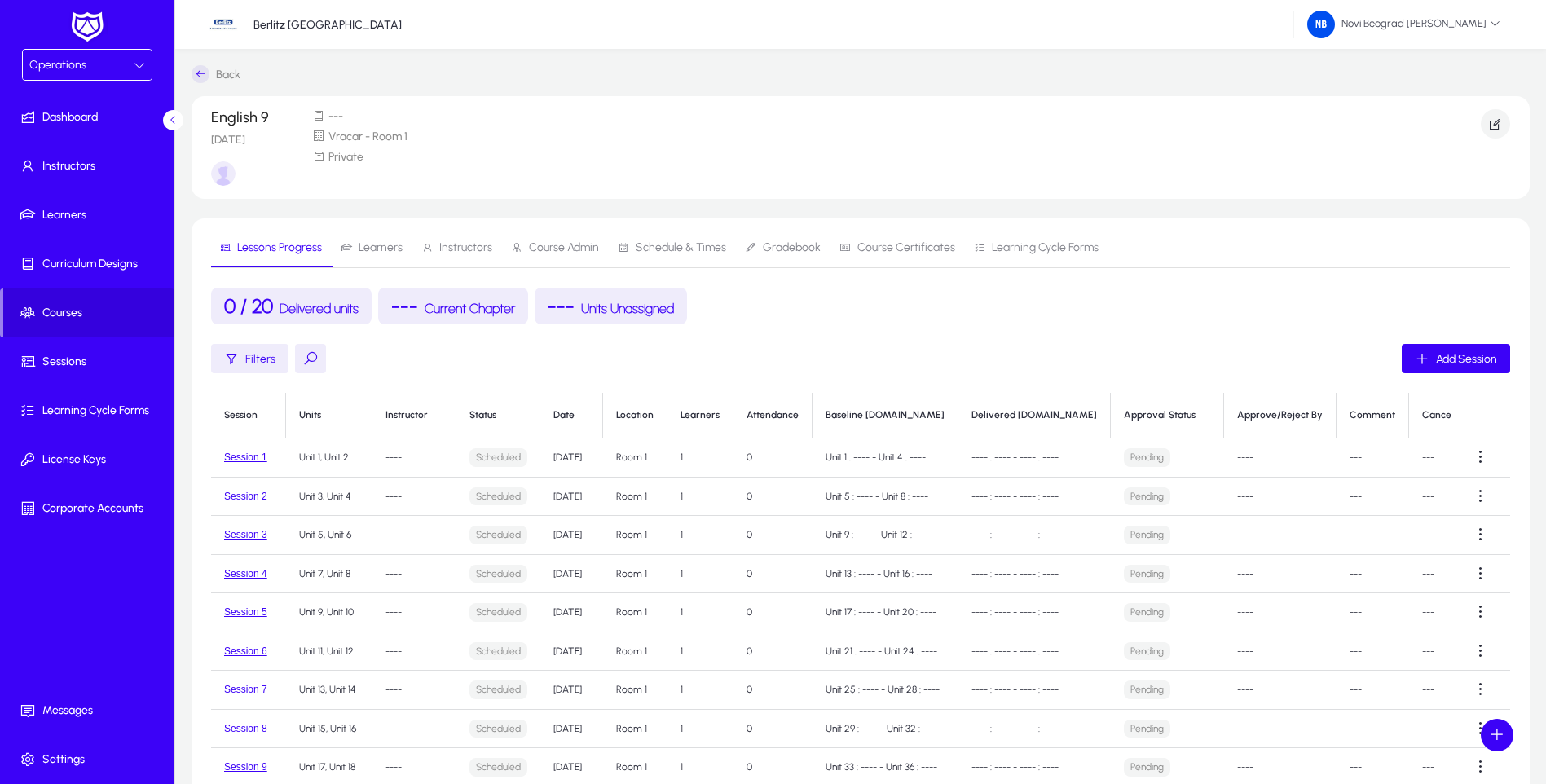
click at [242, 495] on button "Session 2" at bounding box center [245, 495] width 43 height 11
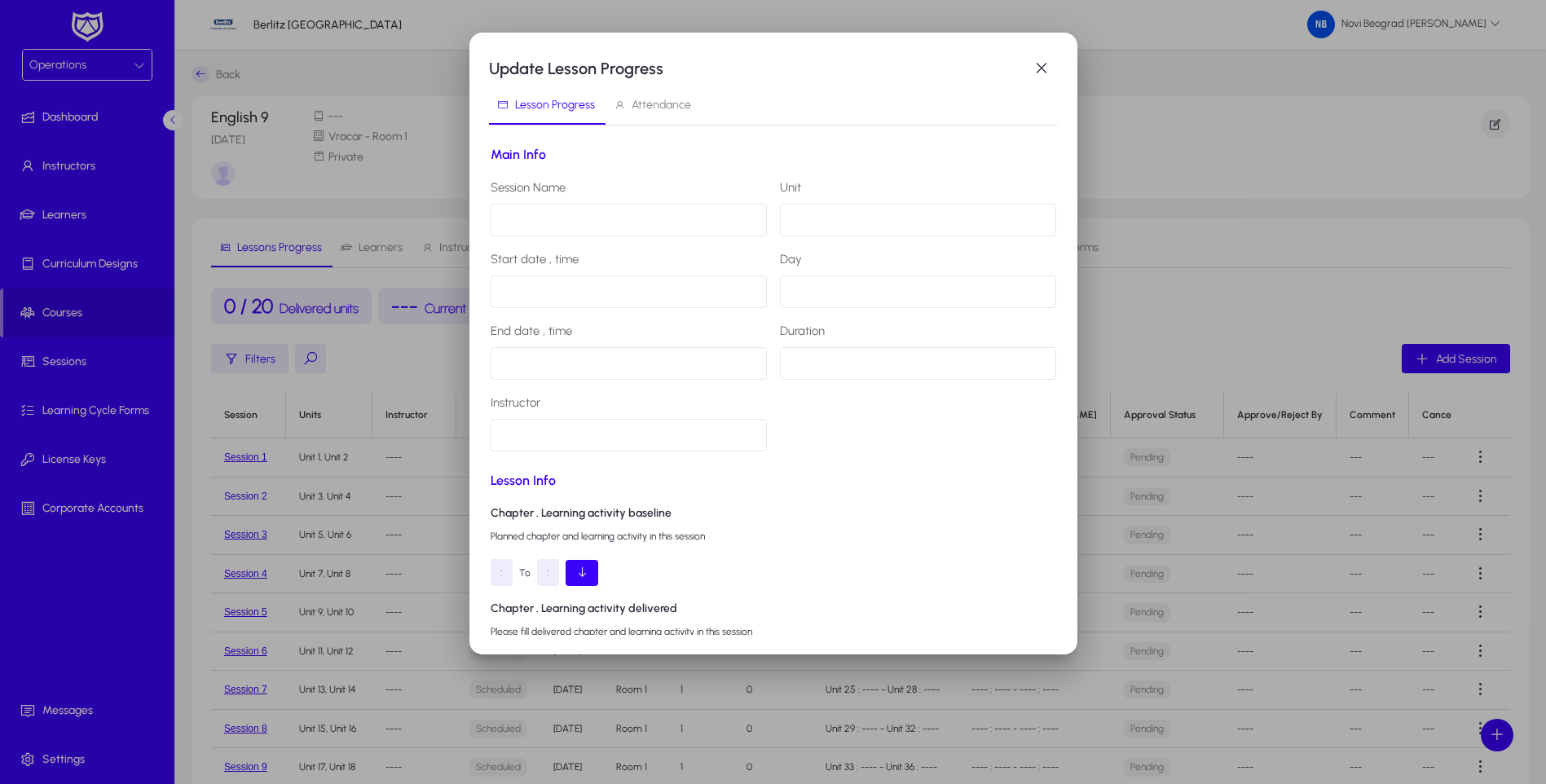
type input "*********"
type input "**********"
type input "*********"
type input "**********"
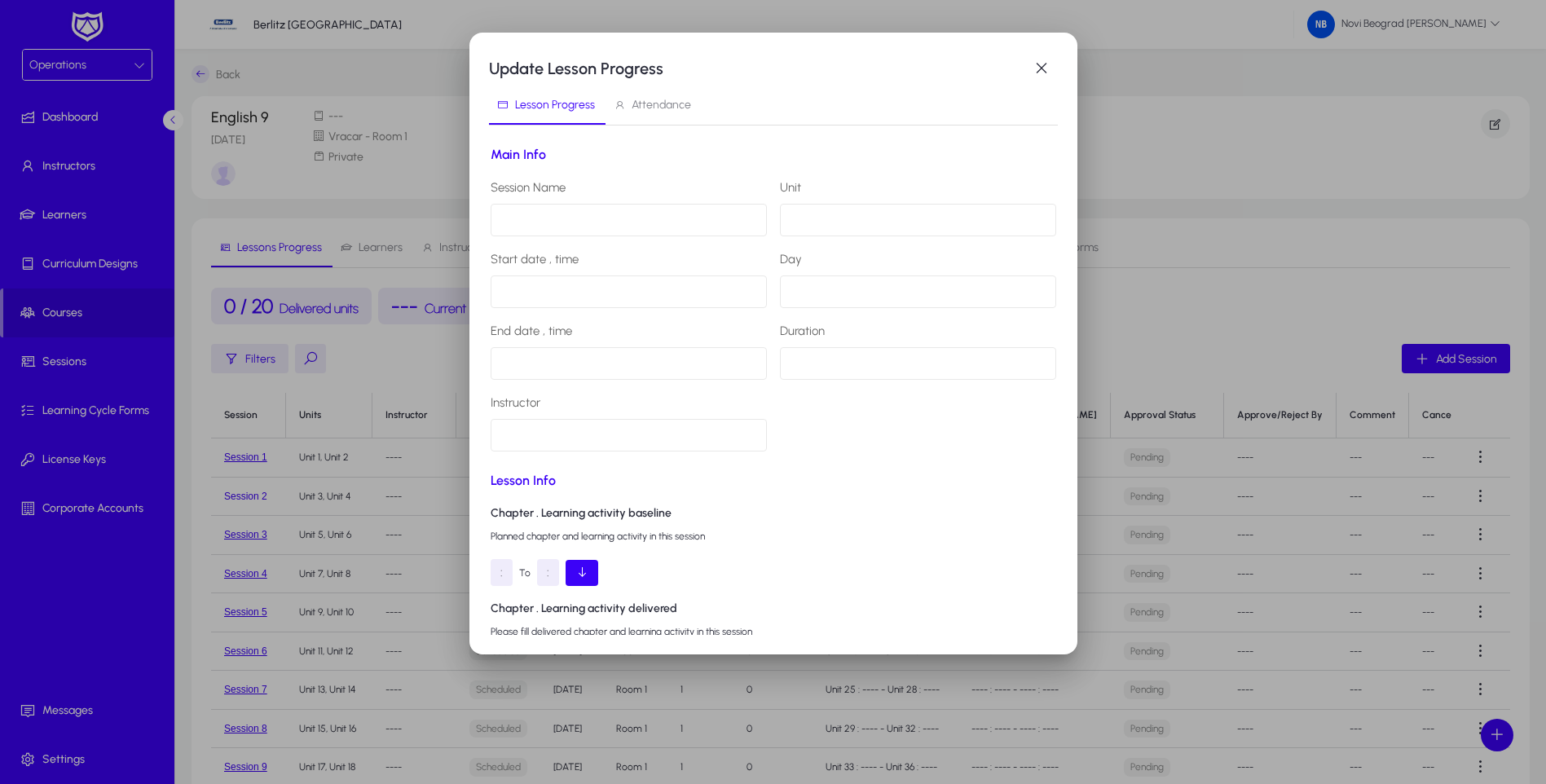
type input "**********"
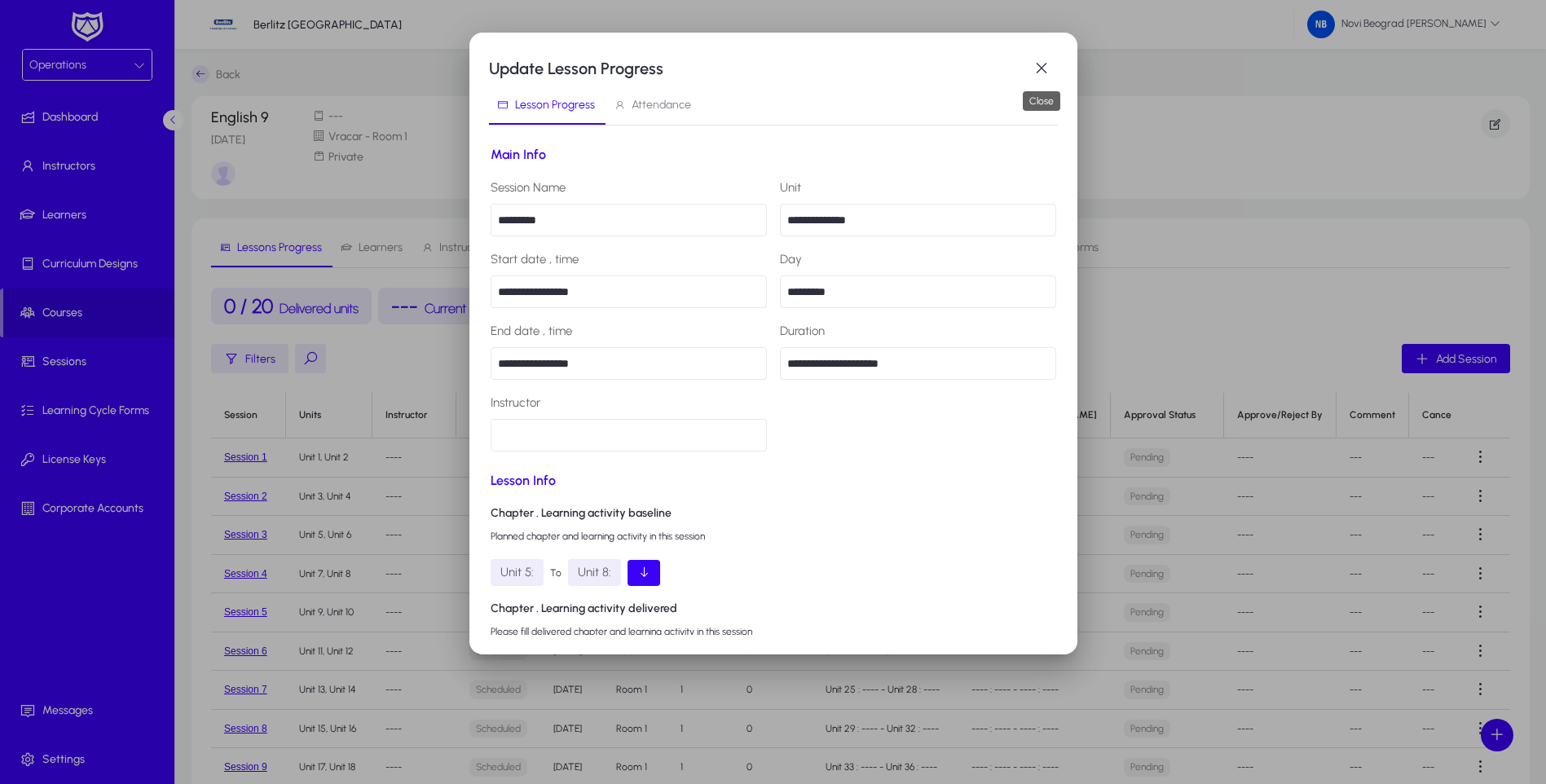
drag, startPoint x: 1039, startPoint y: 72, endPoint x: 1072, endPoint y: 145, distance: 80.1
click at [1040, 72] on span "button" at bounding box center [1042, 68] width 32 height 32
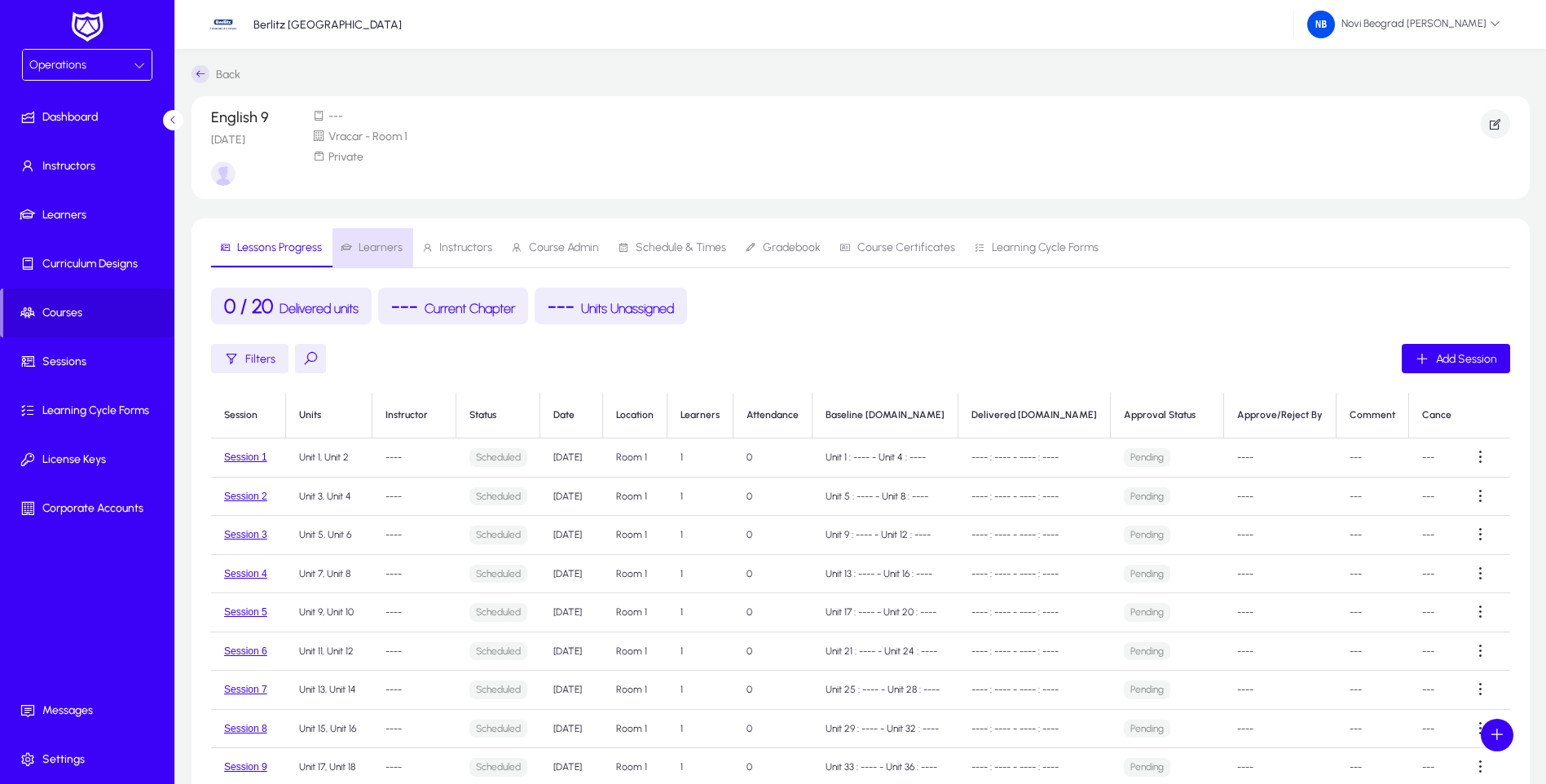
click at [377, 250] on span "Learners" at bounding box center [381, 247] width 44 height 11
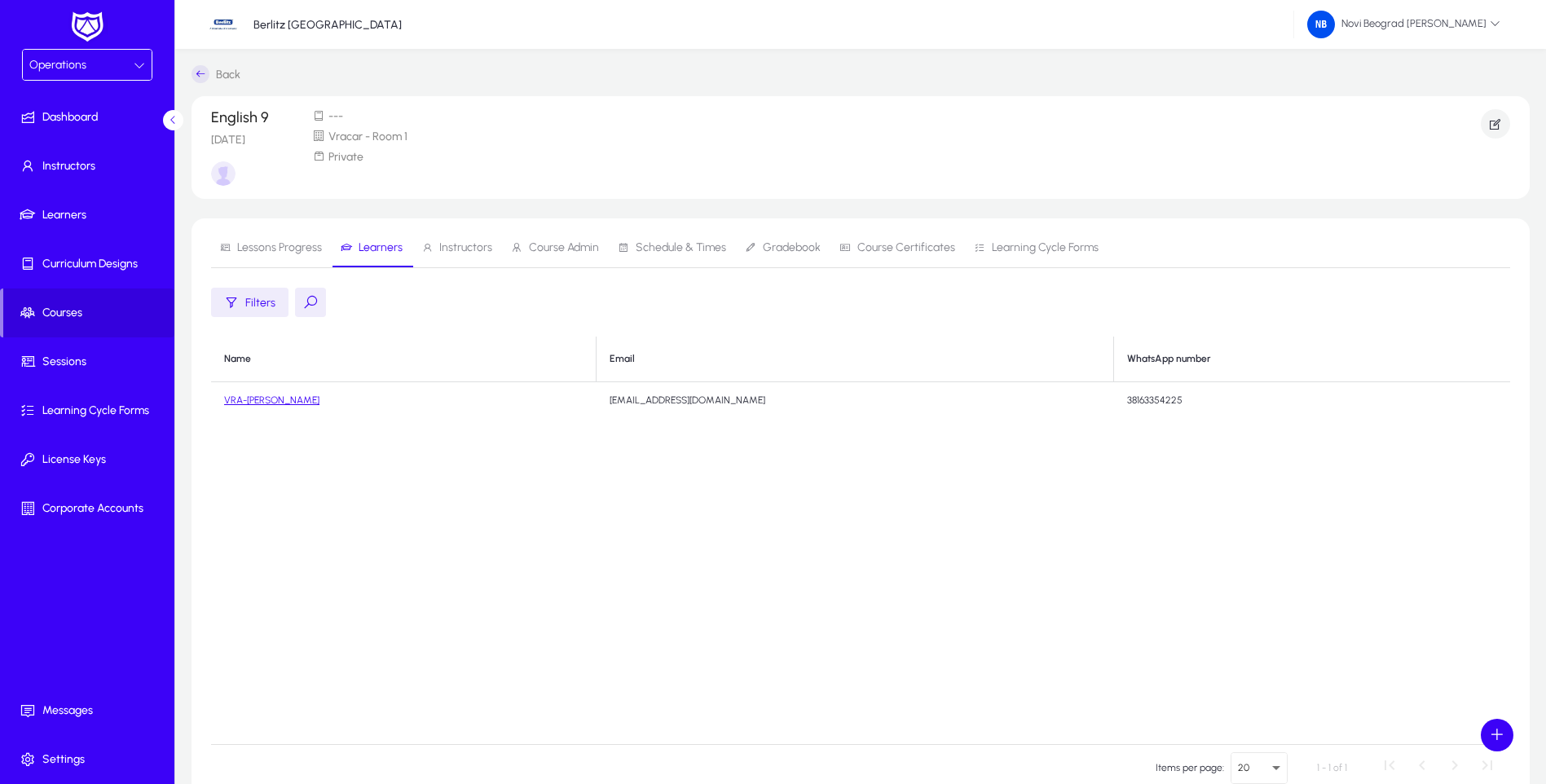
click at [112, 57] on div "Operations" at bounding box center [81, 65] width 104 height 21
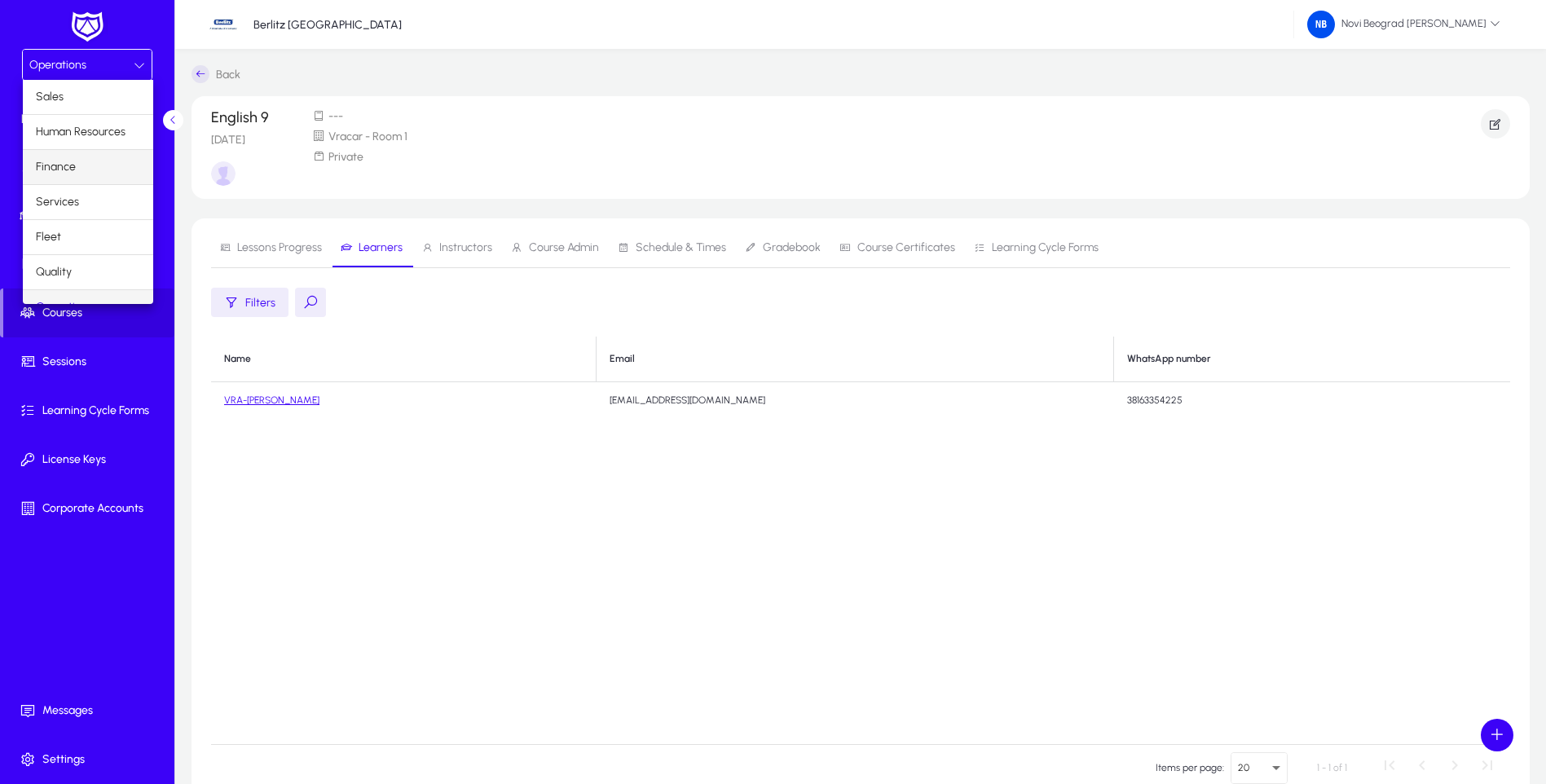
click at [60, 162] on span "Finance" at bounding box center [55, 167] width 40 height 20
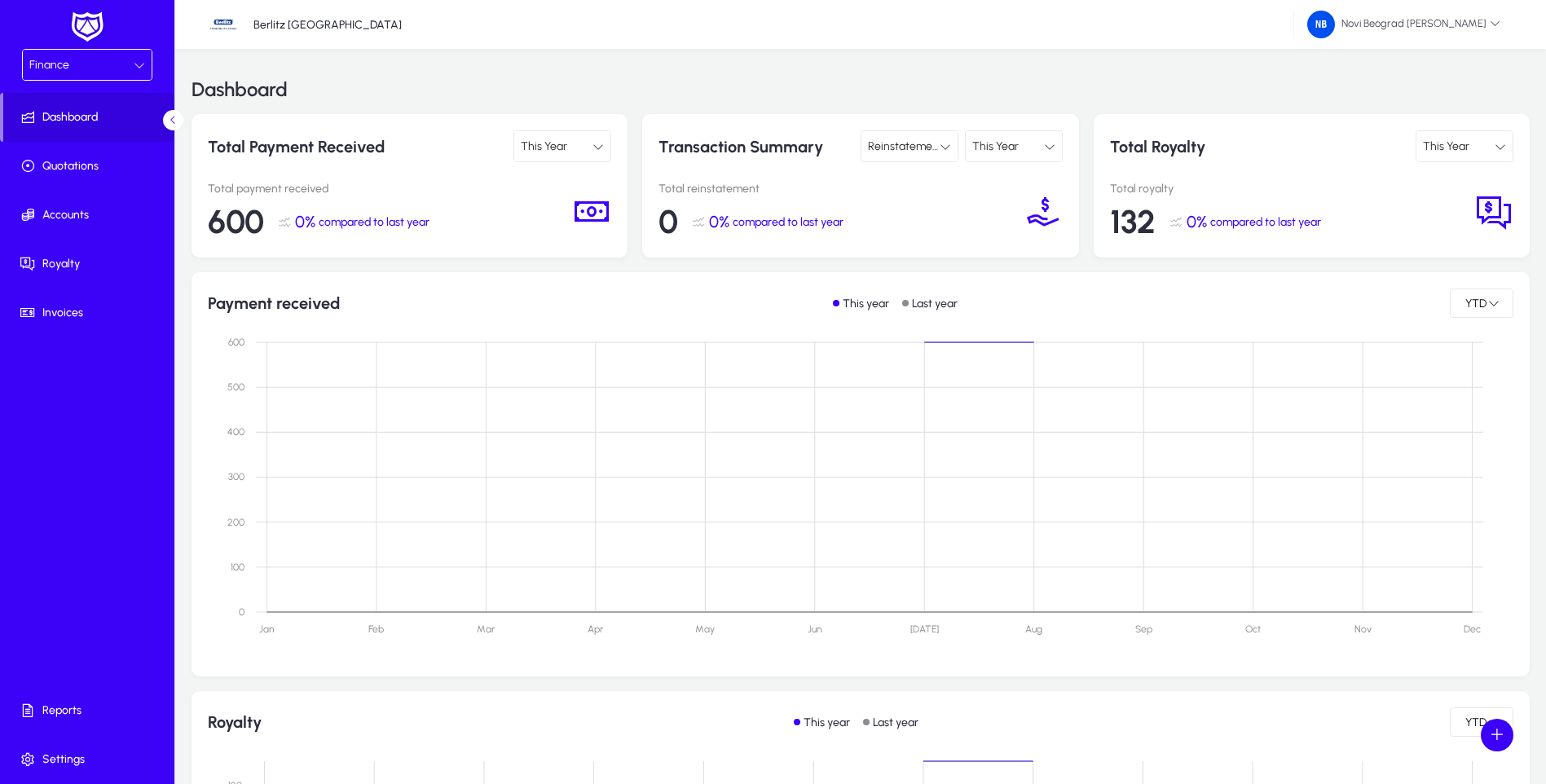
click at [1427, 222] on div "132 0% compared to last year" at bounding box center [1292, 221] width 365 height 39
click at [1181, 146] on p "Total Royalty" at bounding box center [1208, 146] width 196 height 31
click at [118, 62] on div "Finance" at bounding box center [81, 65] width 104 height 21
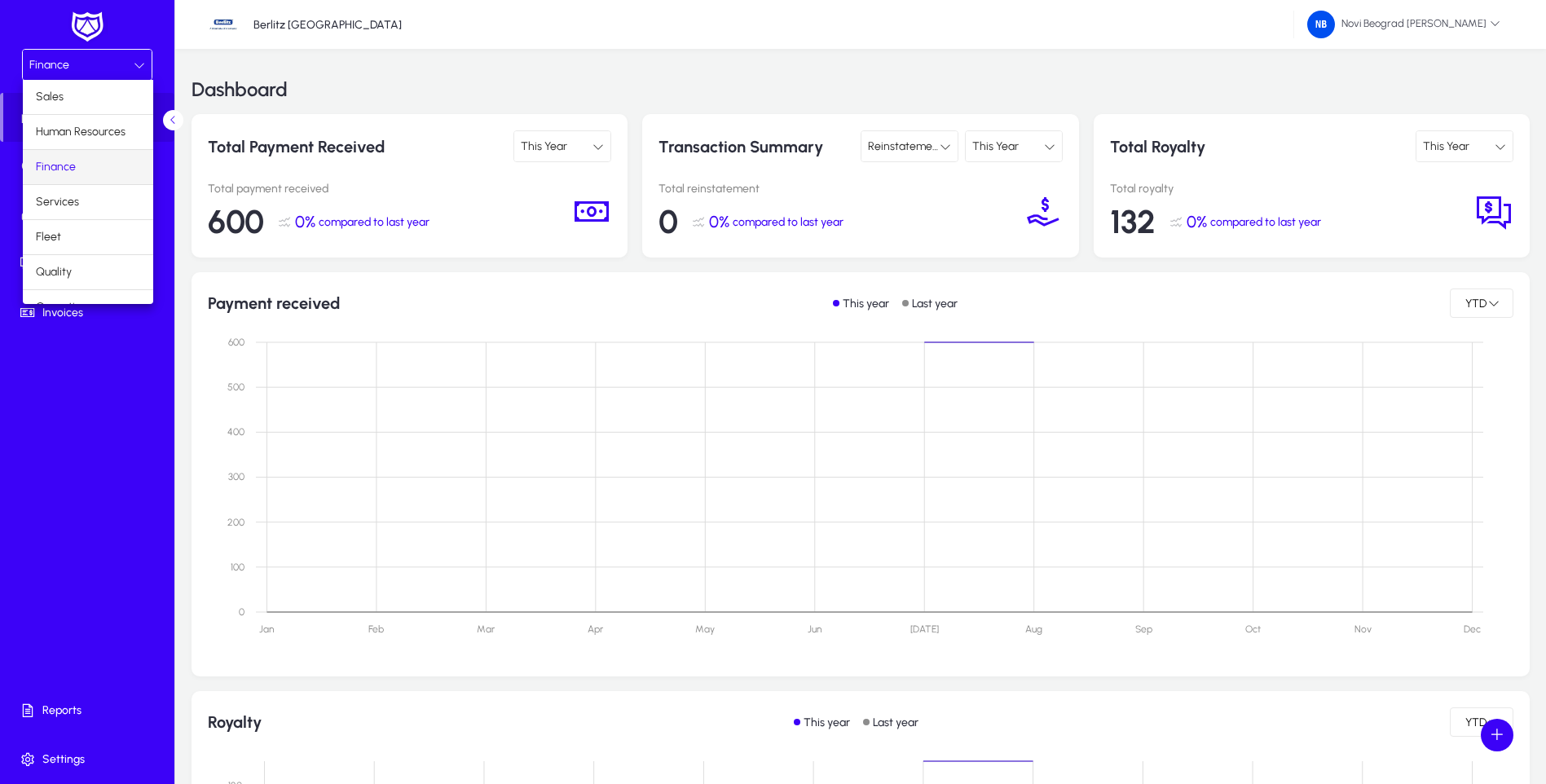
click at [82, 166] on mat-option "Finance" at bounding box center [88, 167] width 130 height 34
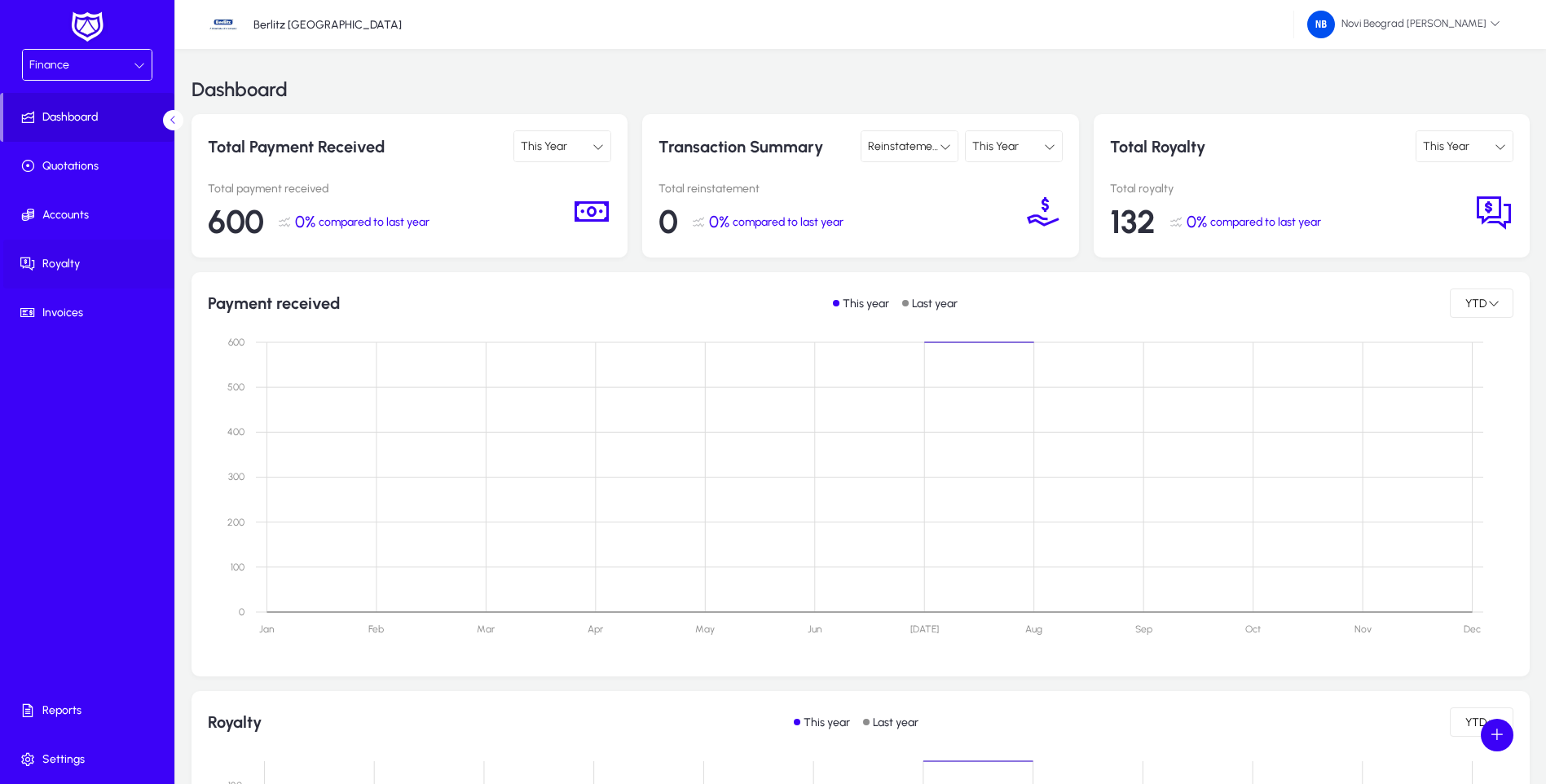
click at [69, 263] on span "Royalty" at bounding box center [90, 263] width 175 height 16
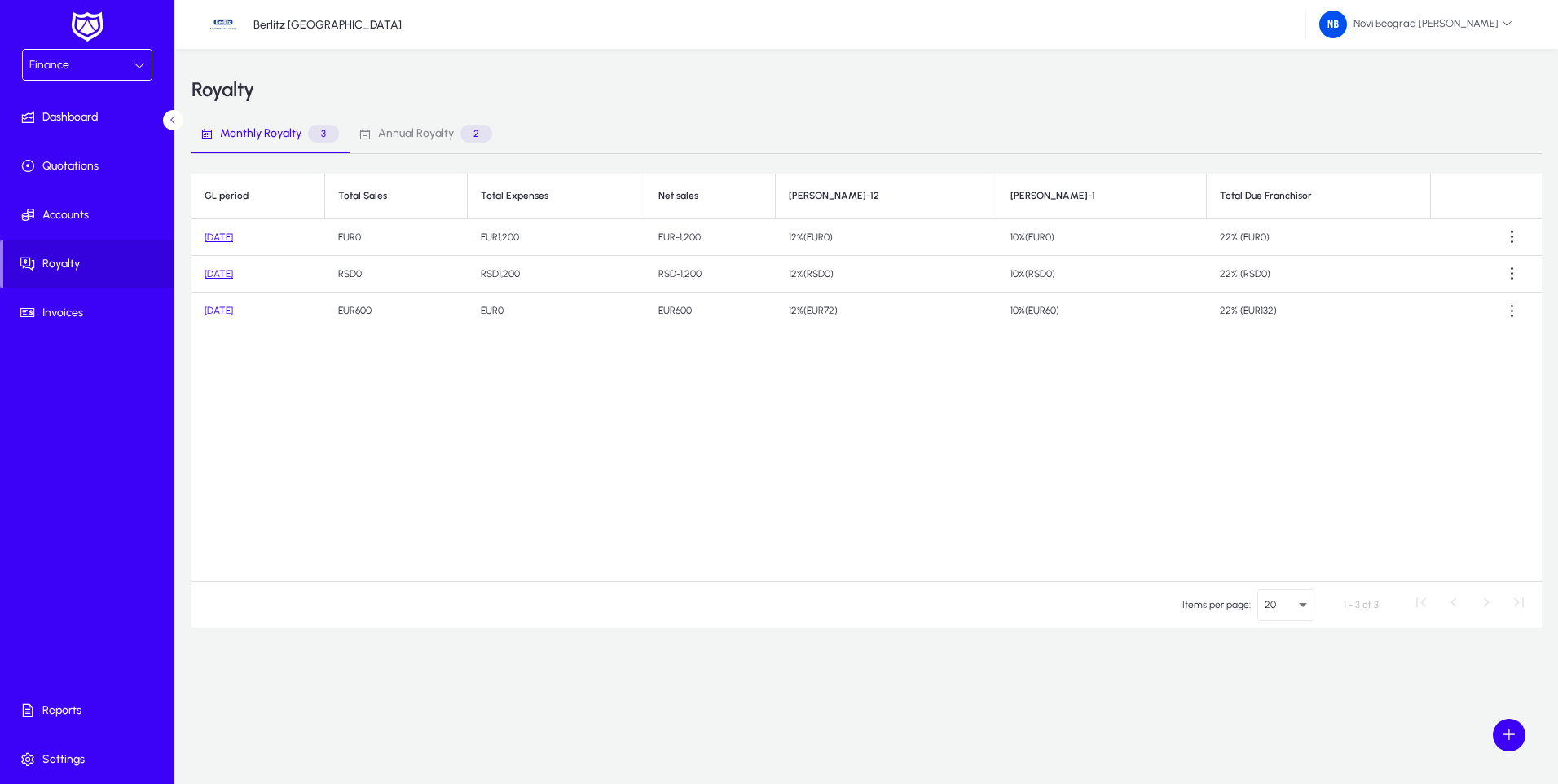
click at [228, 238] on link "August 2025" at bounding box center [218, 237] width 28 height 11
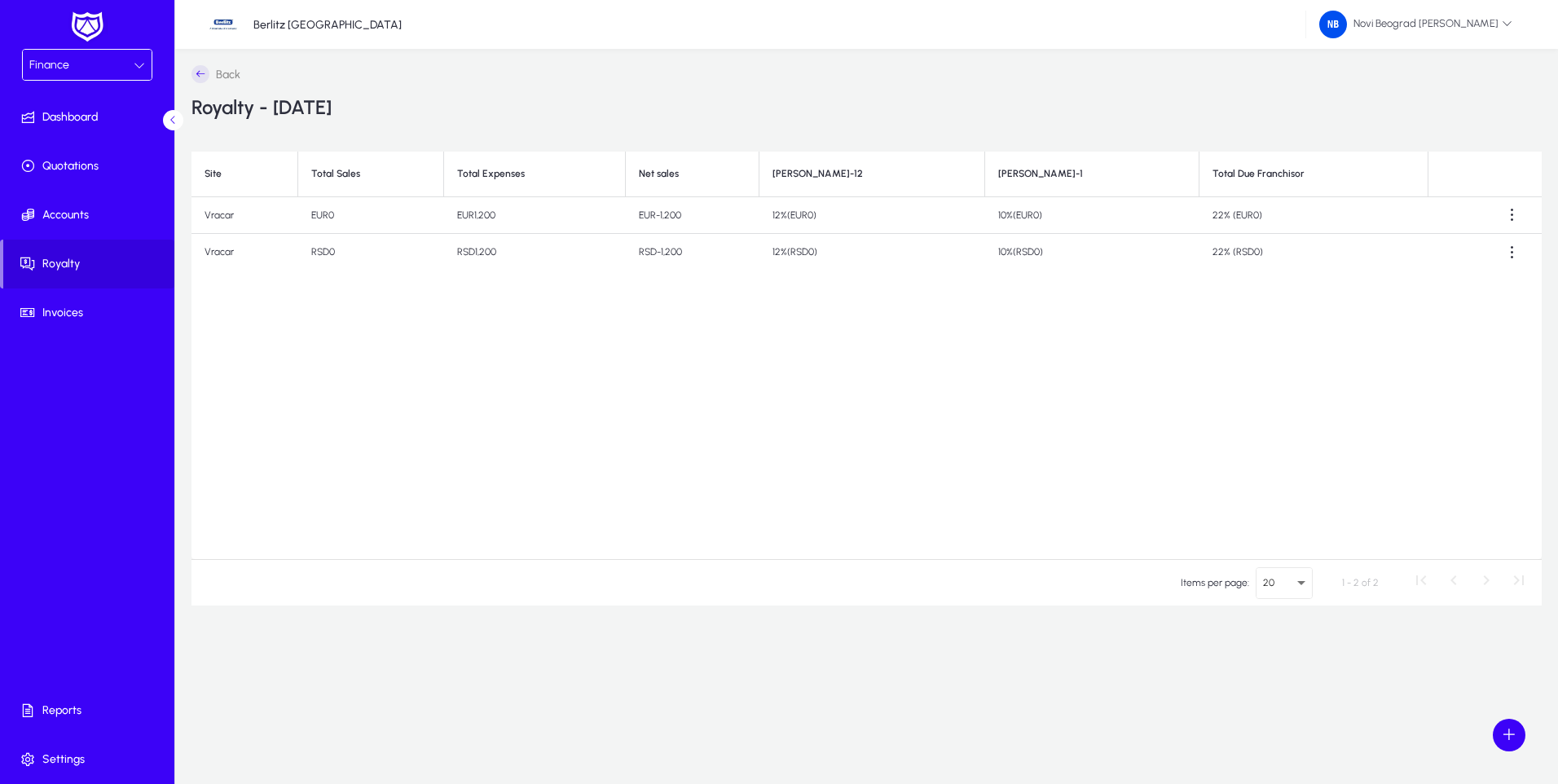
click at [170, 121] on icon at bounding box center [173, 120] width 10 height 10
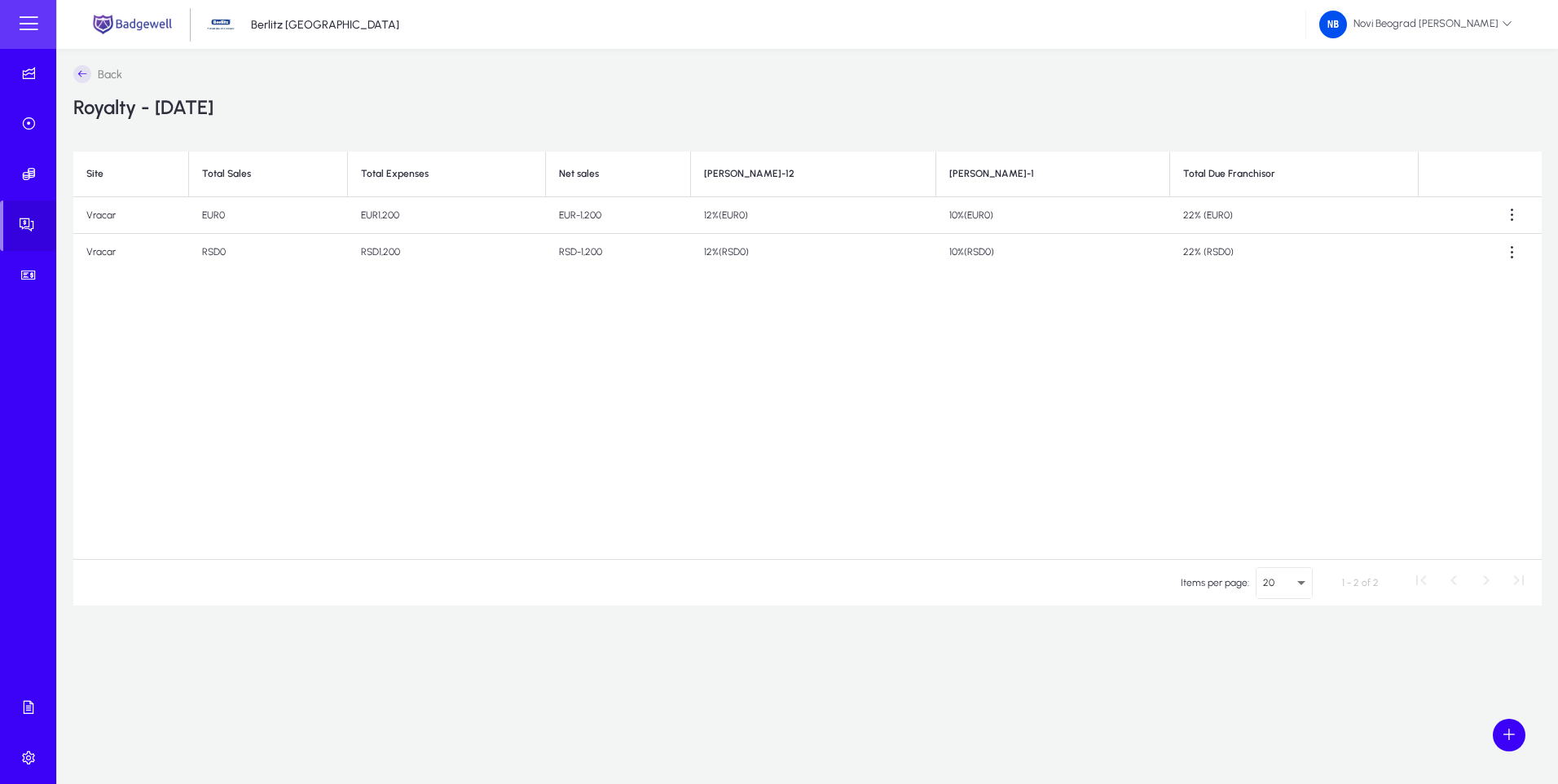
click at [85, 72] on icon at bounding box center [82, 74] width 18 height 18
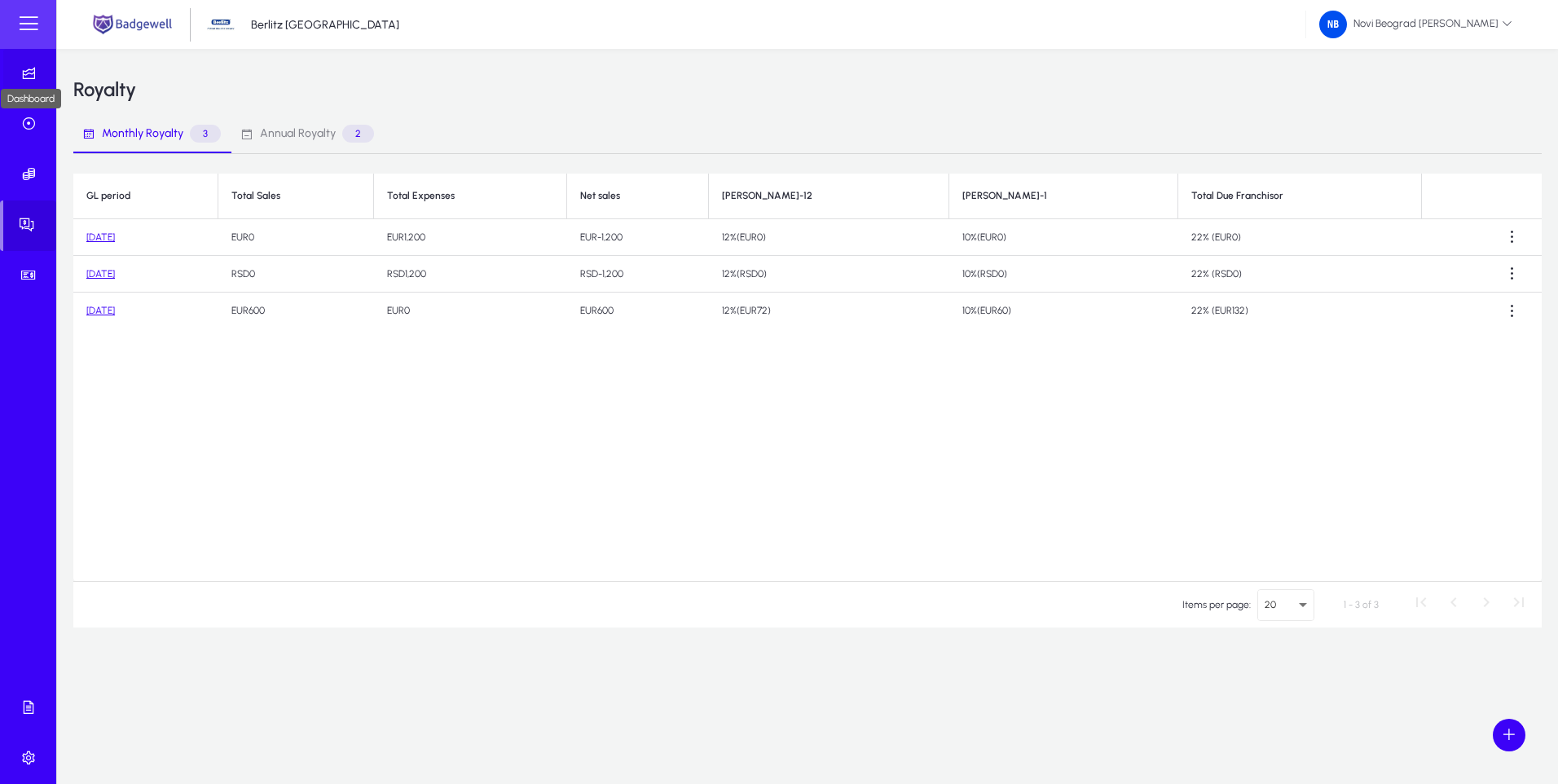
click at [36, 71] on icon at bounding box center [32, 73] width 23 height 16
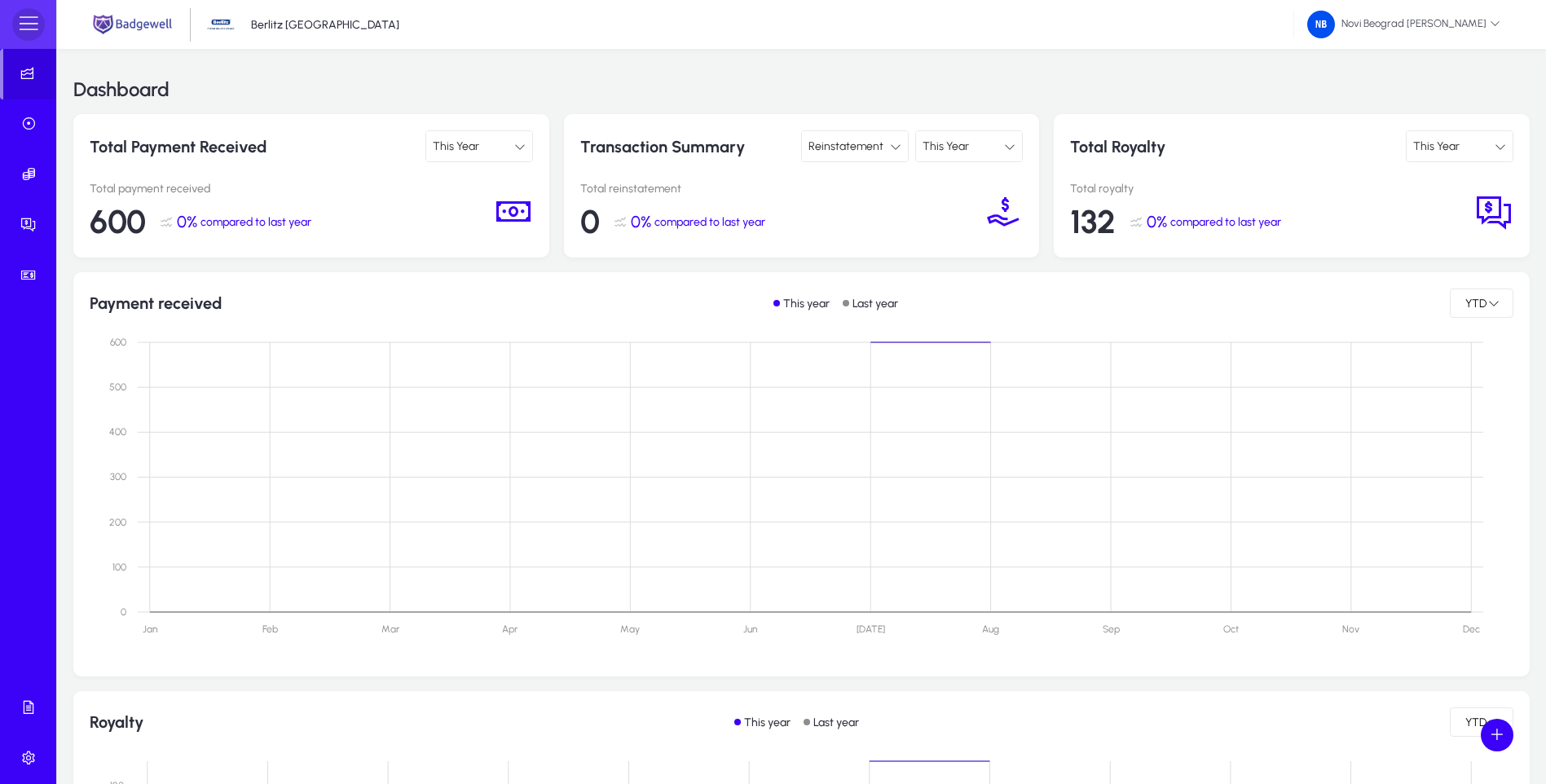
click at [26, 23] on span at bounding box center [28, 25] width 32 height 32
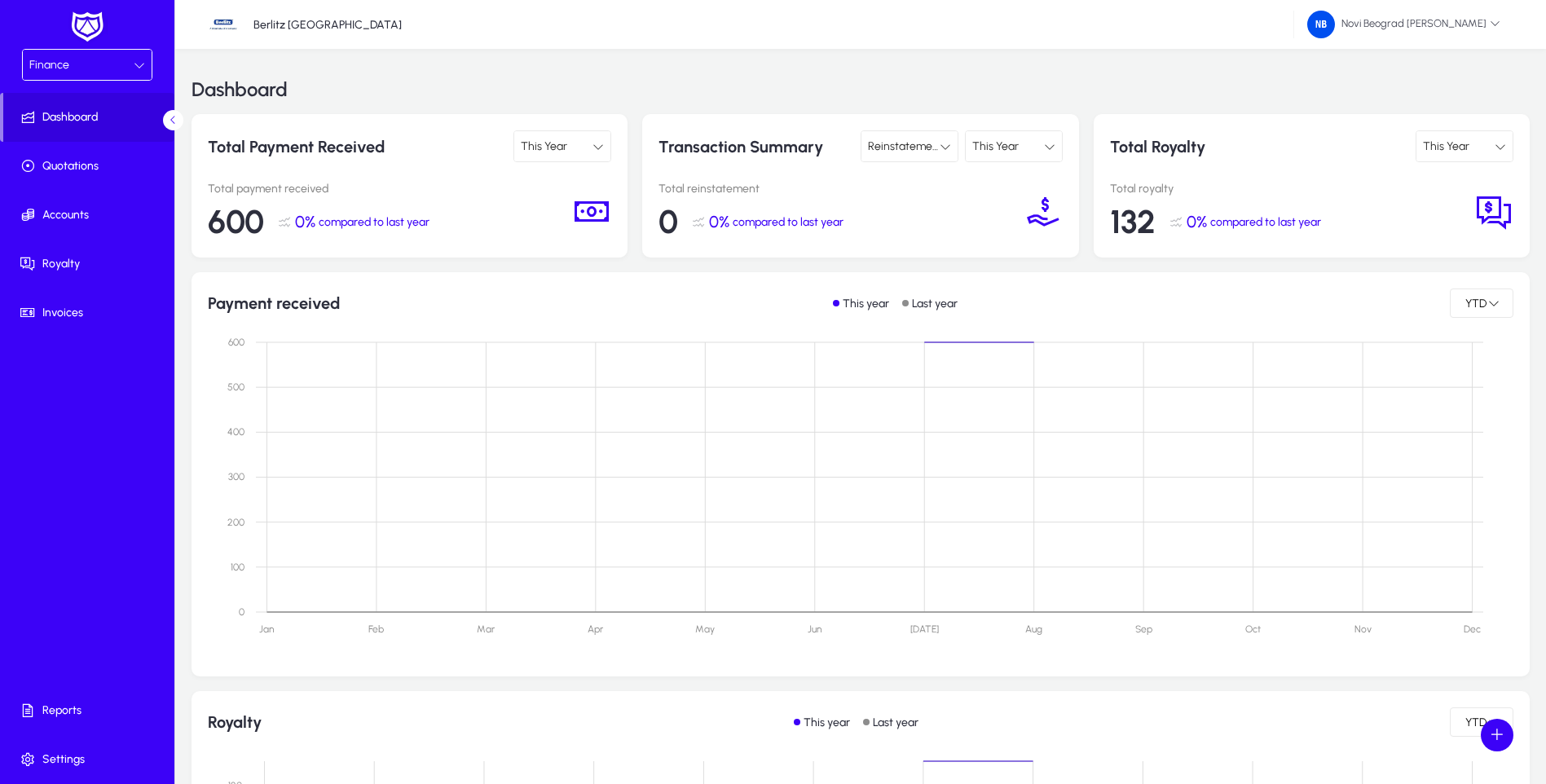
click at [131, 60] on div "Finance" at bounding box center [81, 65] width 104 height 21
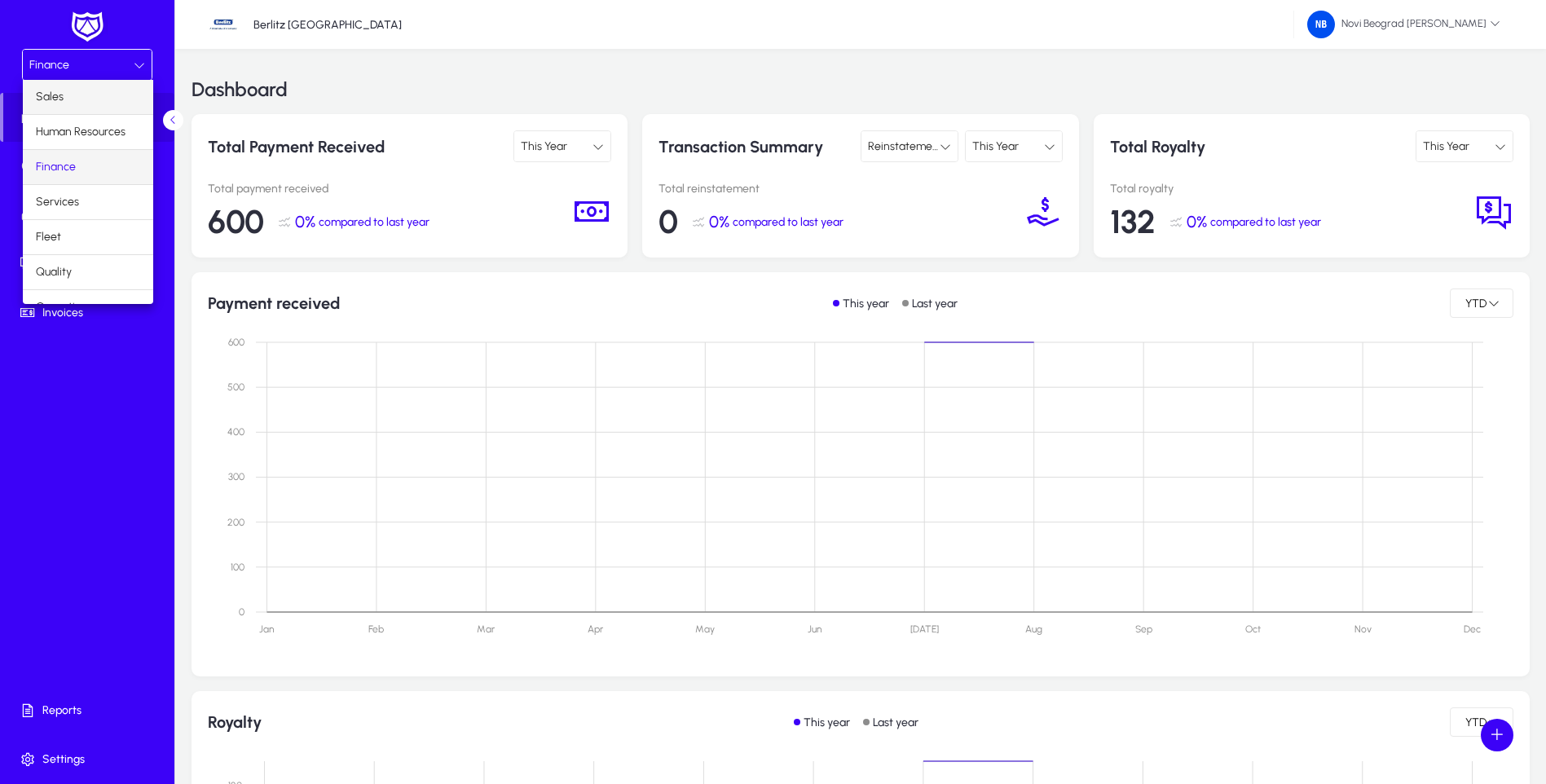
click at [55, 90] on span "Sales" at bounding box center [49, 96] width 28 height 20
